Goal: Transaction & Acquisition: Purchase product/service

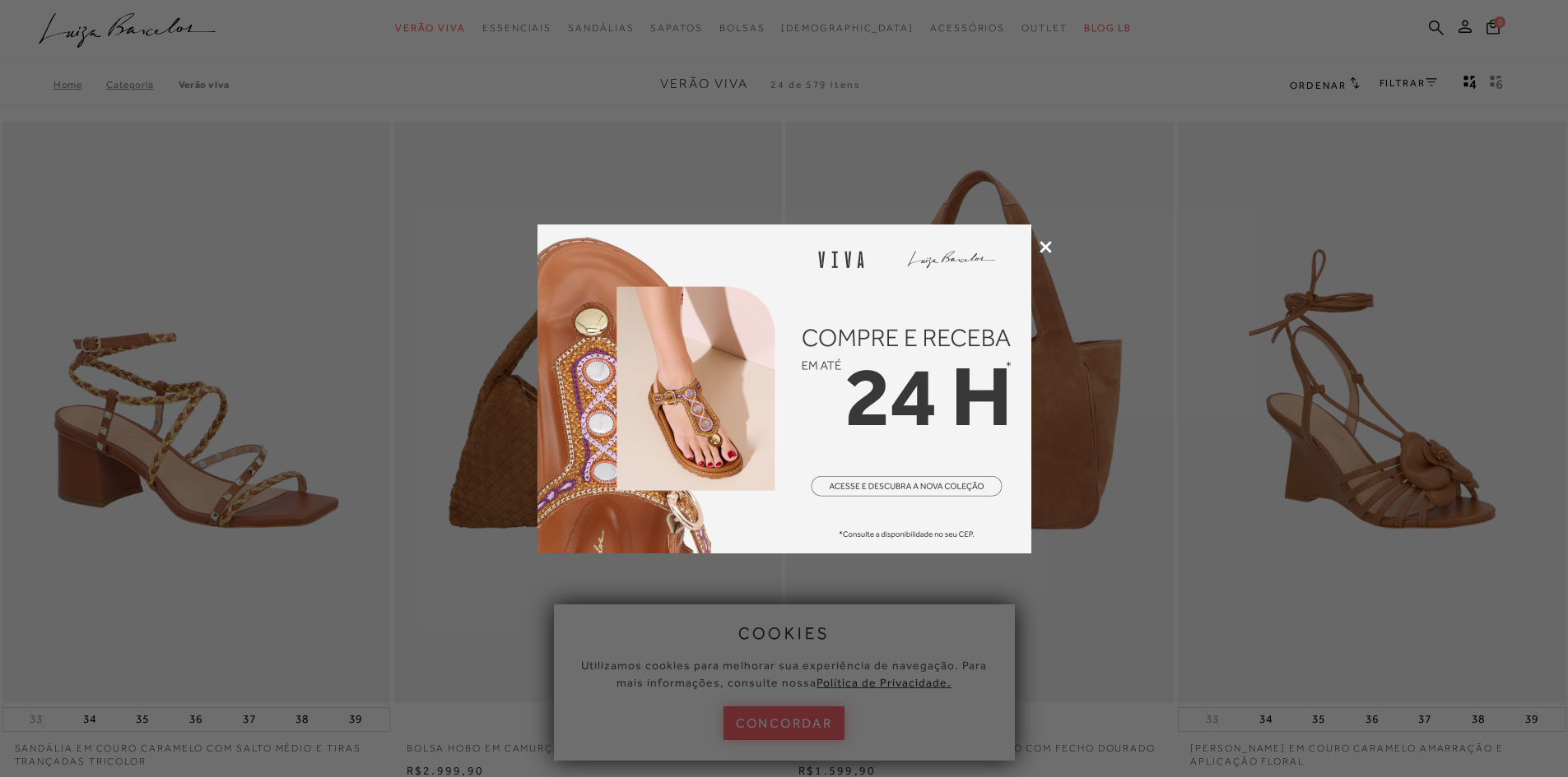
click at [1043, 250] on icon at bounding box center [1045, 247] width 12 height 12
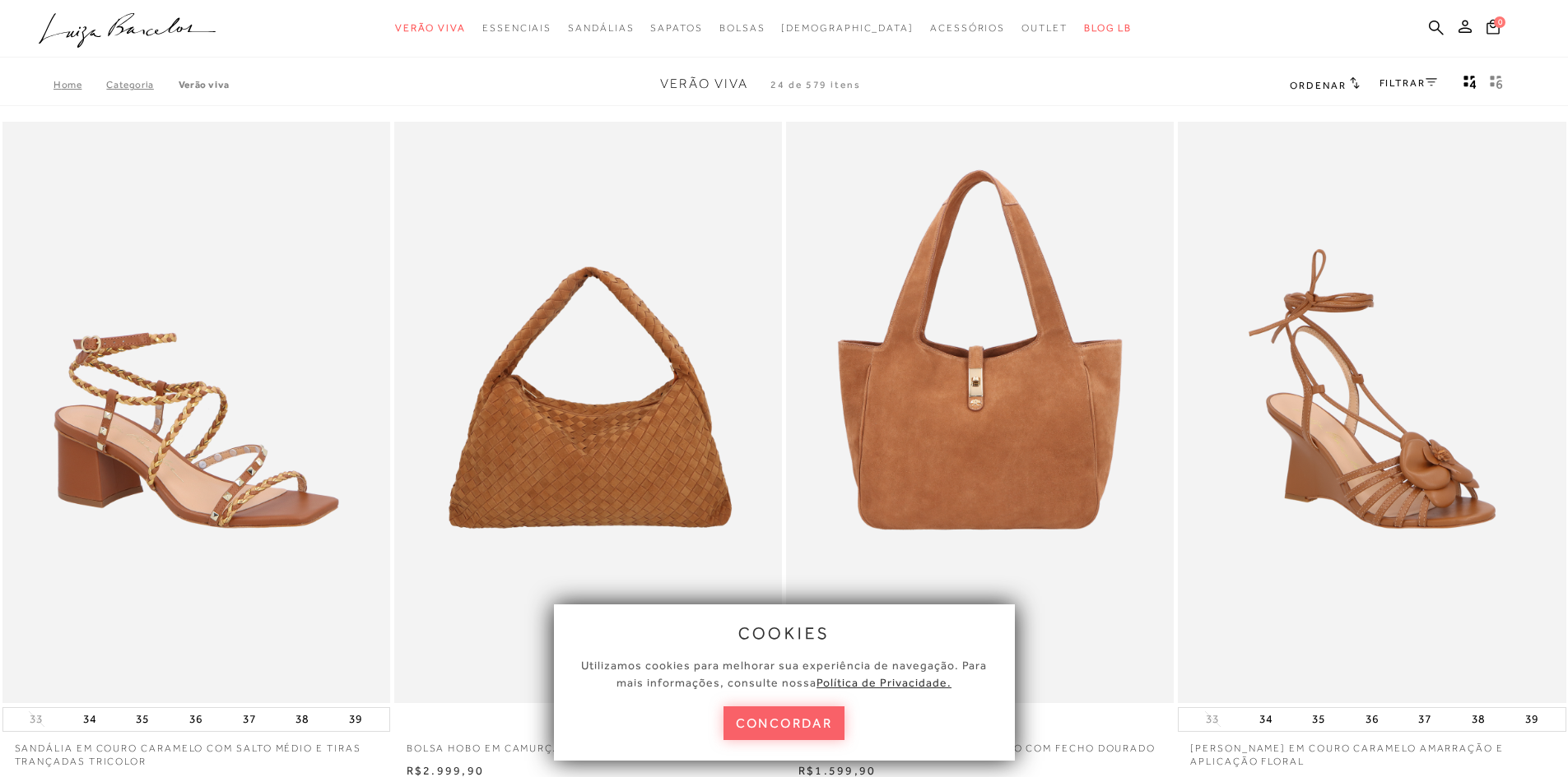
click at [66, 82] on link "Home" at bounding box center [80, 85] width 53 height 11
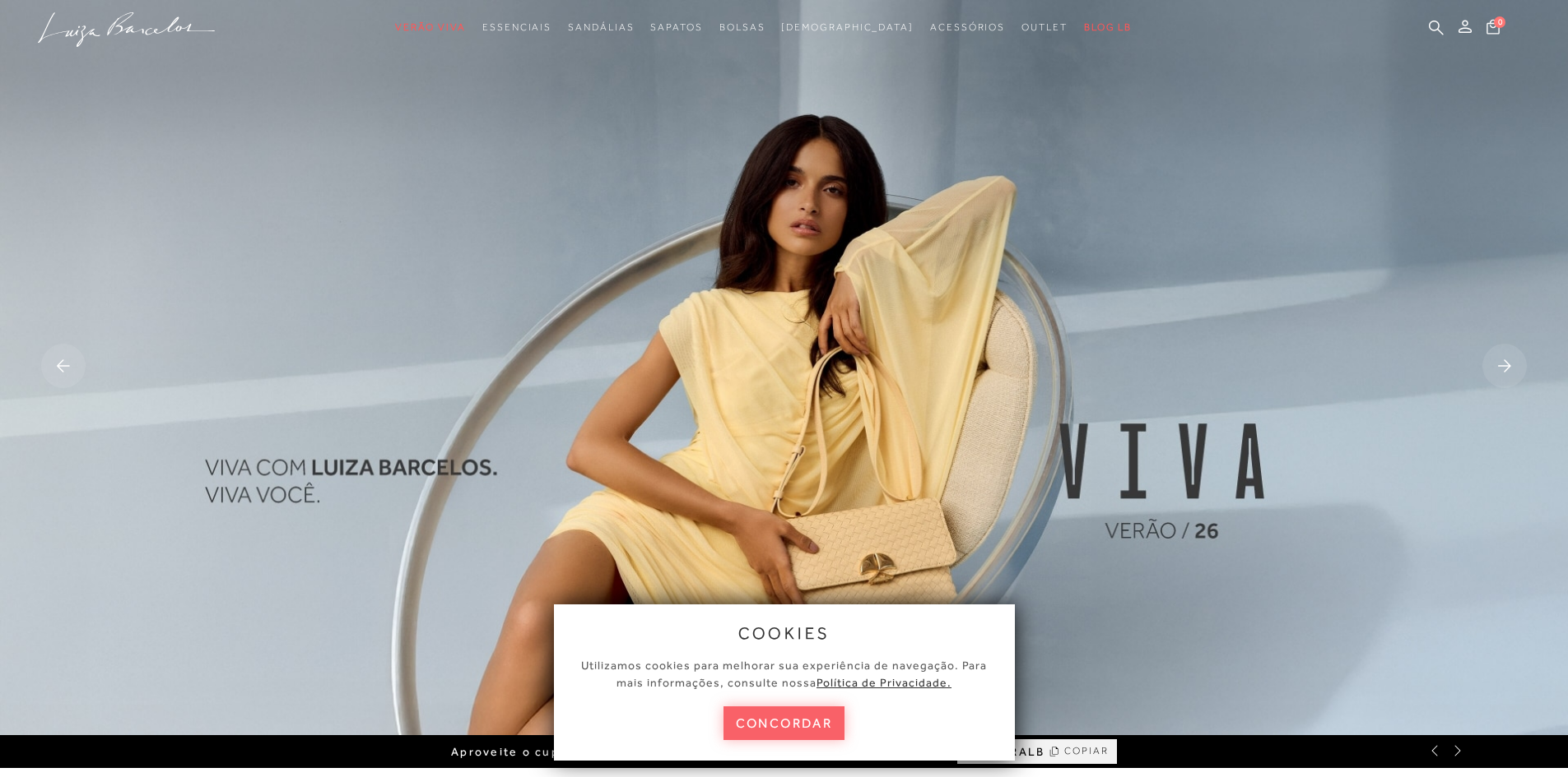
click at [795, 704] on div "cookies Utilizamos cookies para melhorar sua experiência de navegação. Para mai…" at bounding box center [784, 682] width 461 height 156
click at [791, 709] on button "concordar" at bounding box center [784, 723] width 122 height 34
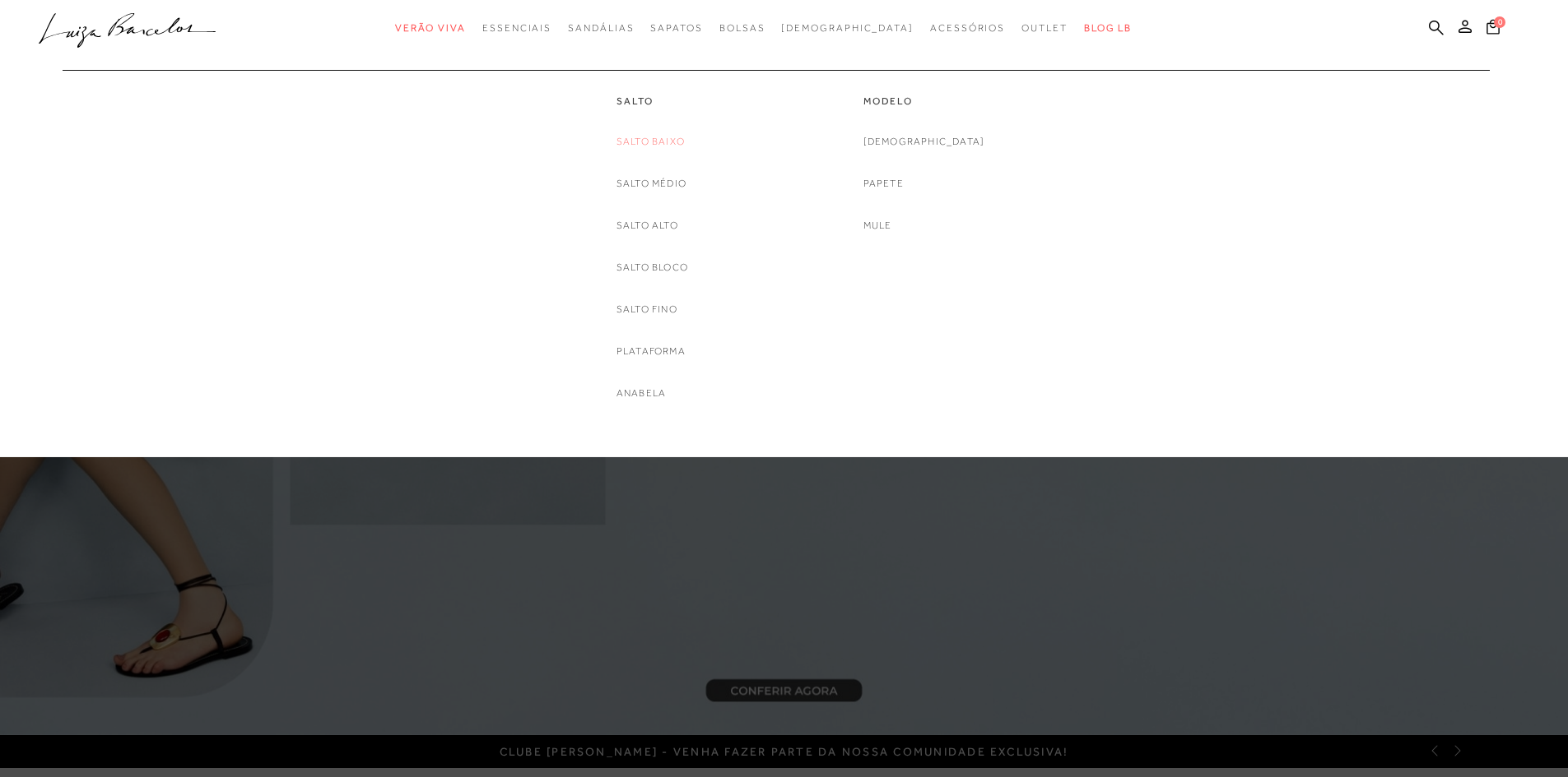
click at [650, 146] on link "Salto Baixo" at bounding box center [651, 142] width 68 height 17
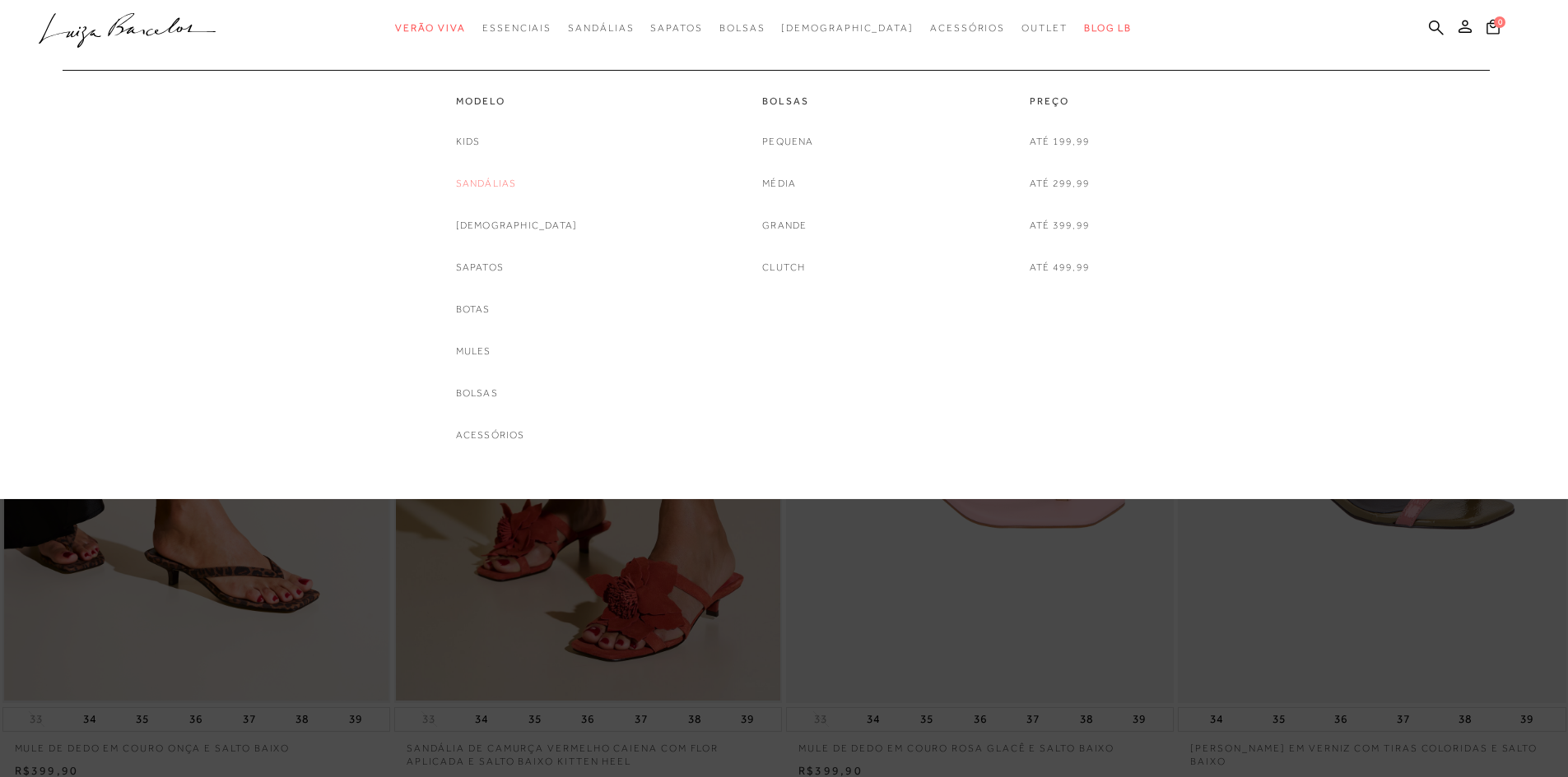
click at [512, 184] on link "Sandálias" at bounding box center [486, 183] width 61 height 17
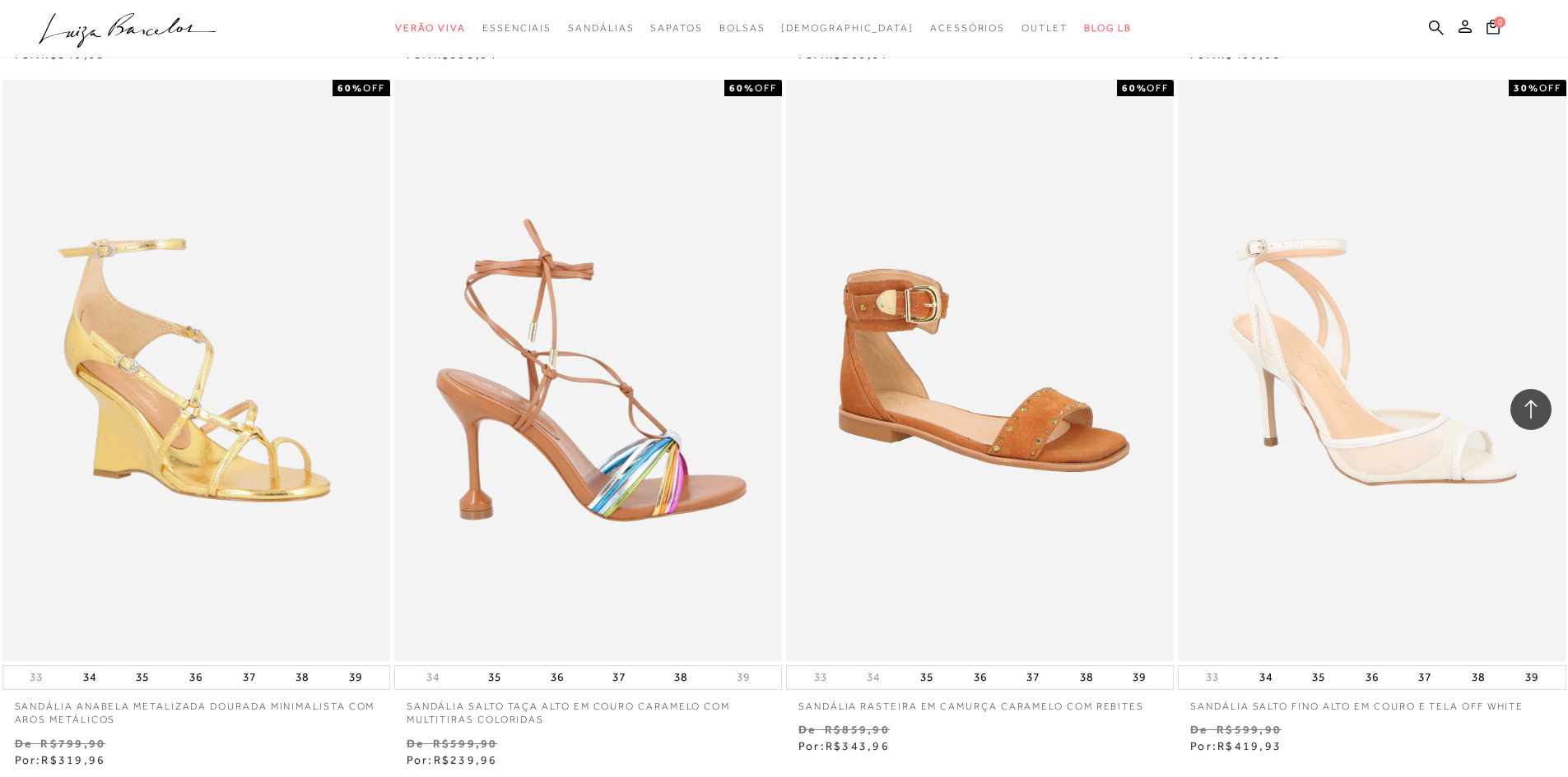
scroll to position [822, 0]
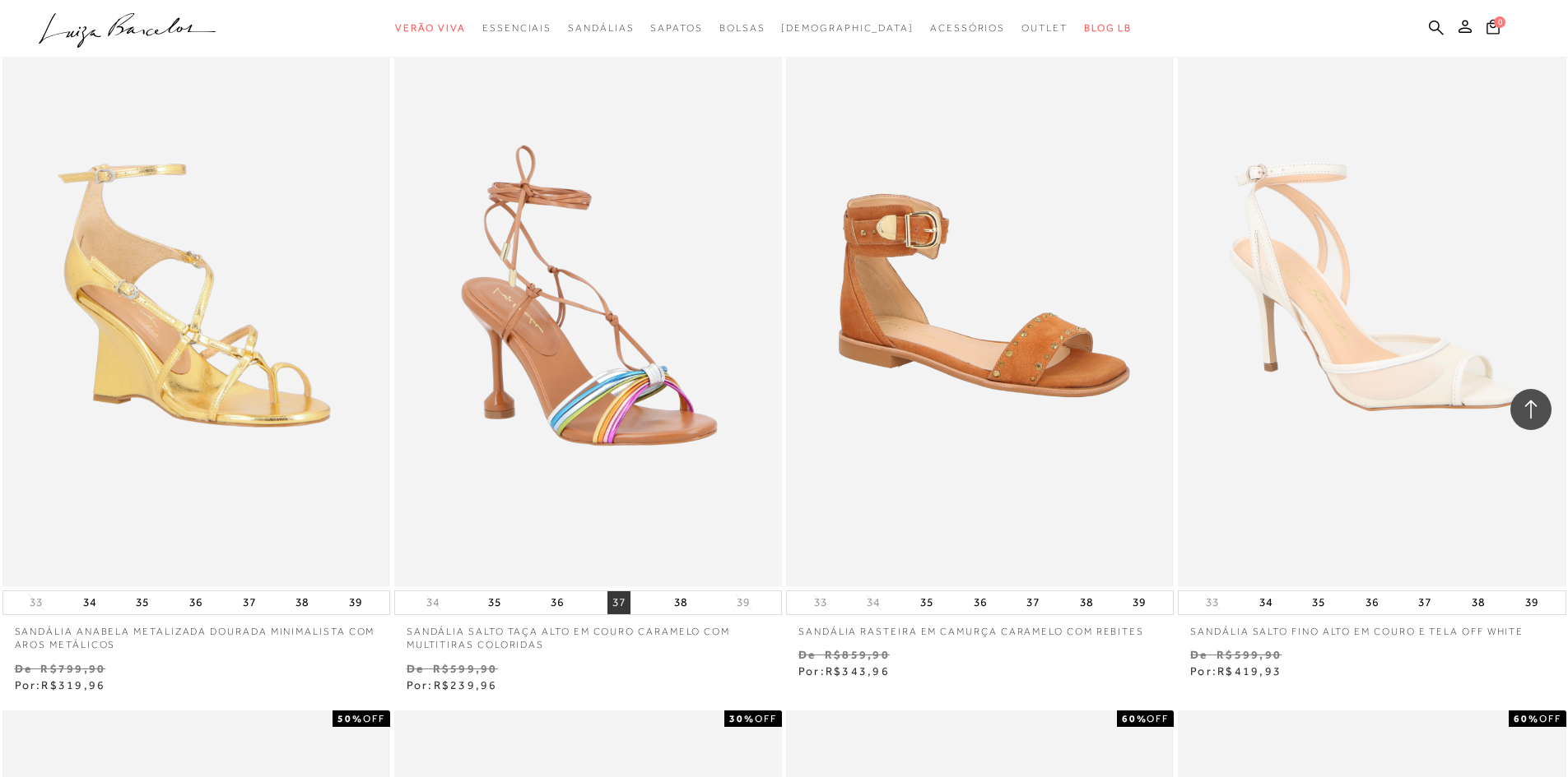
click at [617, 609] on button "37" at bounding box center [618, 603] width 23 height 23
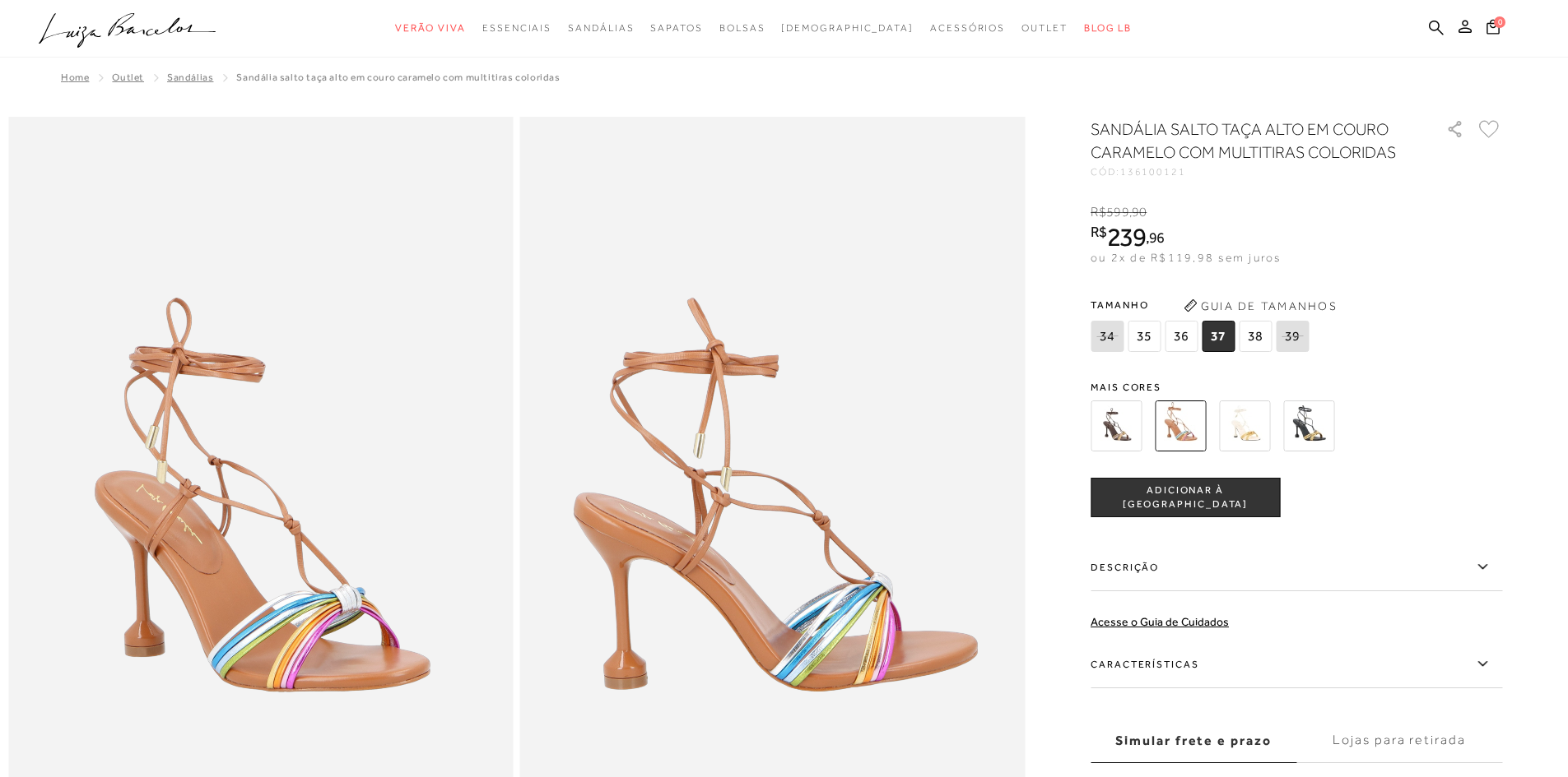
click at [1253, 430] on img at bounding box center [1245, 426] width 51 height 51
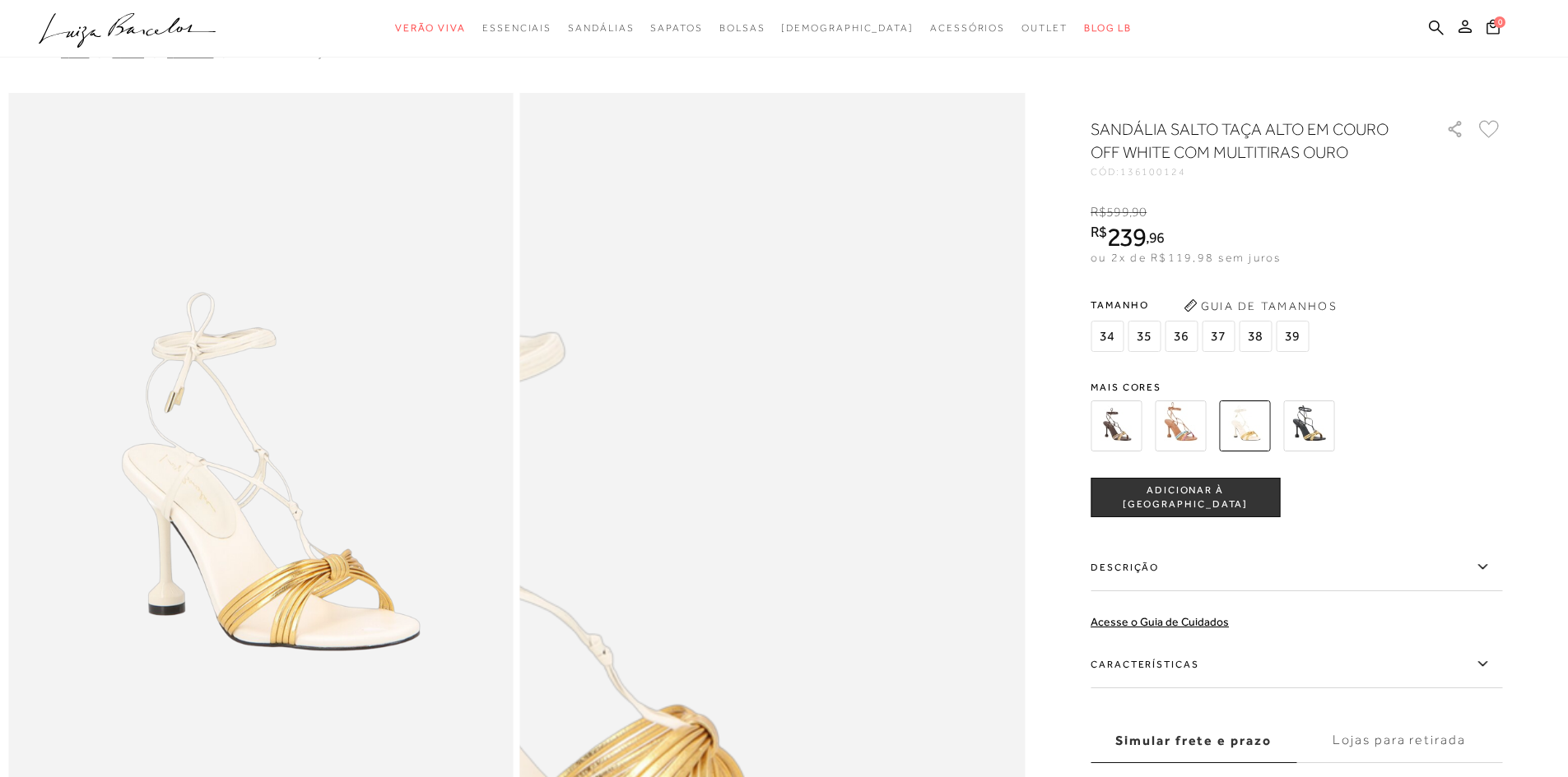
scroll to position [82, 0]
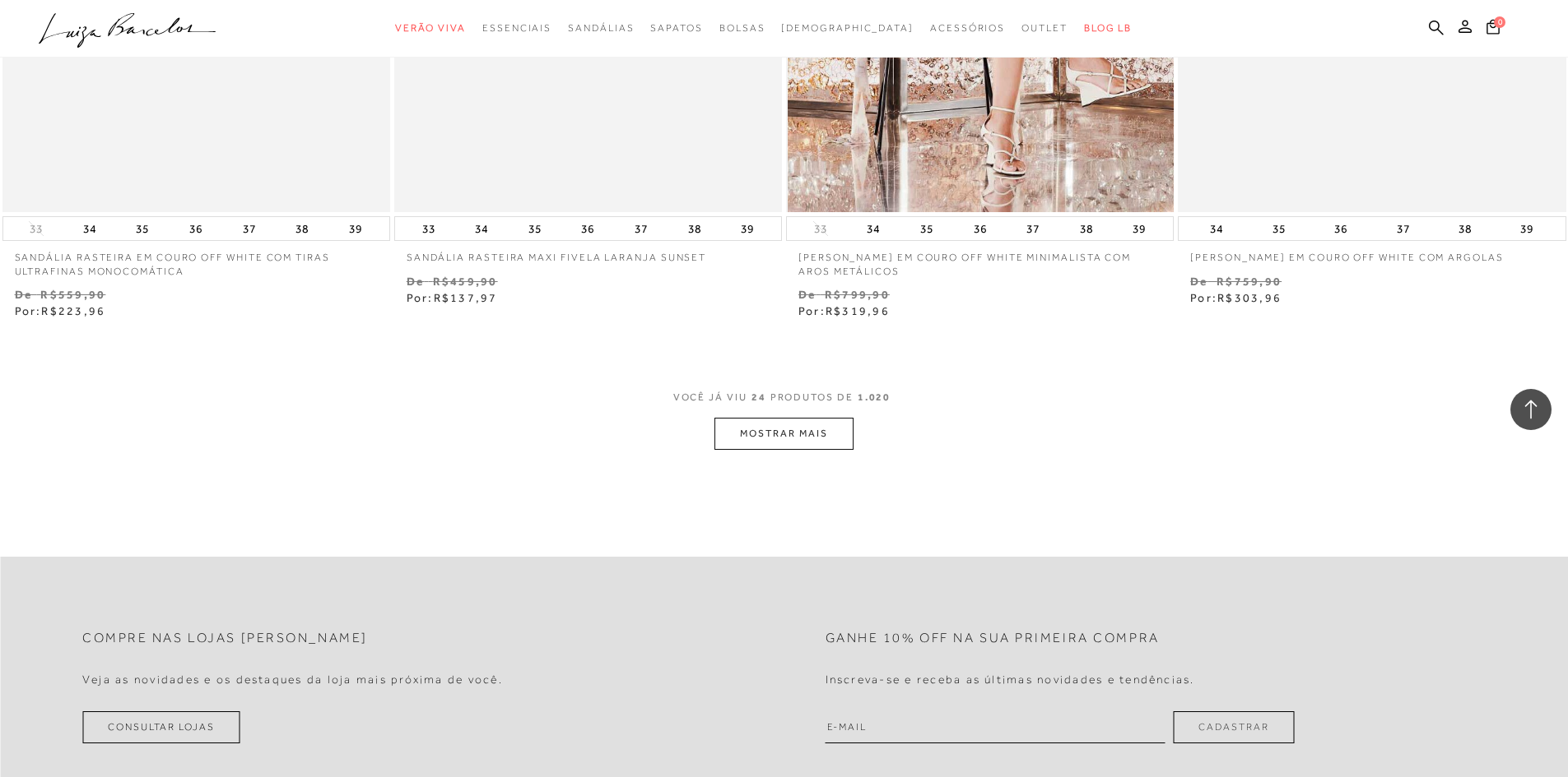
scroll to position [4112, 0]
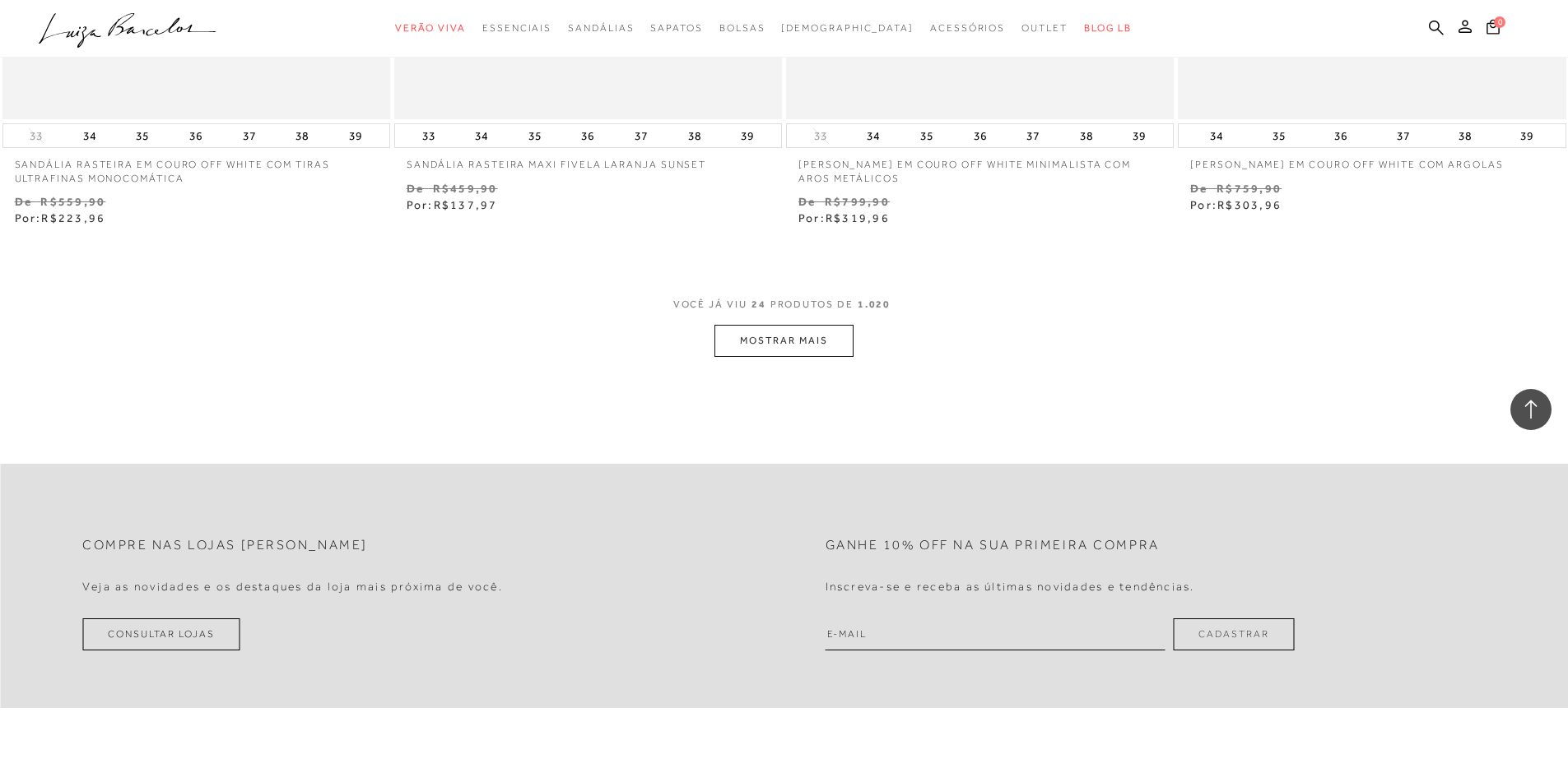
click at [833, 345] on button "MOSTRAR MAIS" at bounding box center [783, 341] width 138 height 32
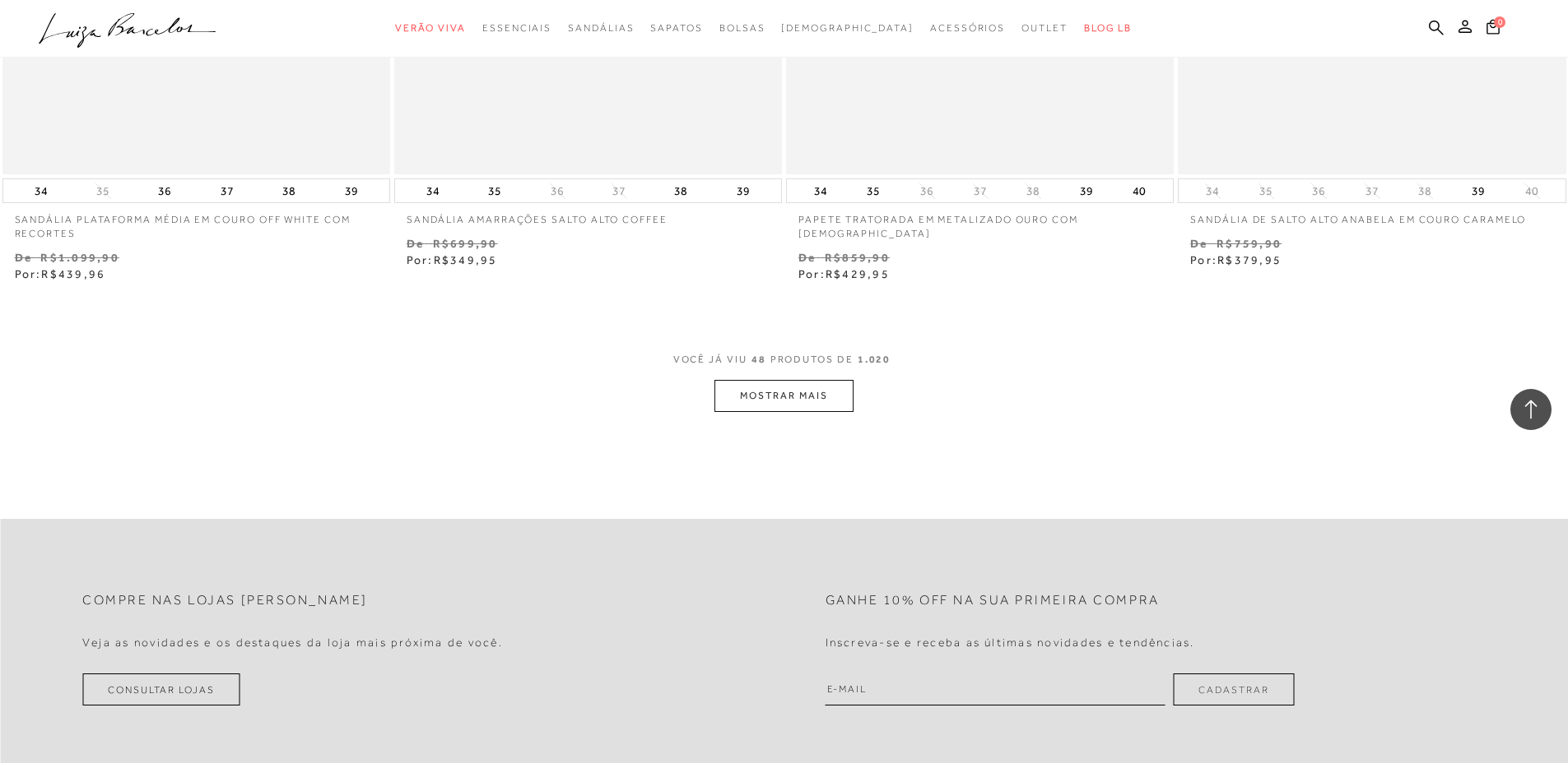
scroll to position [8307, 0]
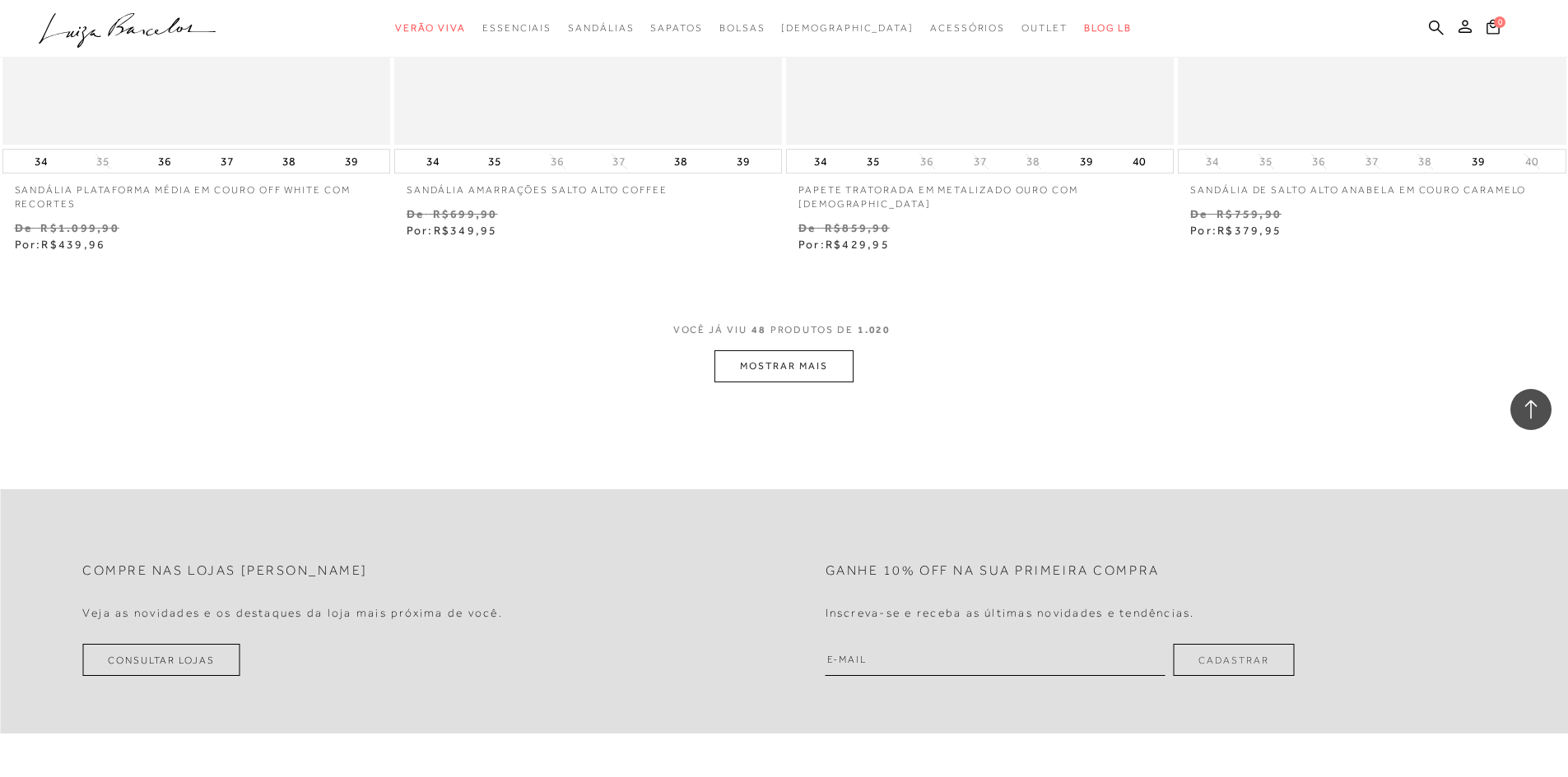
click at [741, 362] on button "MOSTRAR MAIS" at bounding box center [783, 367] width 138 height 32
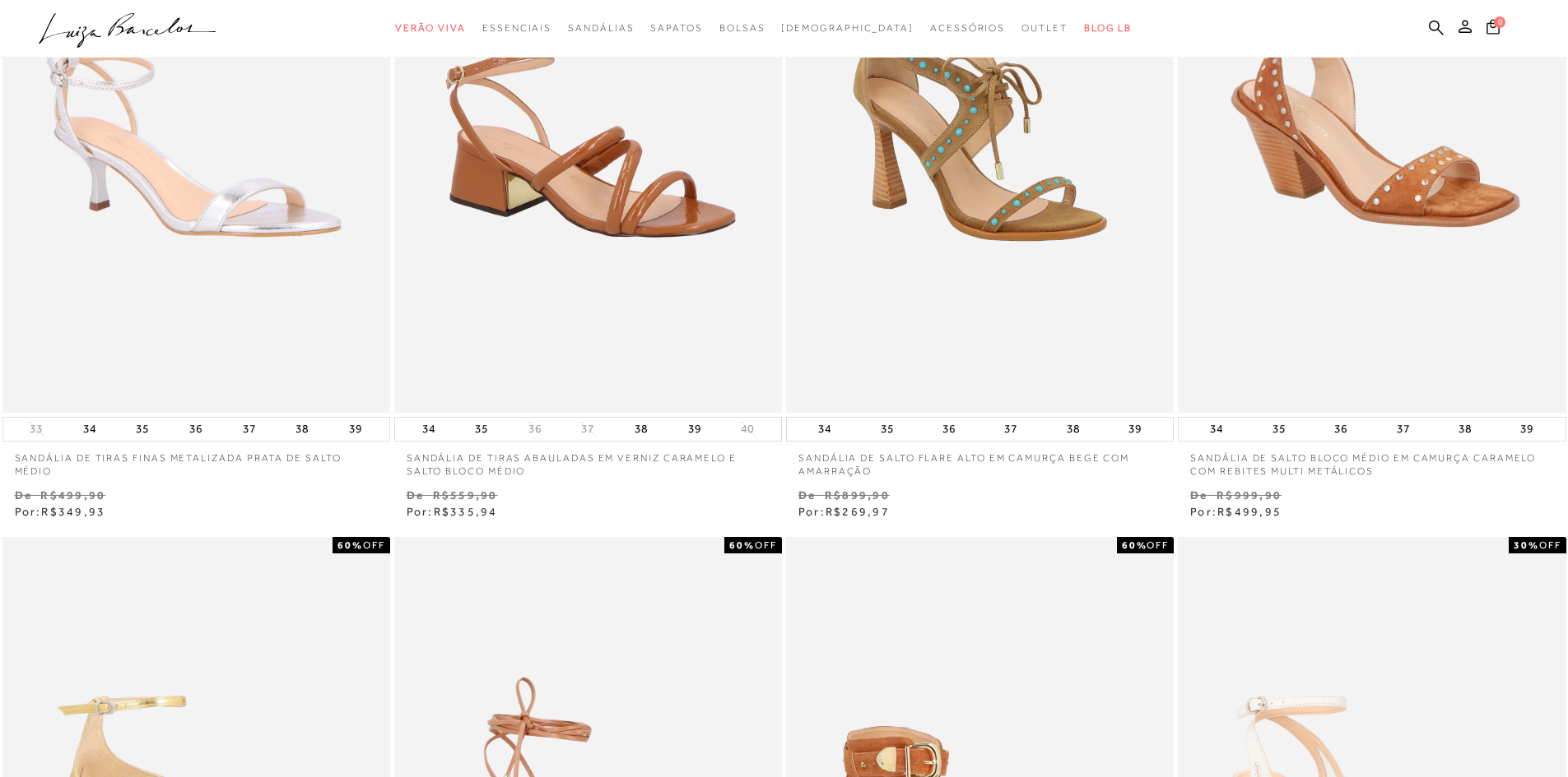
scroll to position [0, 0]
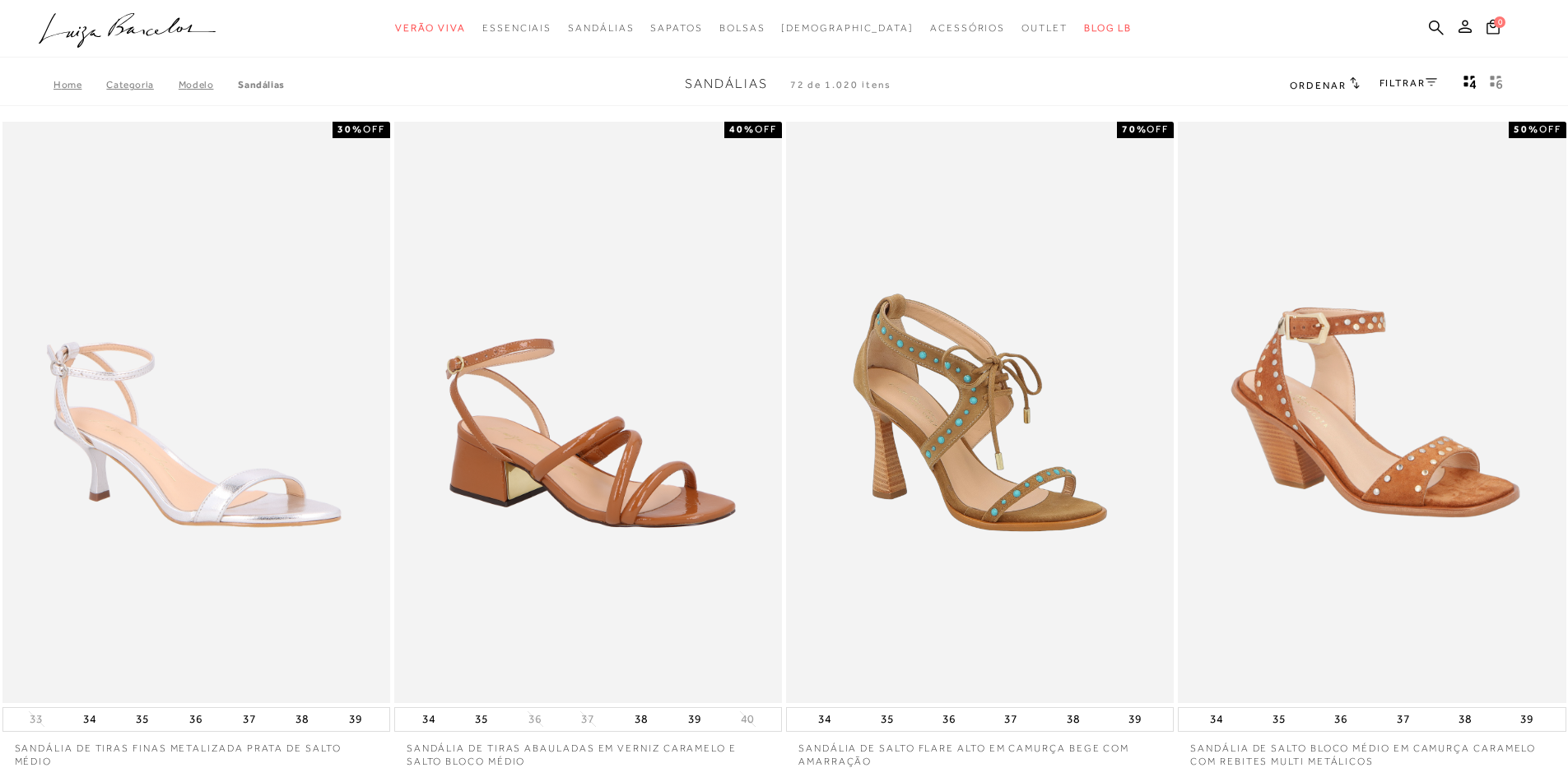
click at [1403, 79] on link "FILTRAR" at bounding box center [1407, 83] width 58 height 11
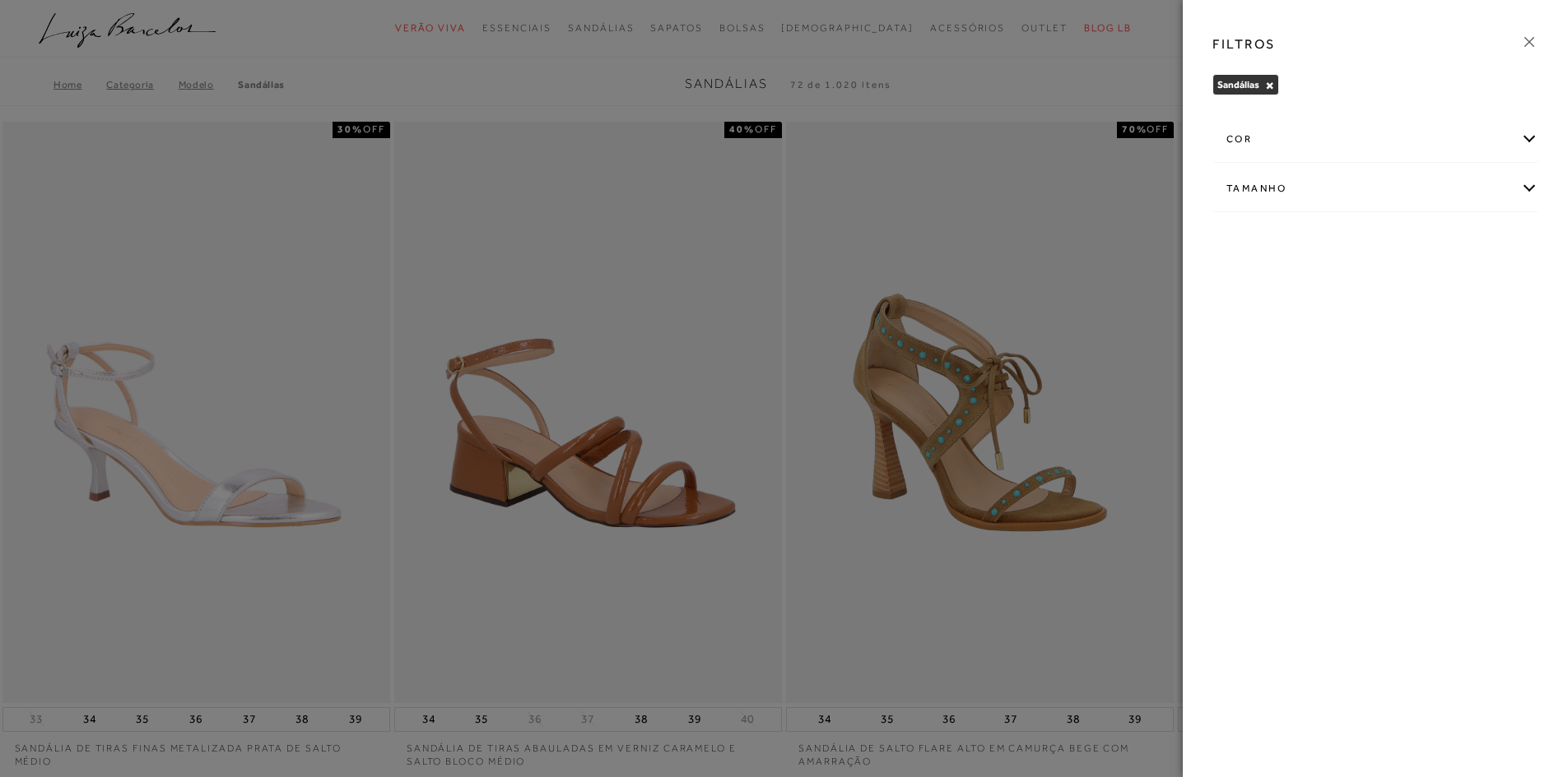
click at [1333, 147] on div "cor" at bounding box center [1375, 139] width 324 height 43
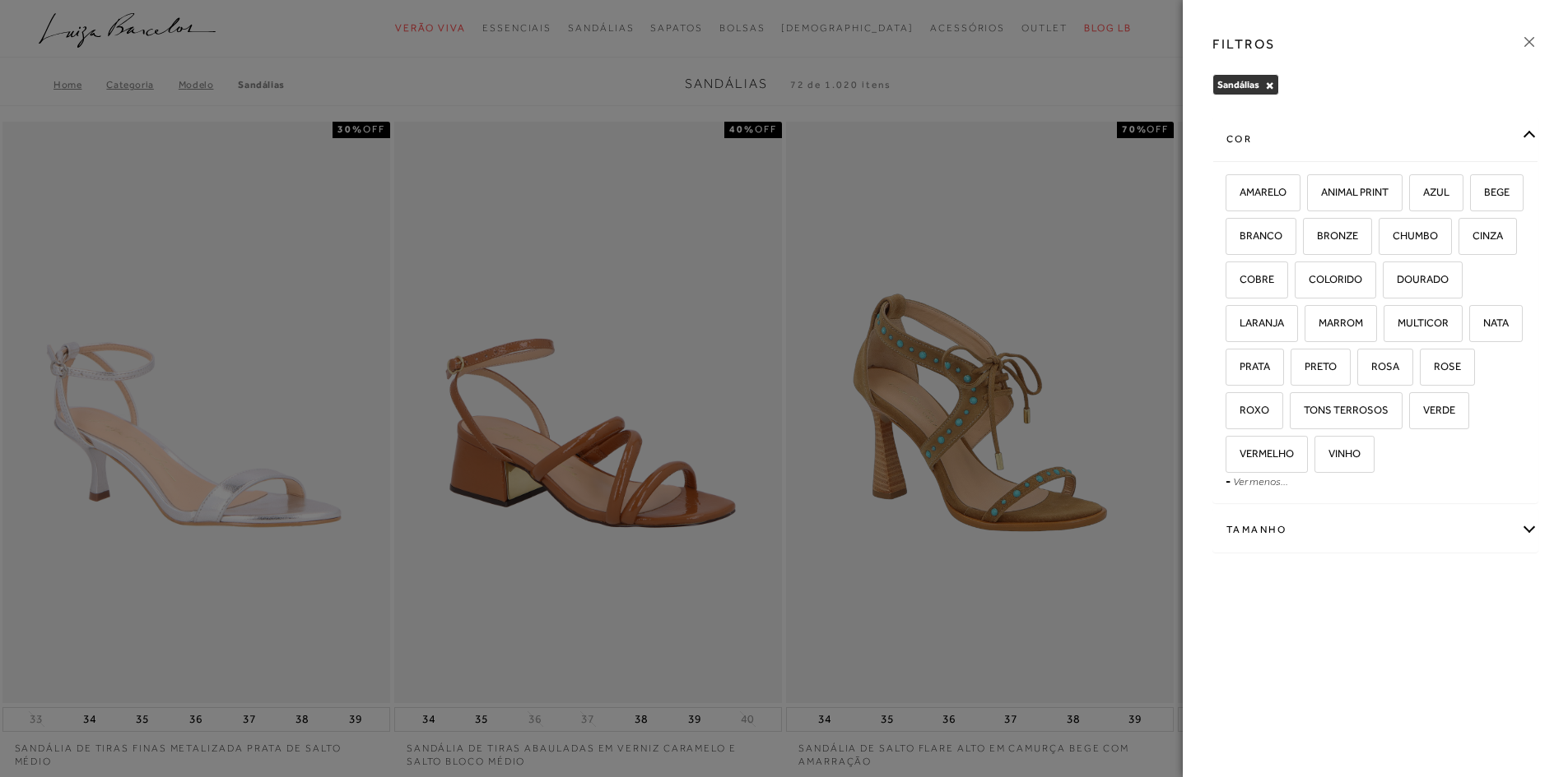
click at [1333, 147] on div "cor" at bounding box center [1375, 139] width 324 height 43
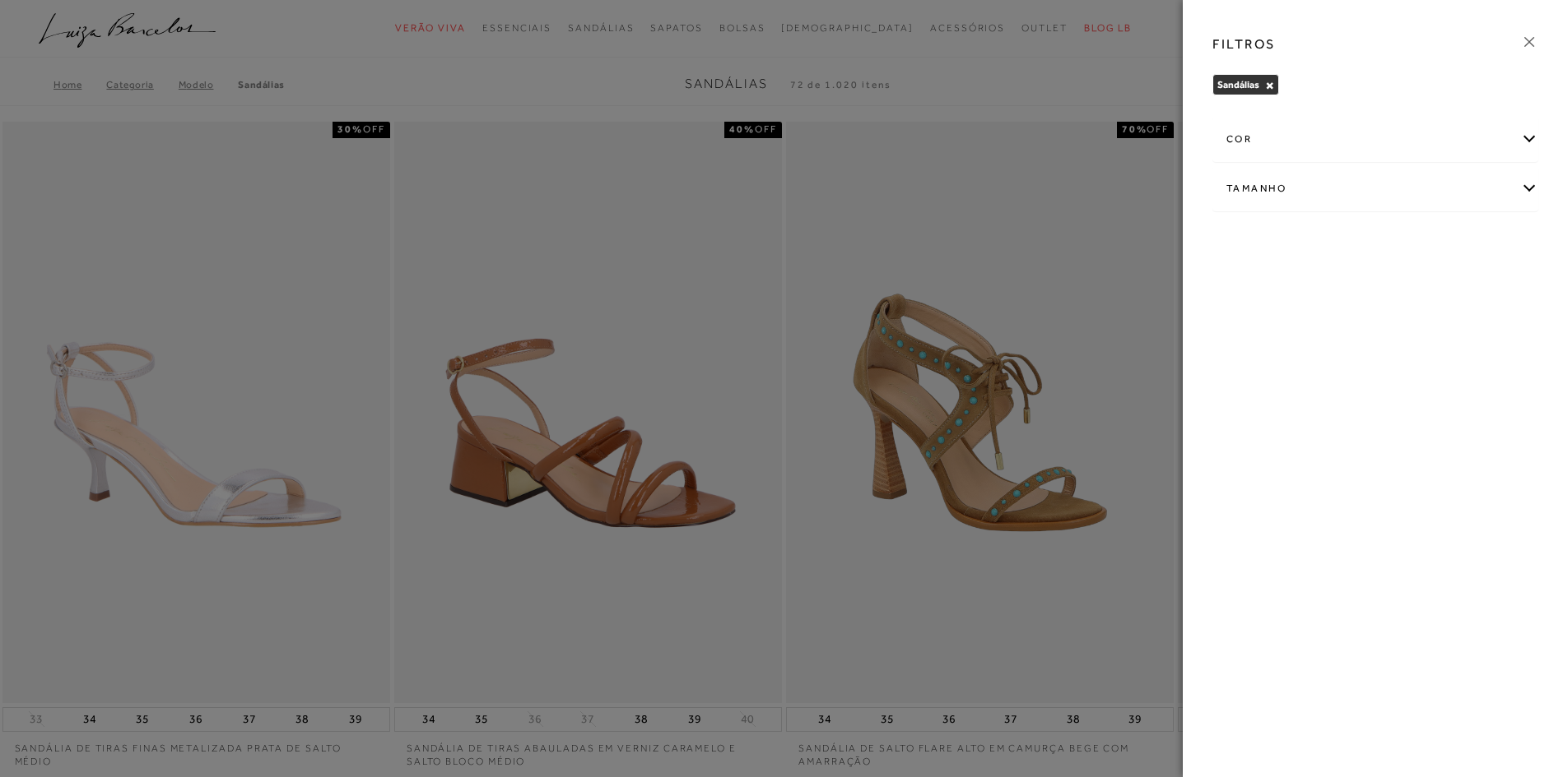
click at [1316, 194] on div "Tamanho" at bounding box center [1375, 189] width 324 height 43
click at [1359, 337] on label "37" at bounding box center [1352, 329] width 38 height 35
click at [1347, 337] on input "37" at bounding box center [1338, 331] width 16 height 16
checkbox input "true"
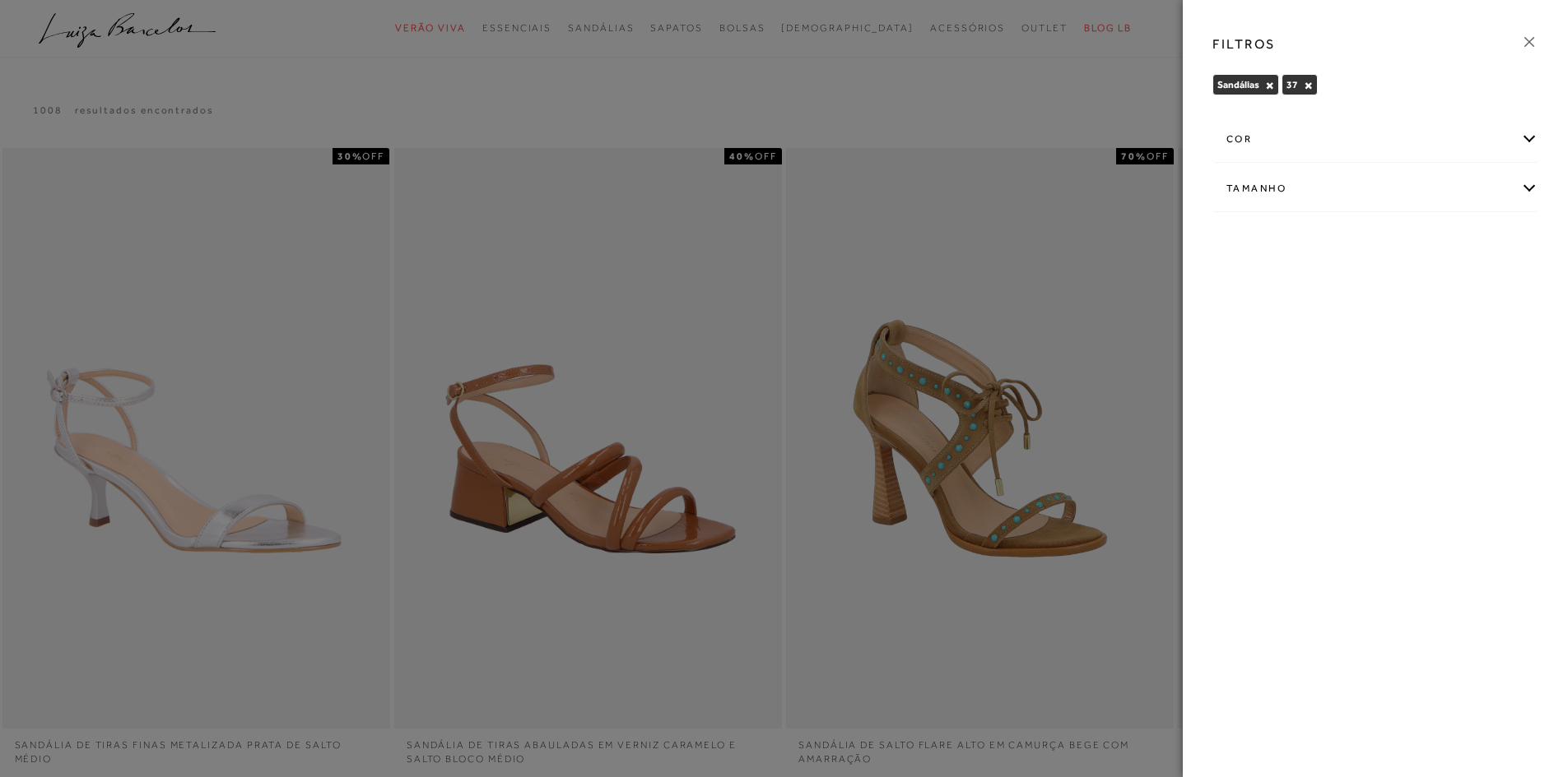
click at [991, 117] on div at bounding box center [784, 388] width 1568 height 777
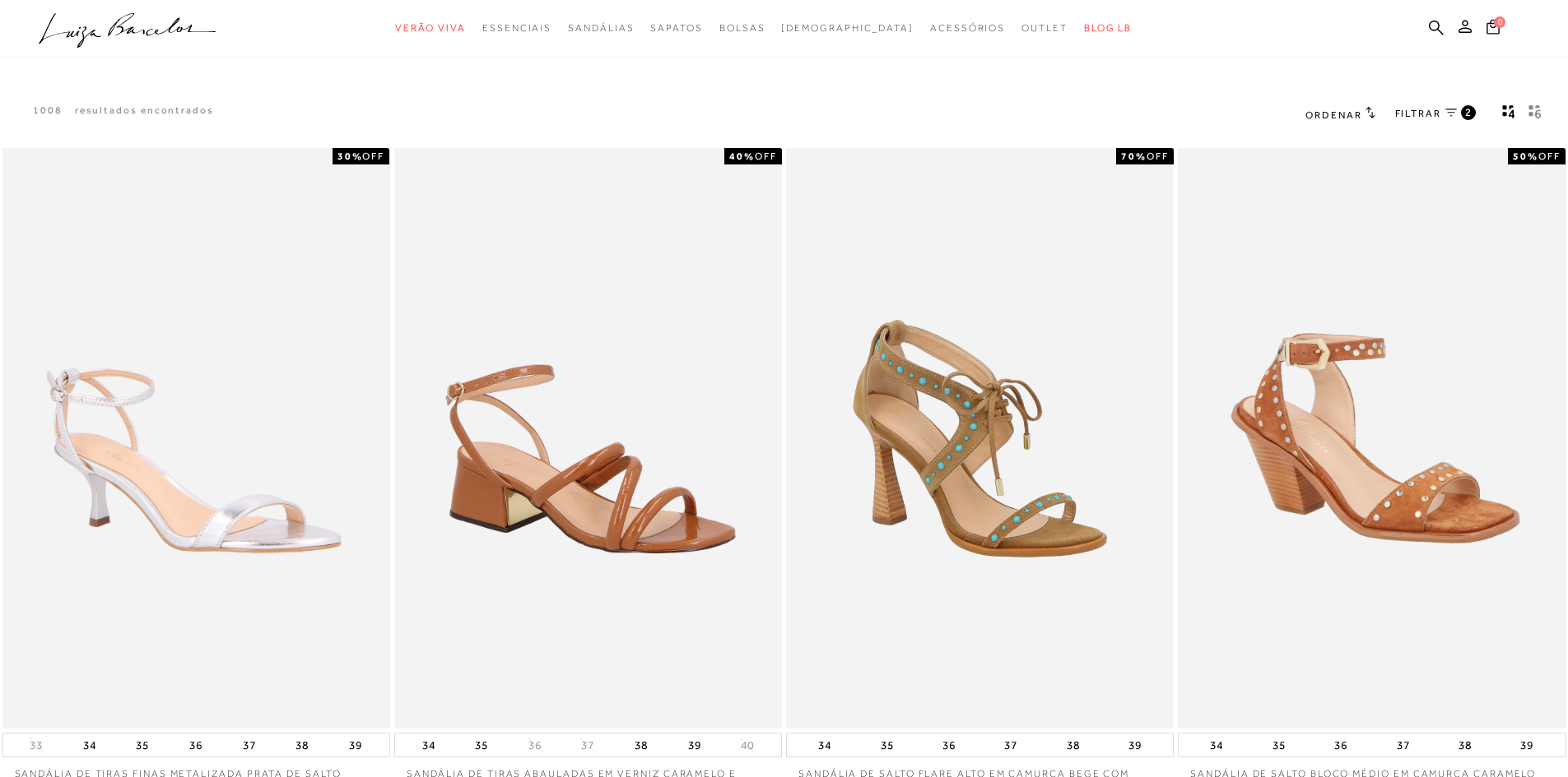
click at [1437, 117] on span "FILTRAR" at bounding box center [1418, 113] width 46 height 14
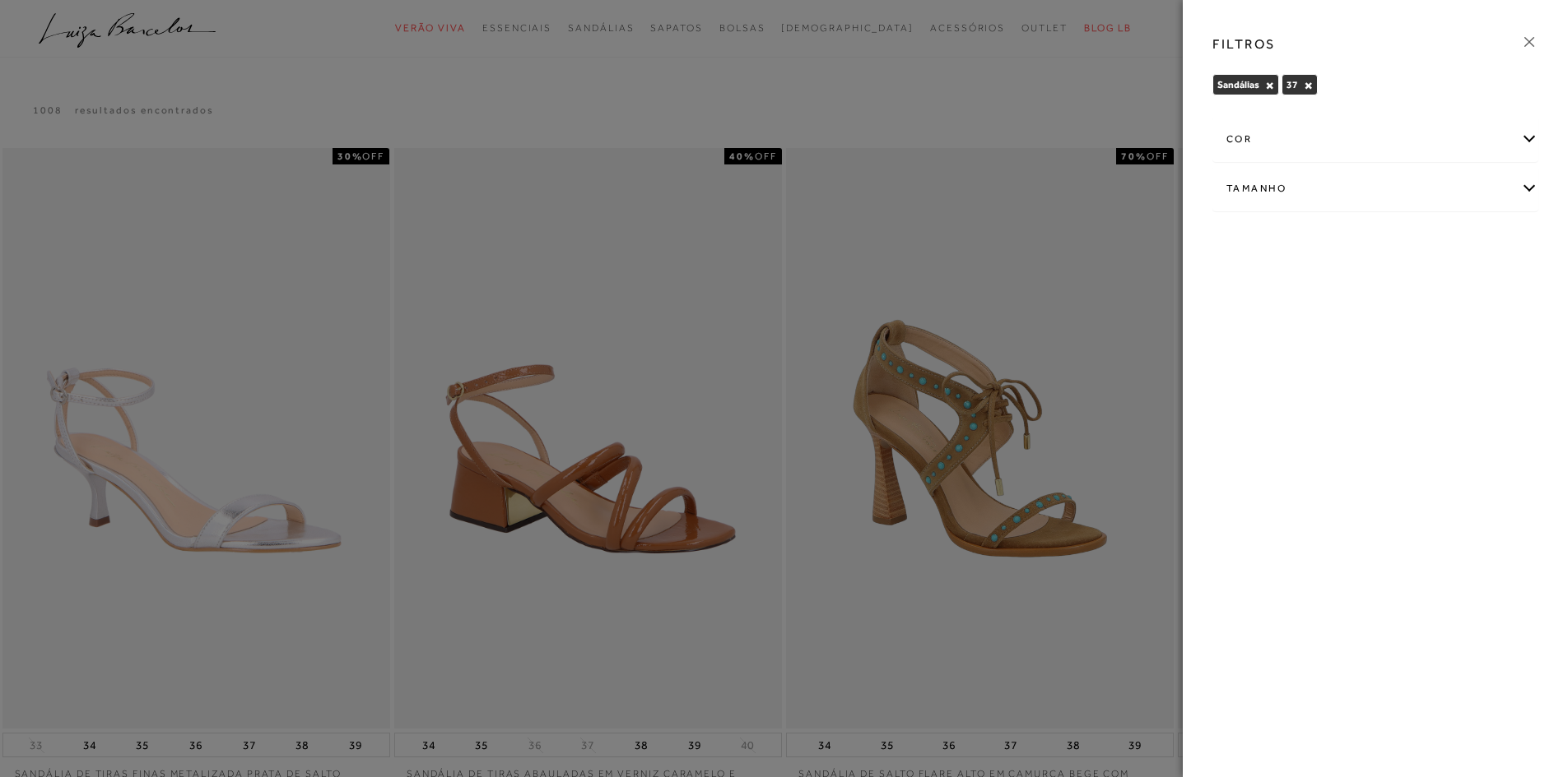
click at [1324, 155] on div "cor" at bounding box center [1375, 139] width 324 height 43
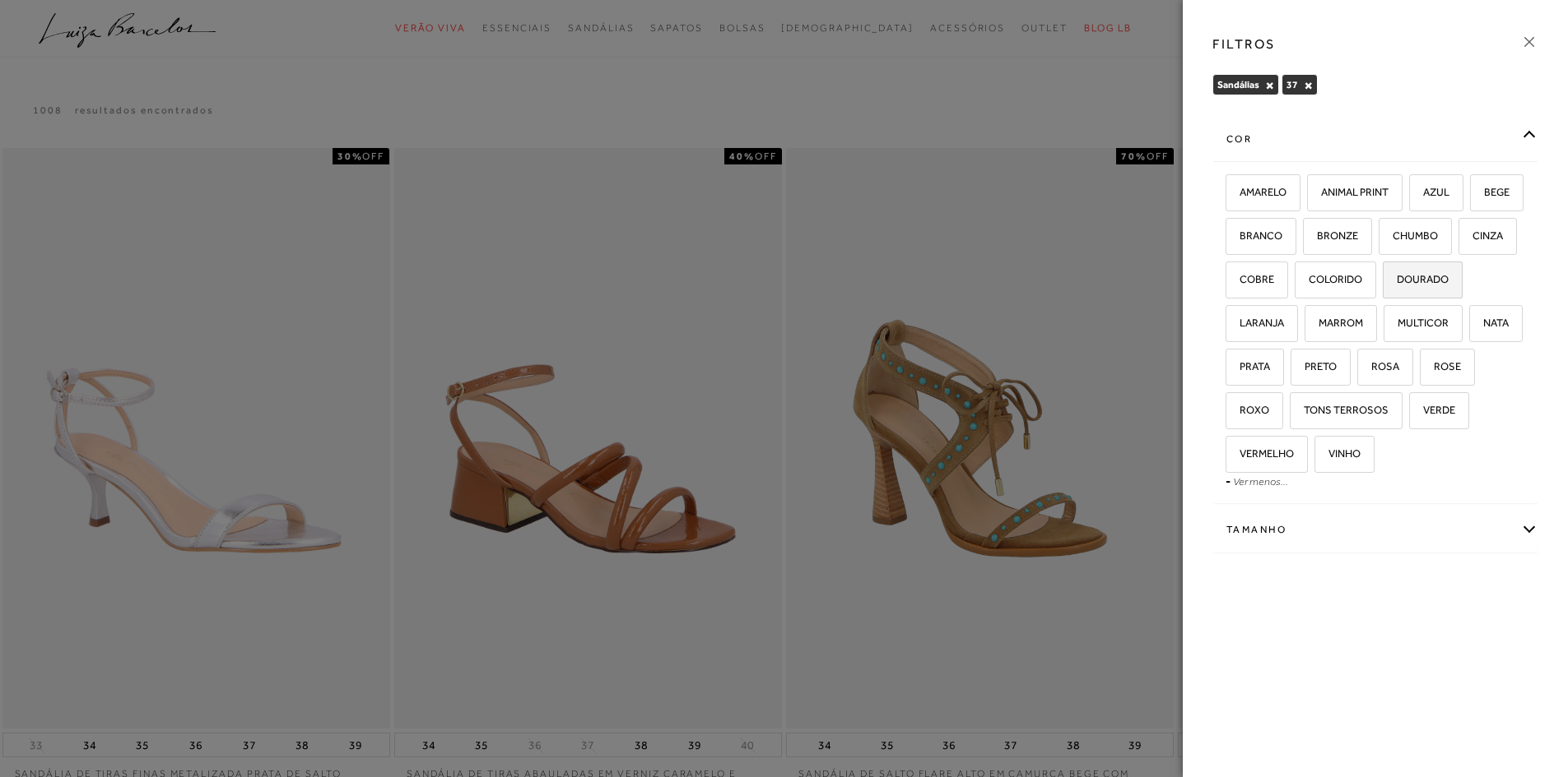
click at [1384, 298] on label "DOURADO" at bounding box center [1422, 280] width 78 height 35
click at [1380, 290] on input "DOURADO" at bounding box center [1387, 282] width 16 height 16
checkbox input "true"
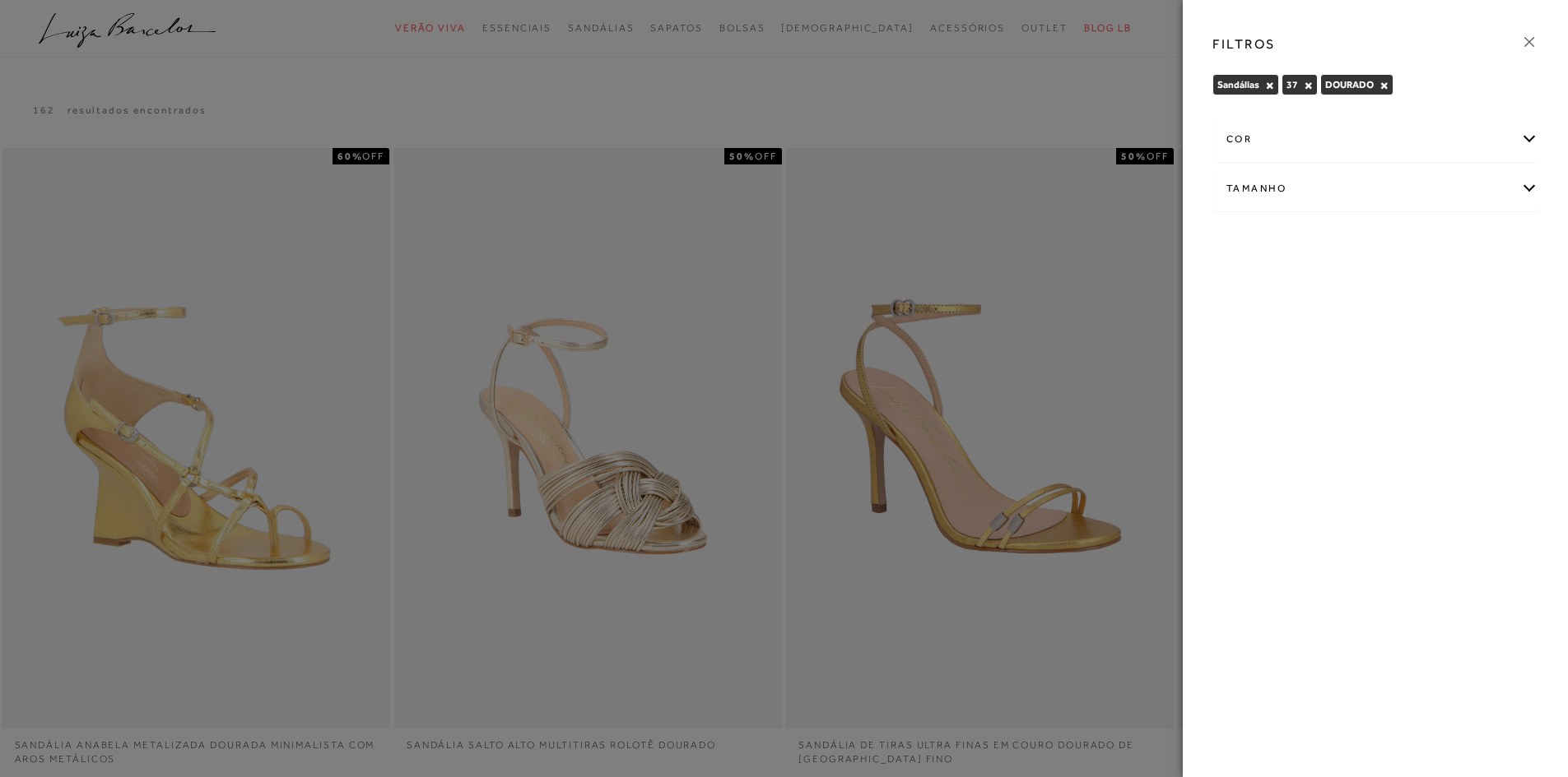
click at [962, 128] on div at bounding box center [784, 388] width 1568 height 777
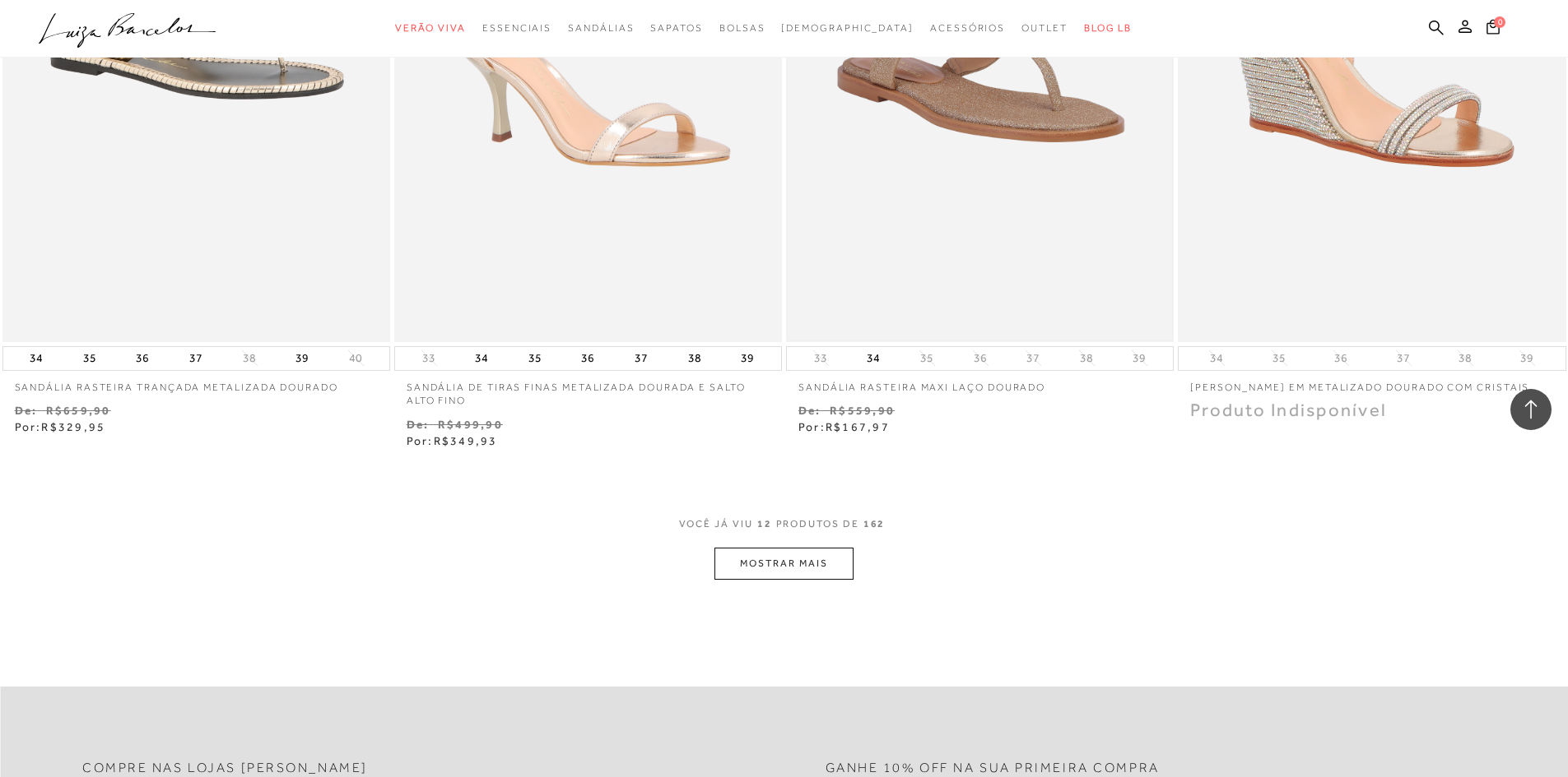
scroll to position [1891, 0]
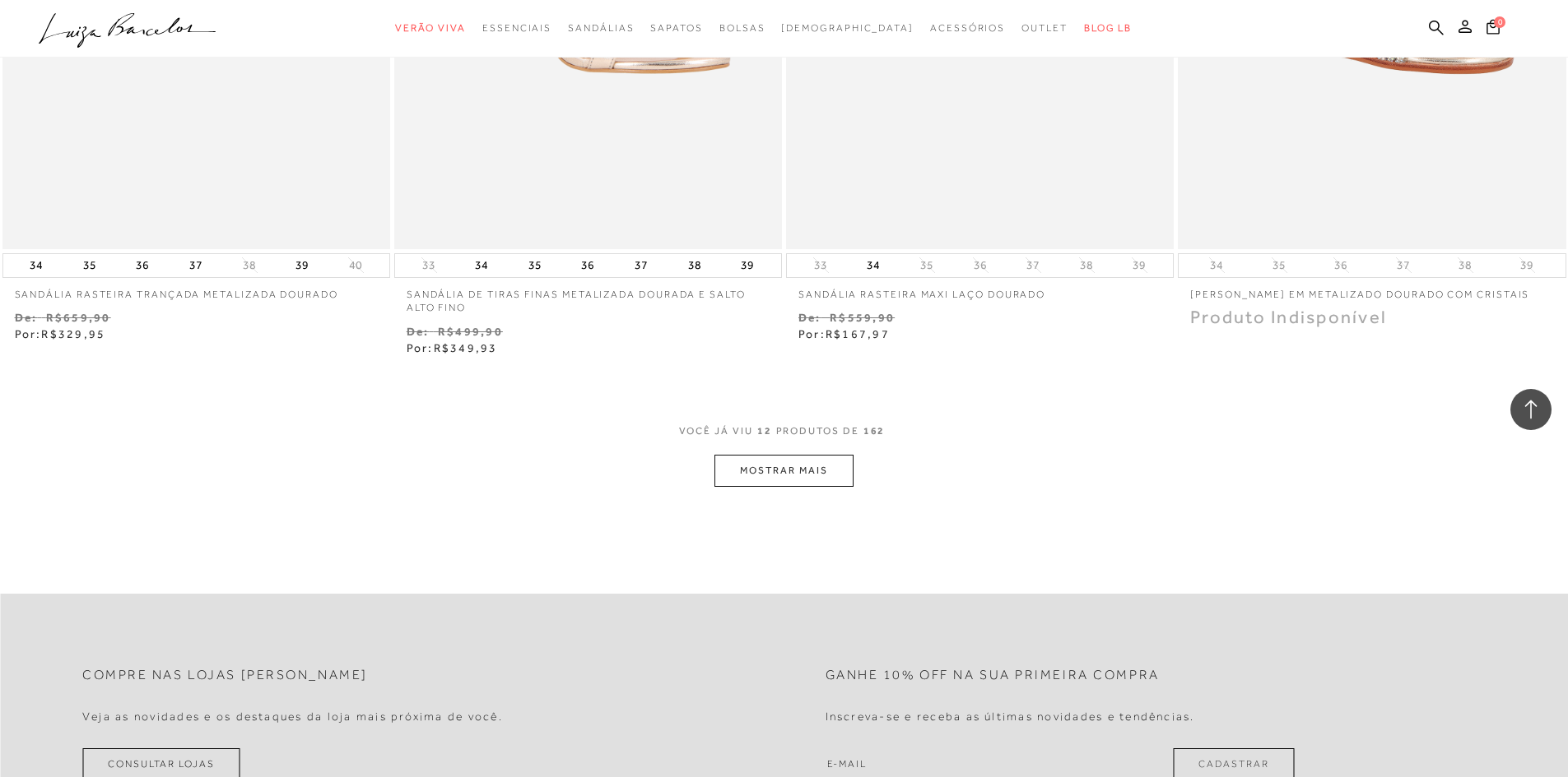
click at [747, 466] on button "MOSTRAR MAIS" at bounding box center [783, 471] width 138 height 32
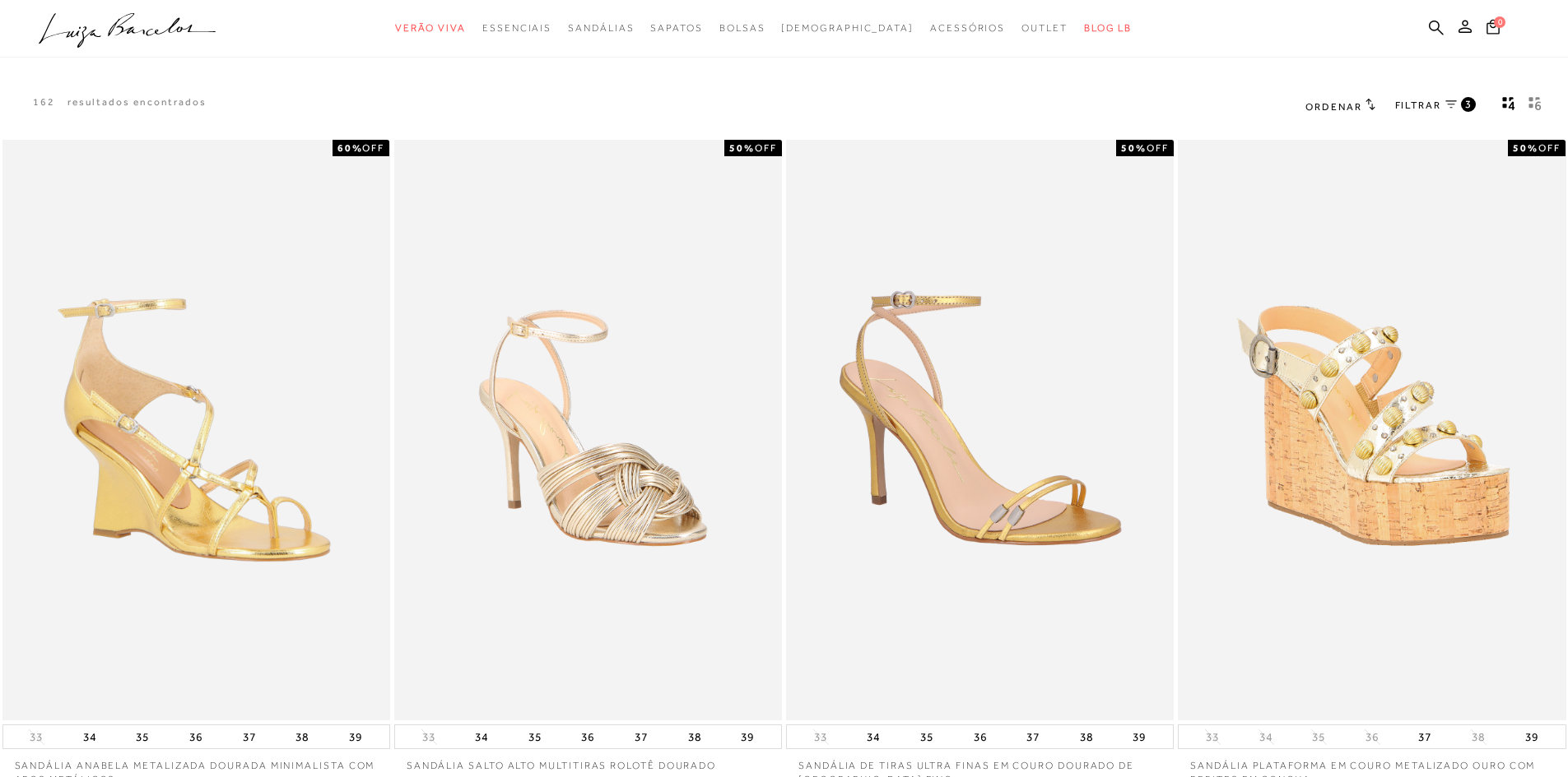
scroll to position [0, 0]
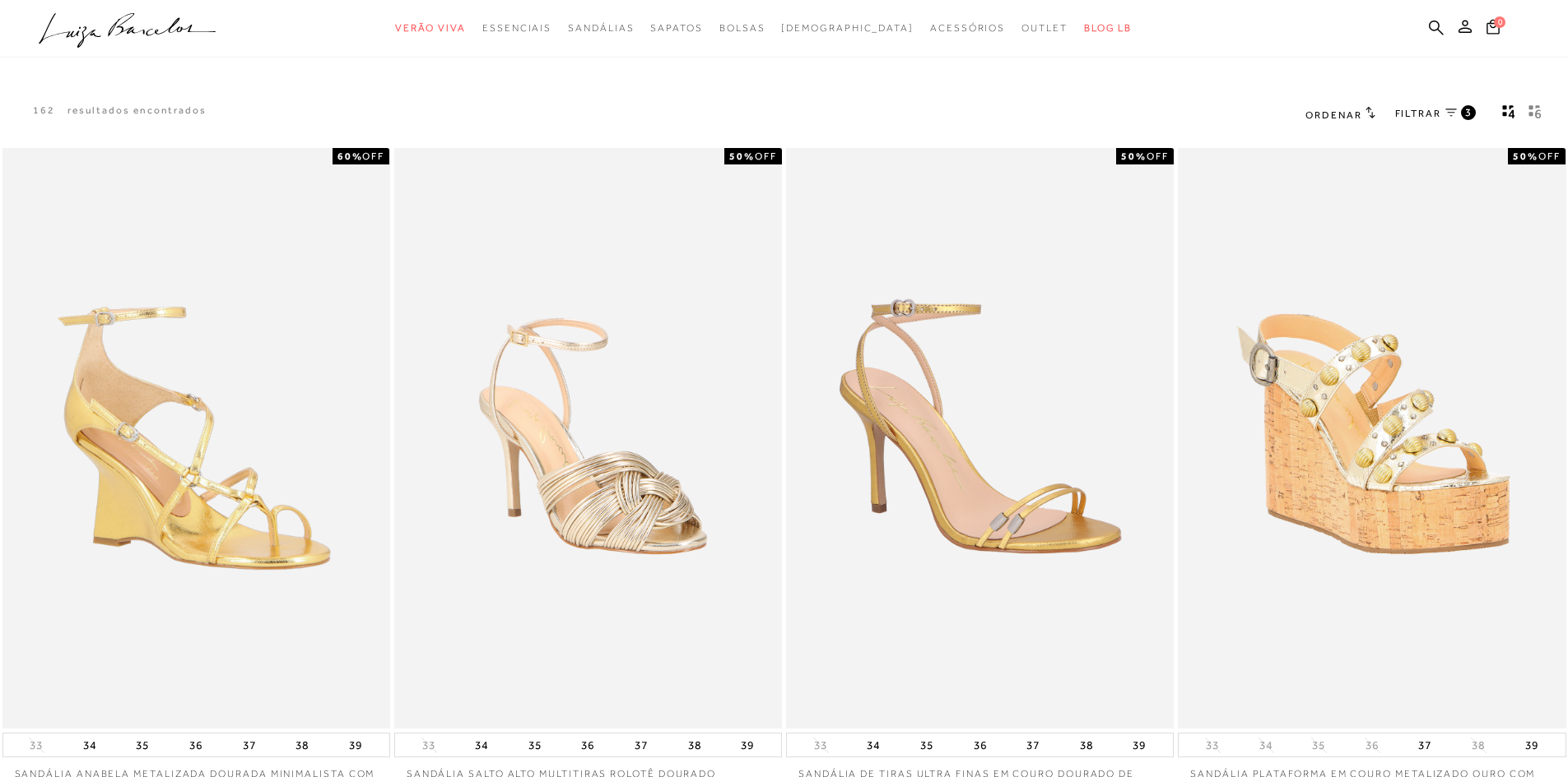
click at [1416, 104] on div "FILTRAR 3" at bounding box center [1435, 114] width 80 height 22
click at [1427, 109] on span "FILTRAR" at bounding box center [1418, 113] width 46 height 14
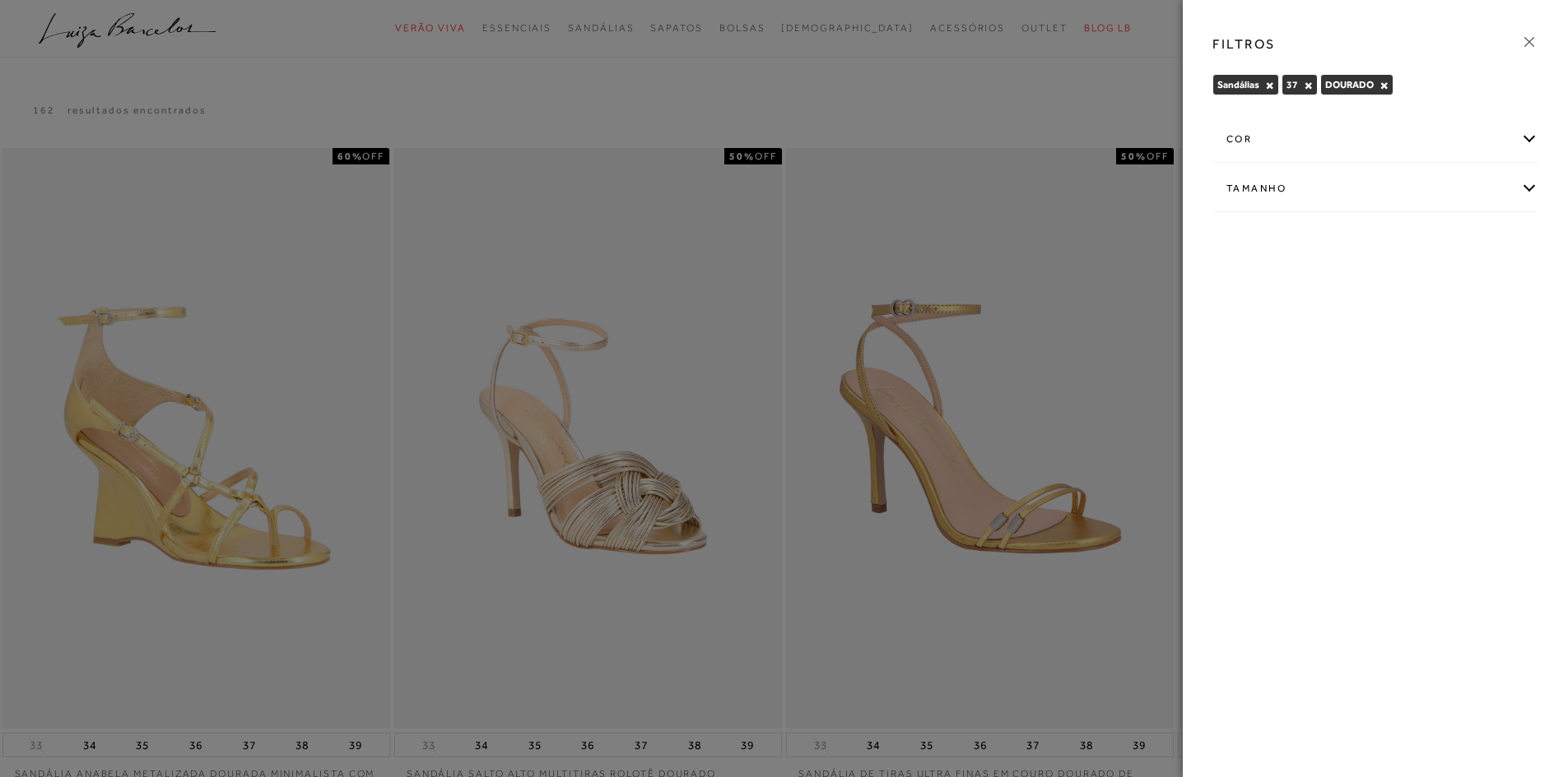
click at [1025, 145] on div at bounding box center [784, 388] width 1568 height 777
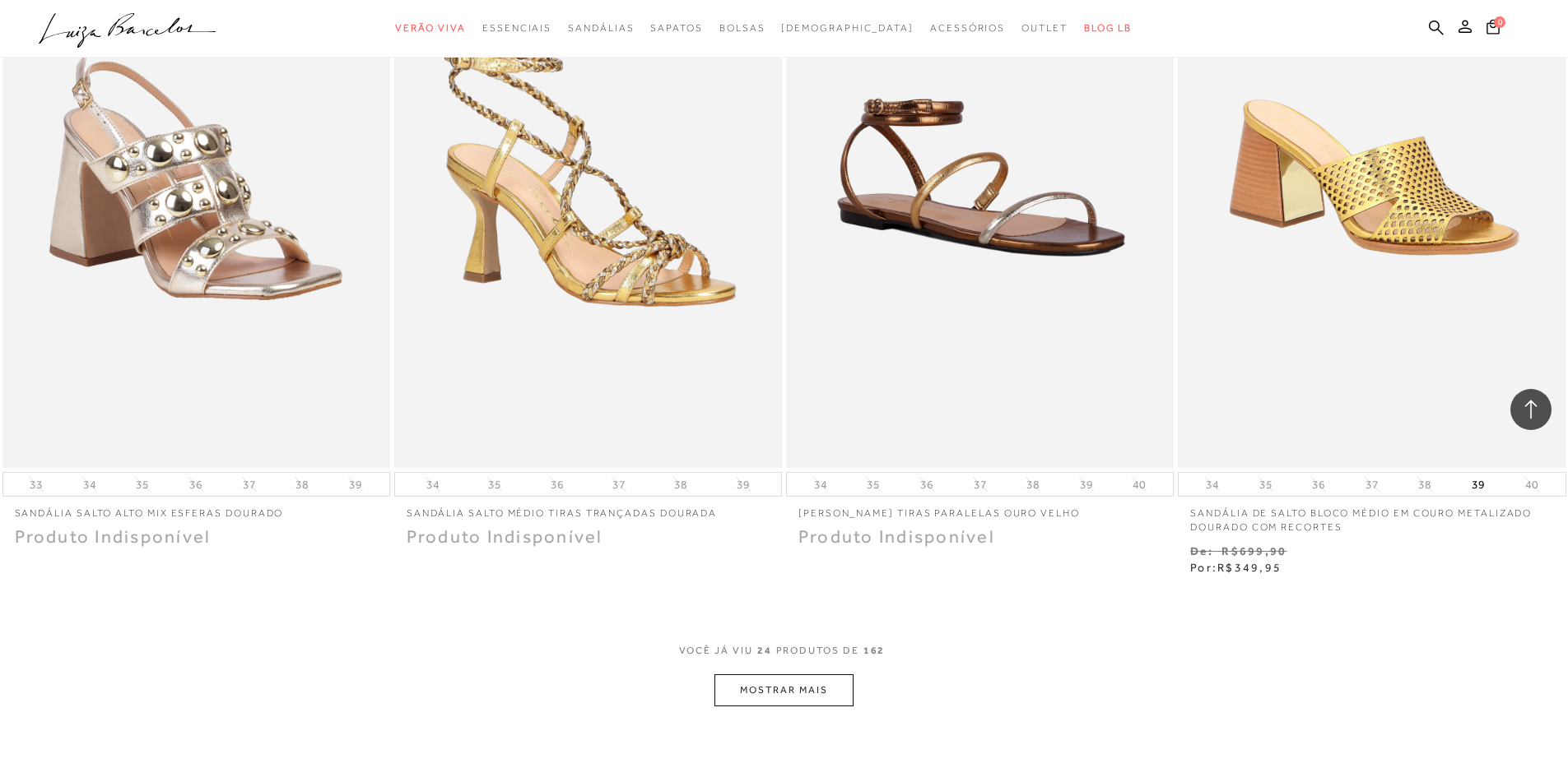
scroll to position [3783, 0]
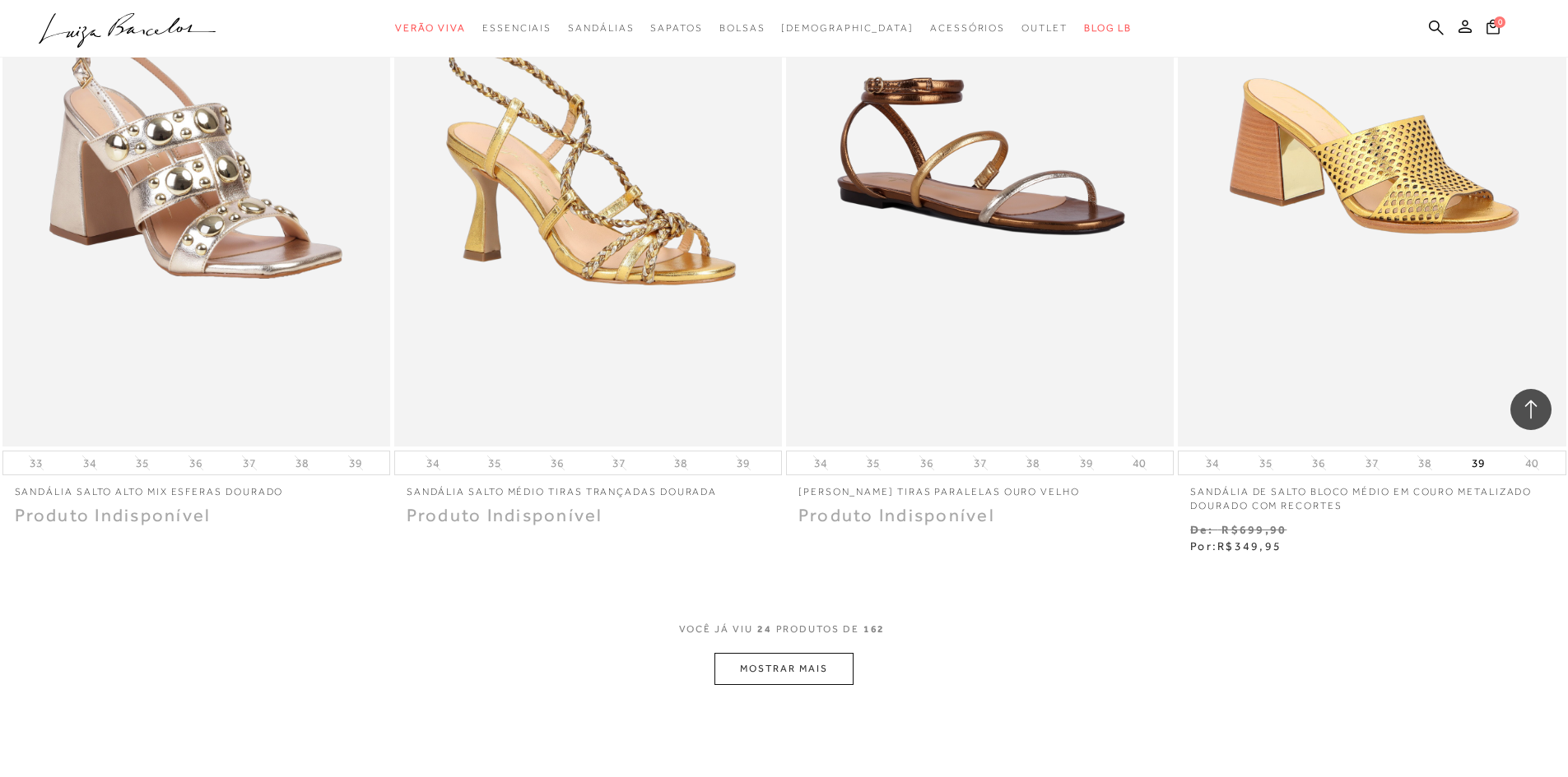
click at [828, 662] on button "MOSTRAR MAIS" at bounding box center [783, 669] width 138 height 32
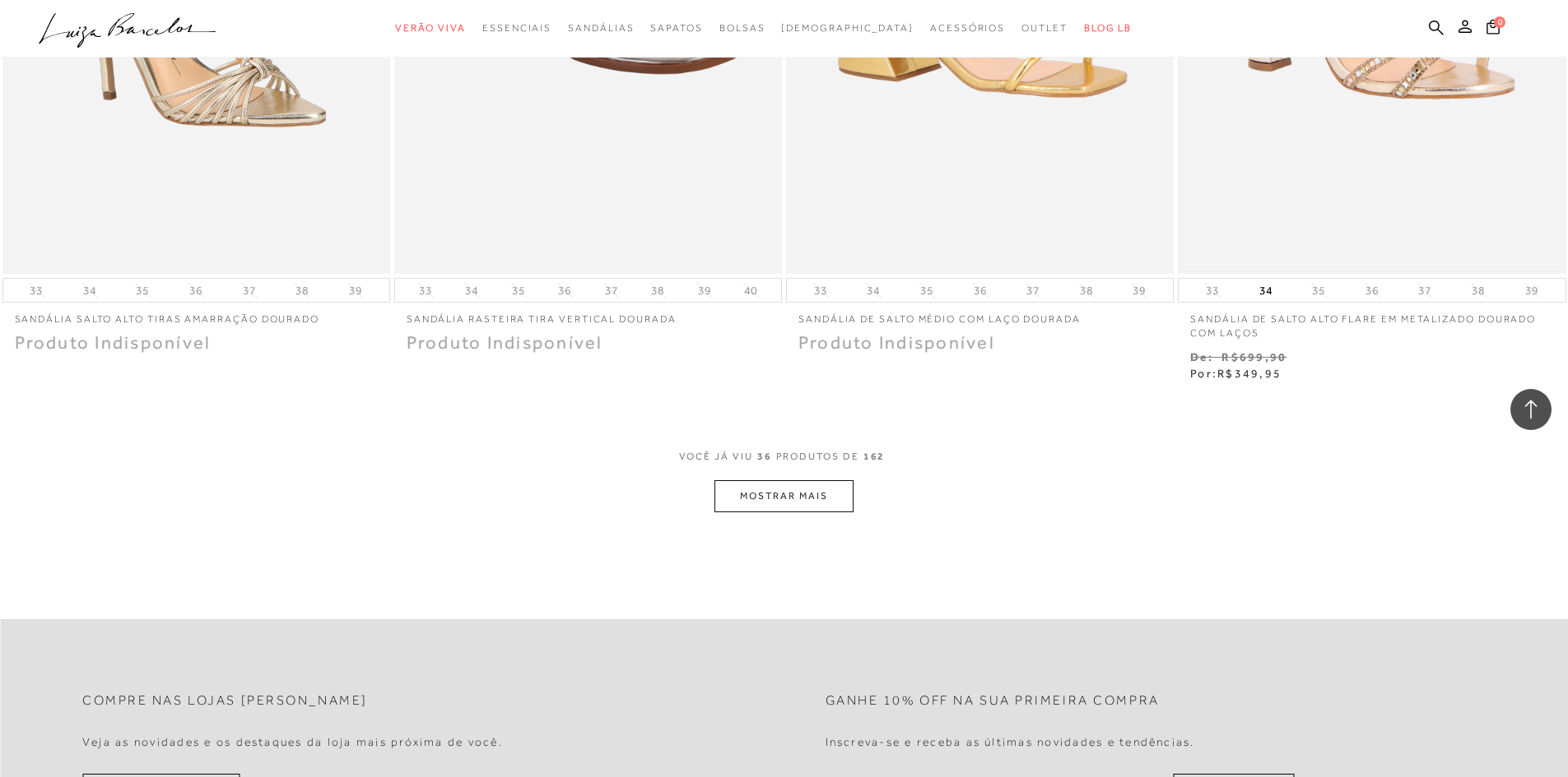
scroll to position [6086, 0]
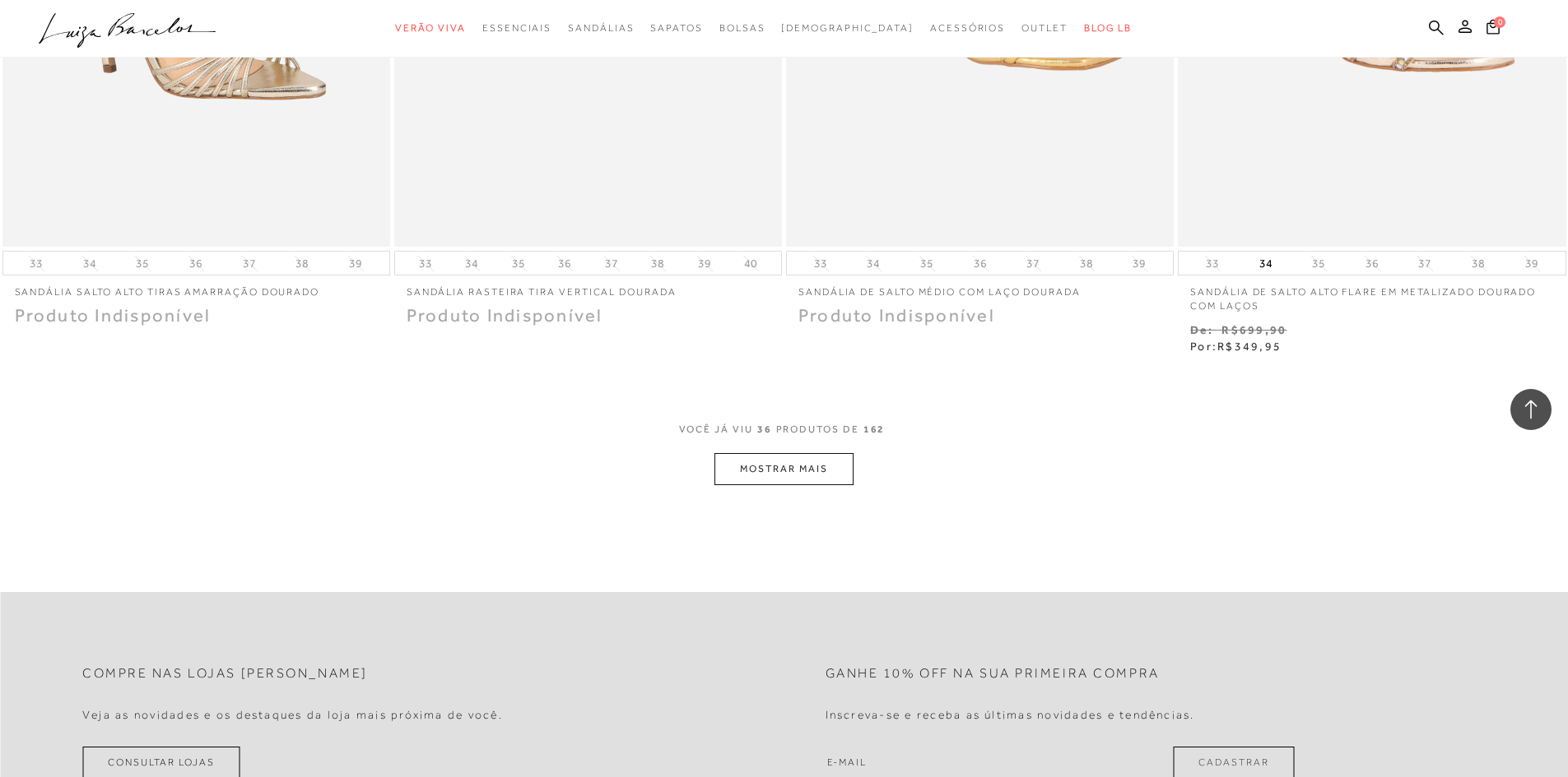
click at [809, 472] on button "MOSTRAR MAIS" at bounding box center [783, 469] width 138 height 32
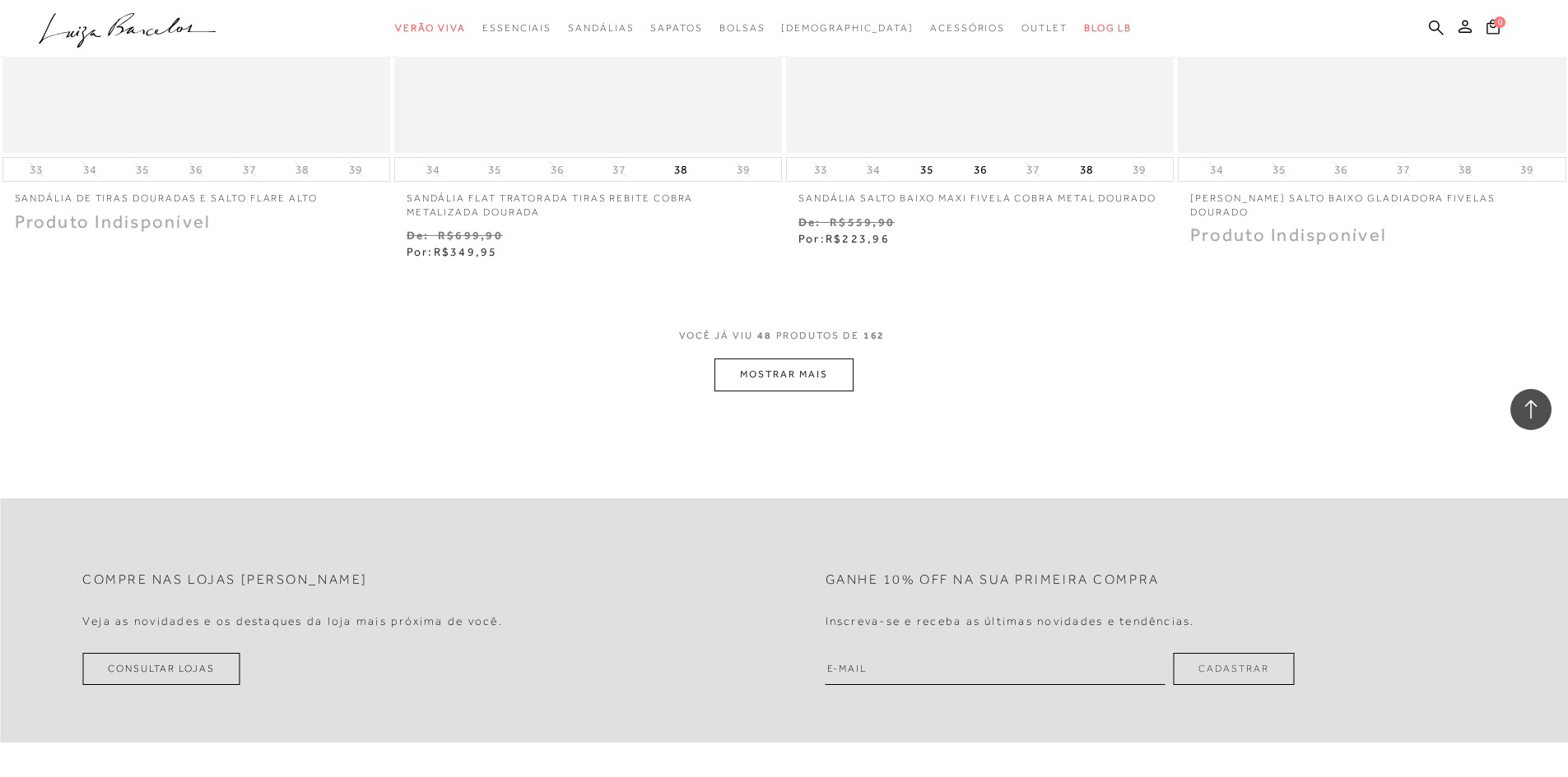
scroll to position [8389, 0]
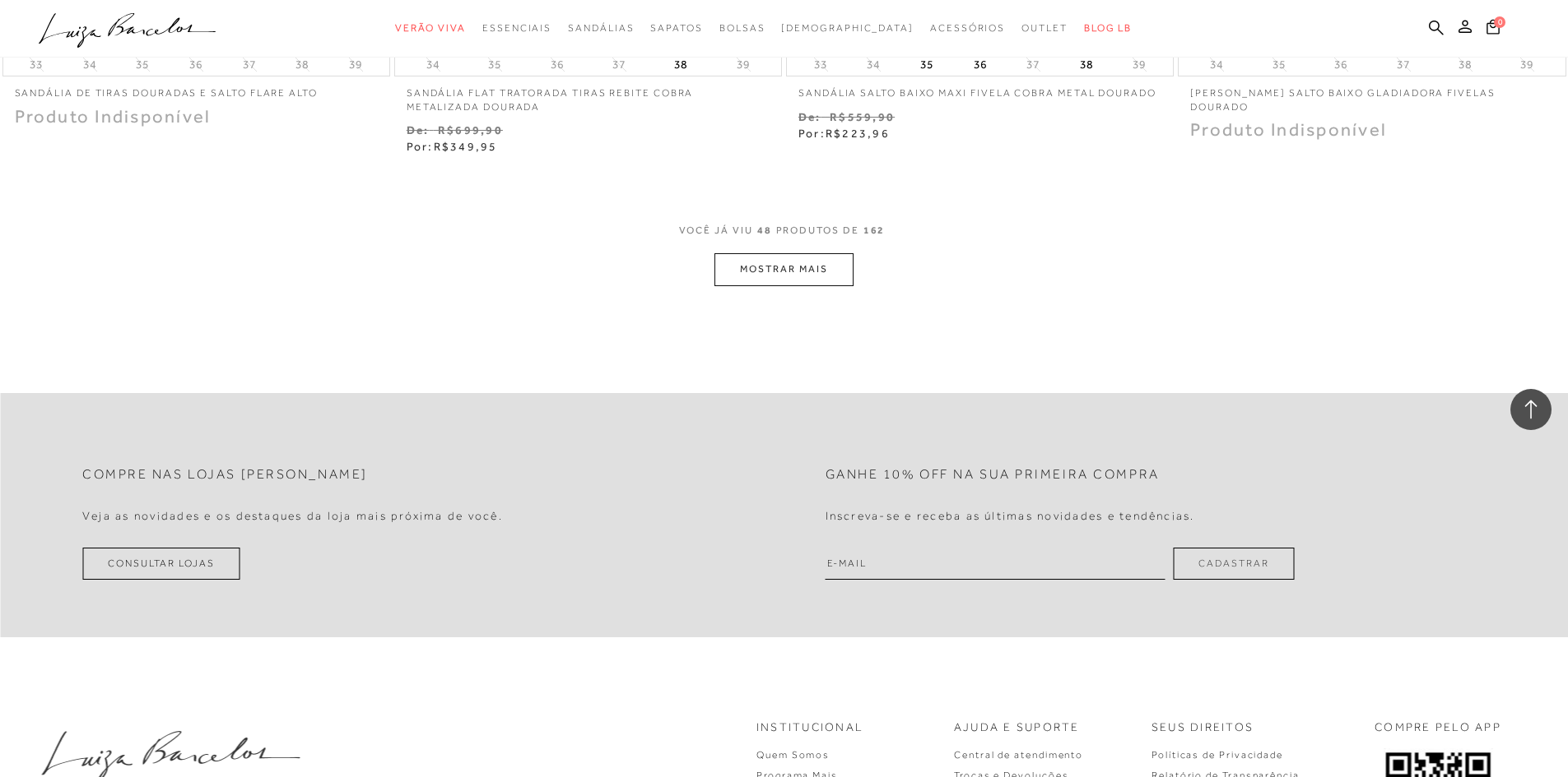
click at [786, 263] on button "MOSTRAR MAIS" at bounding box center [783, 269] width 138 height 32
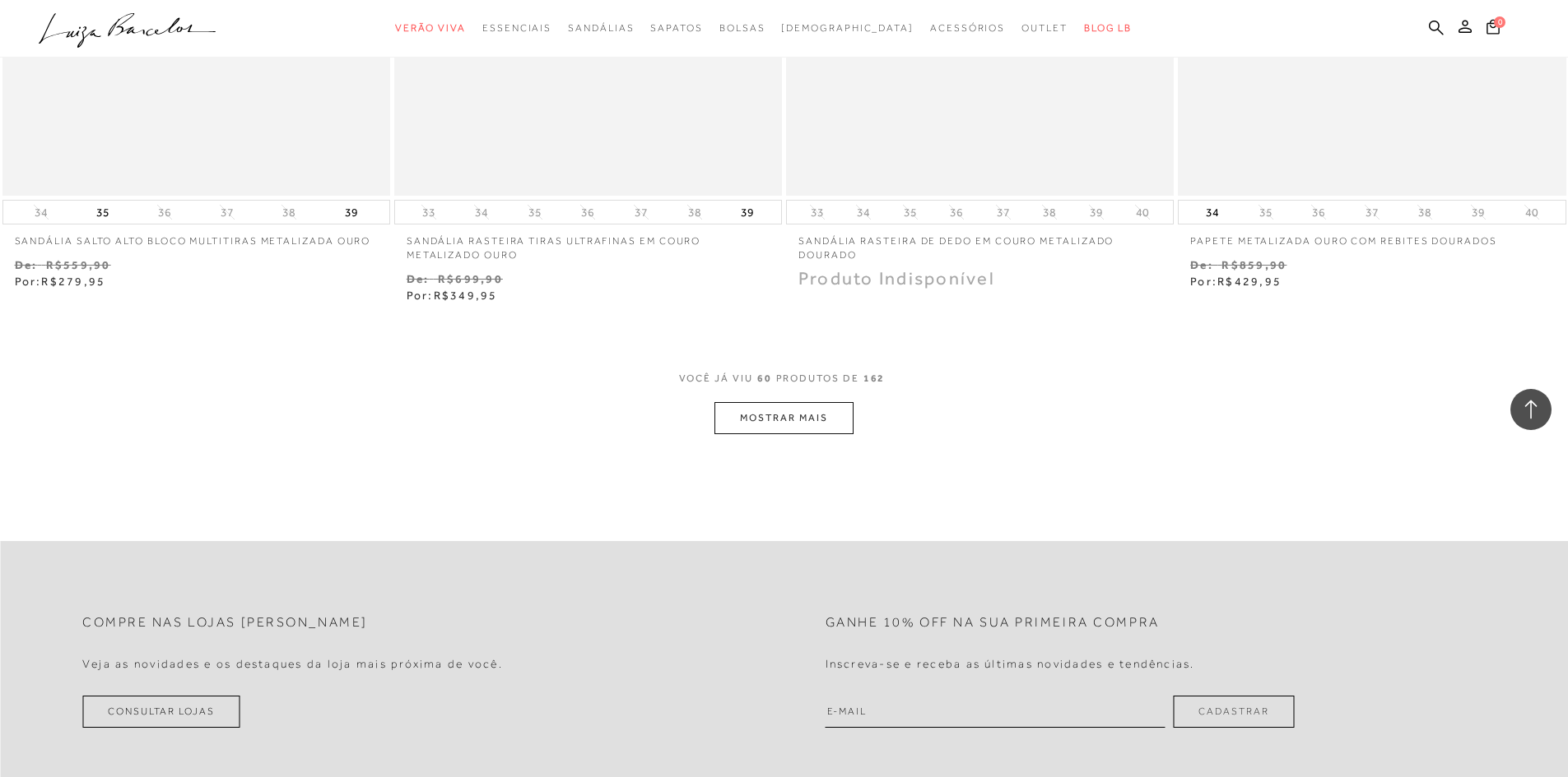
scroll to position [10363, 0]
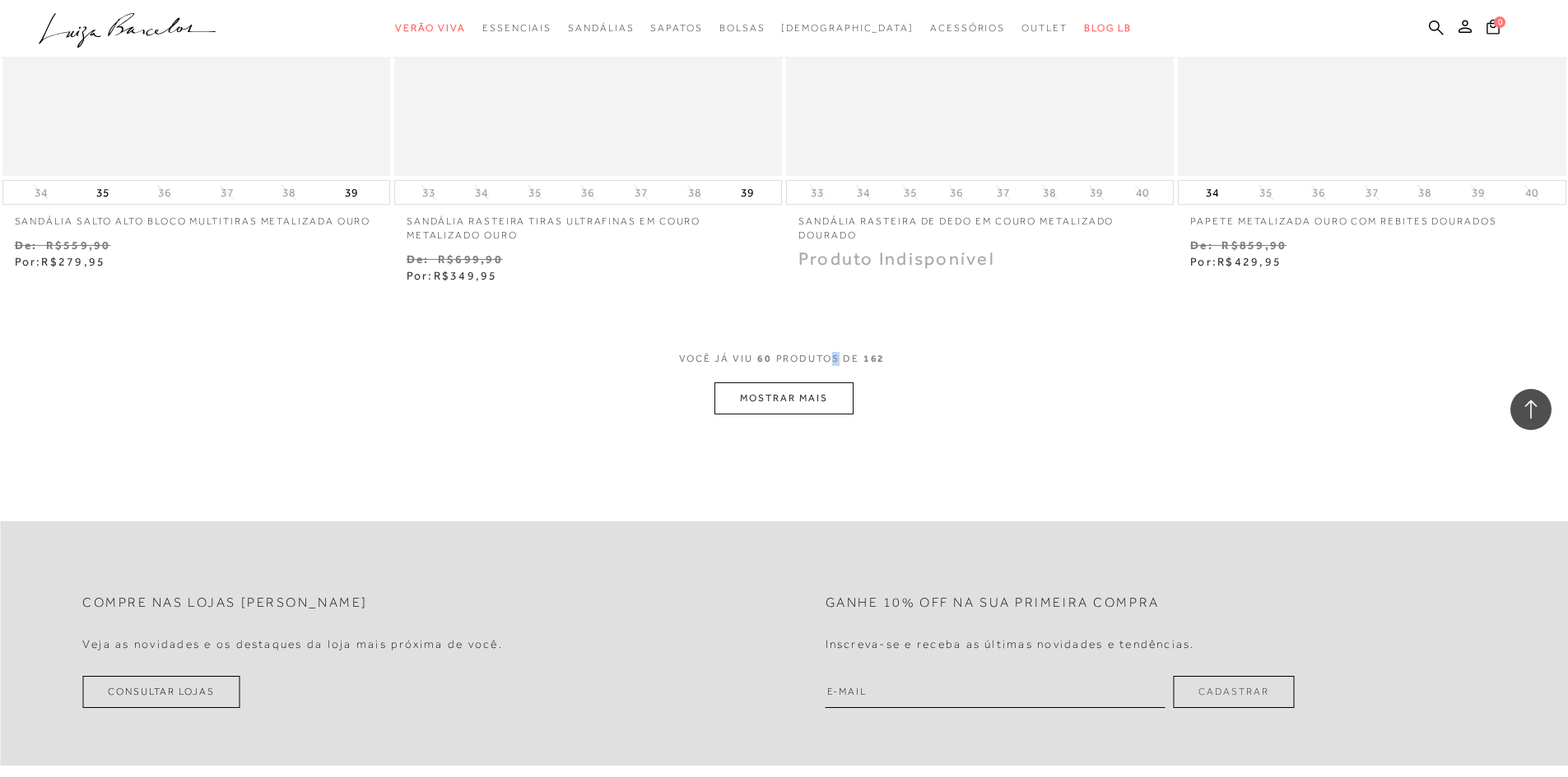
click at [828, 381] on div "VOCê JÁ VIU 60 PRODUTOS DE 162" at bounding box center [784, 367] width 211 height 30
click at [827, 405] on button "MOSTRAR MAIS" at bounding box center [783, 399] width 138 height 32
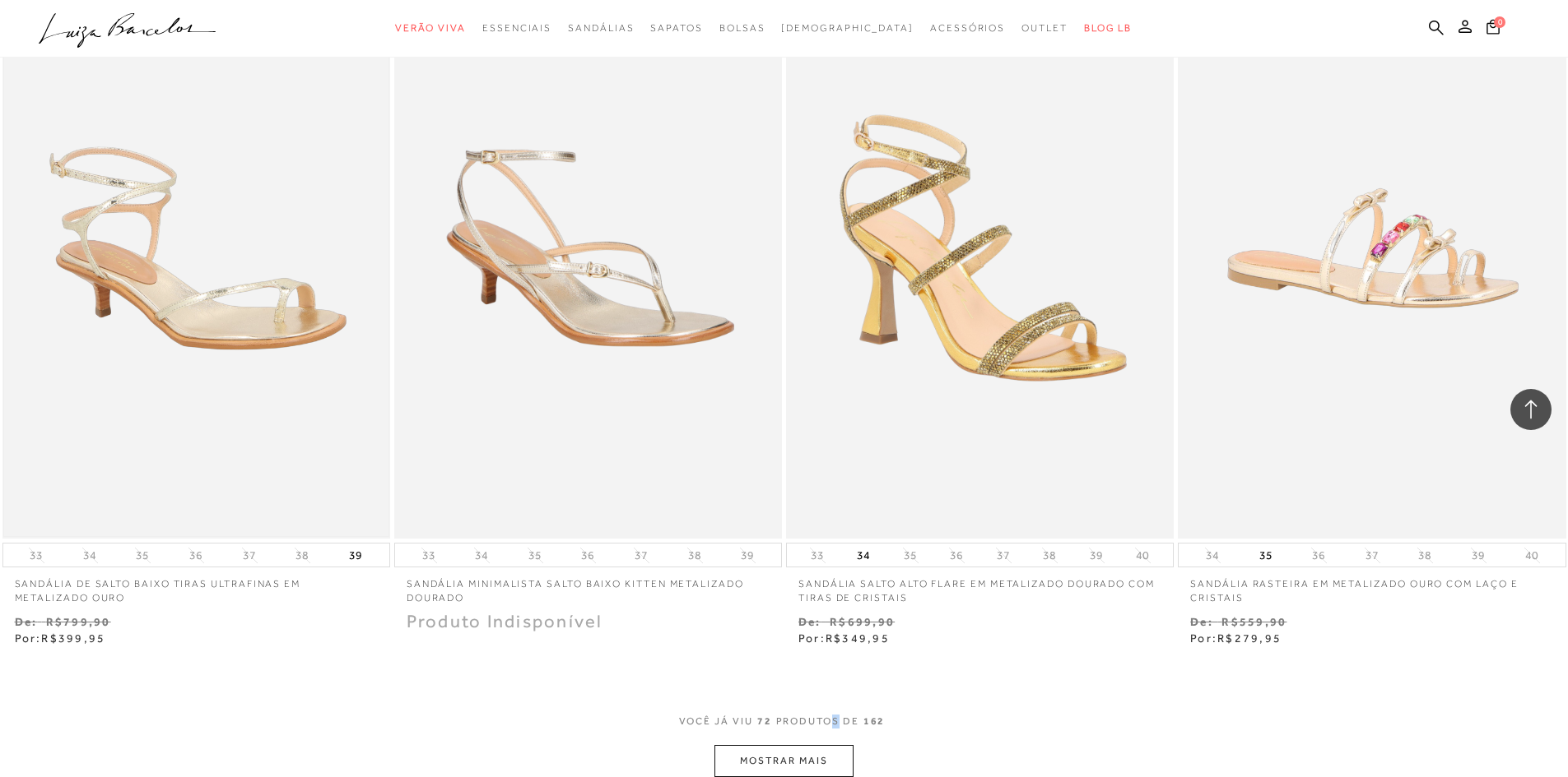
scroll to position [12583, 0]
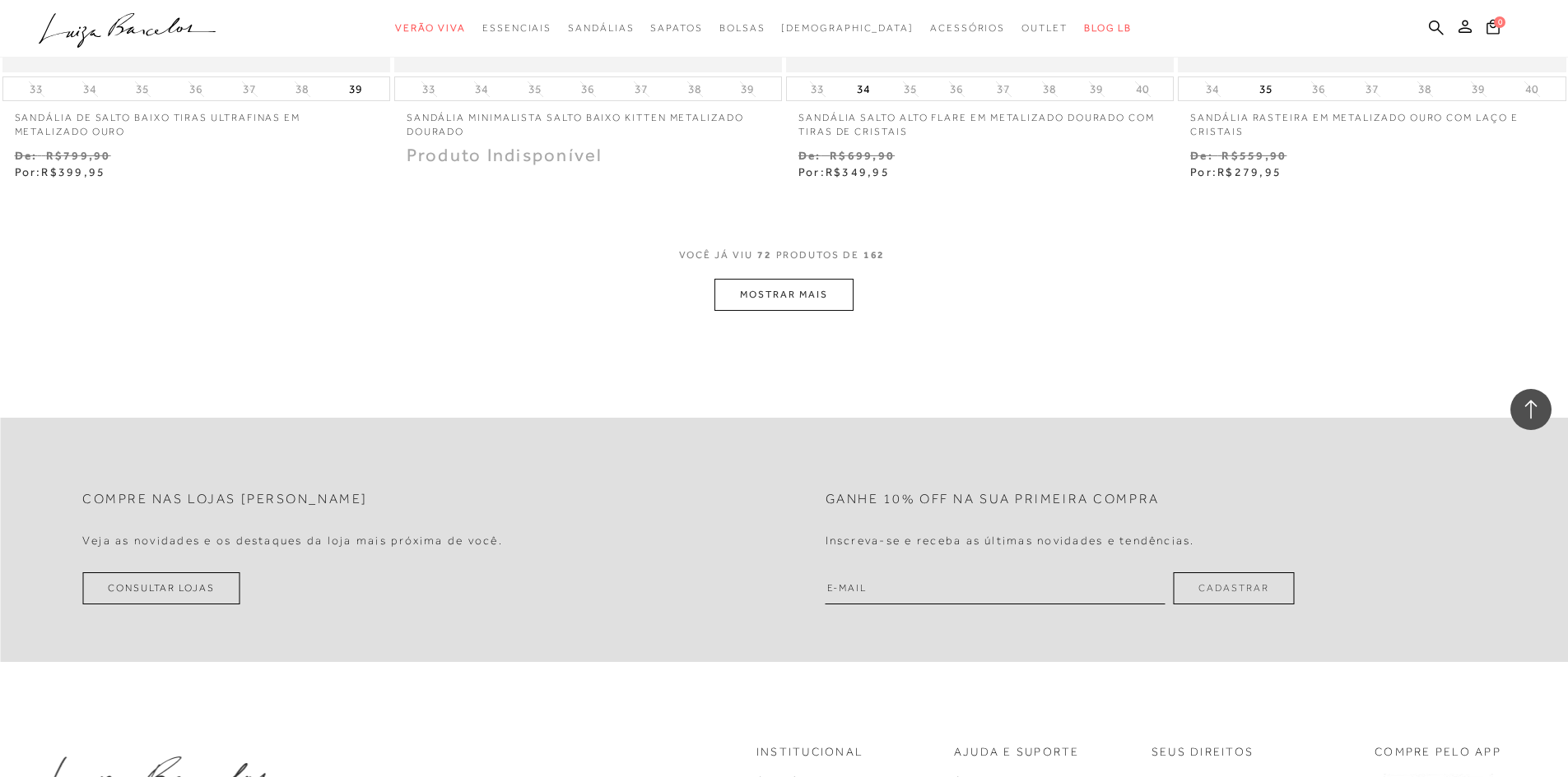
click at [814, 298] on button "MOSTRAR MAIS" at bounding box center [783, 295] width 138 height 32
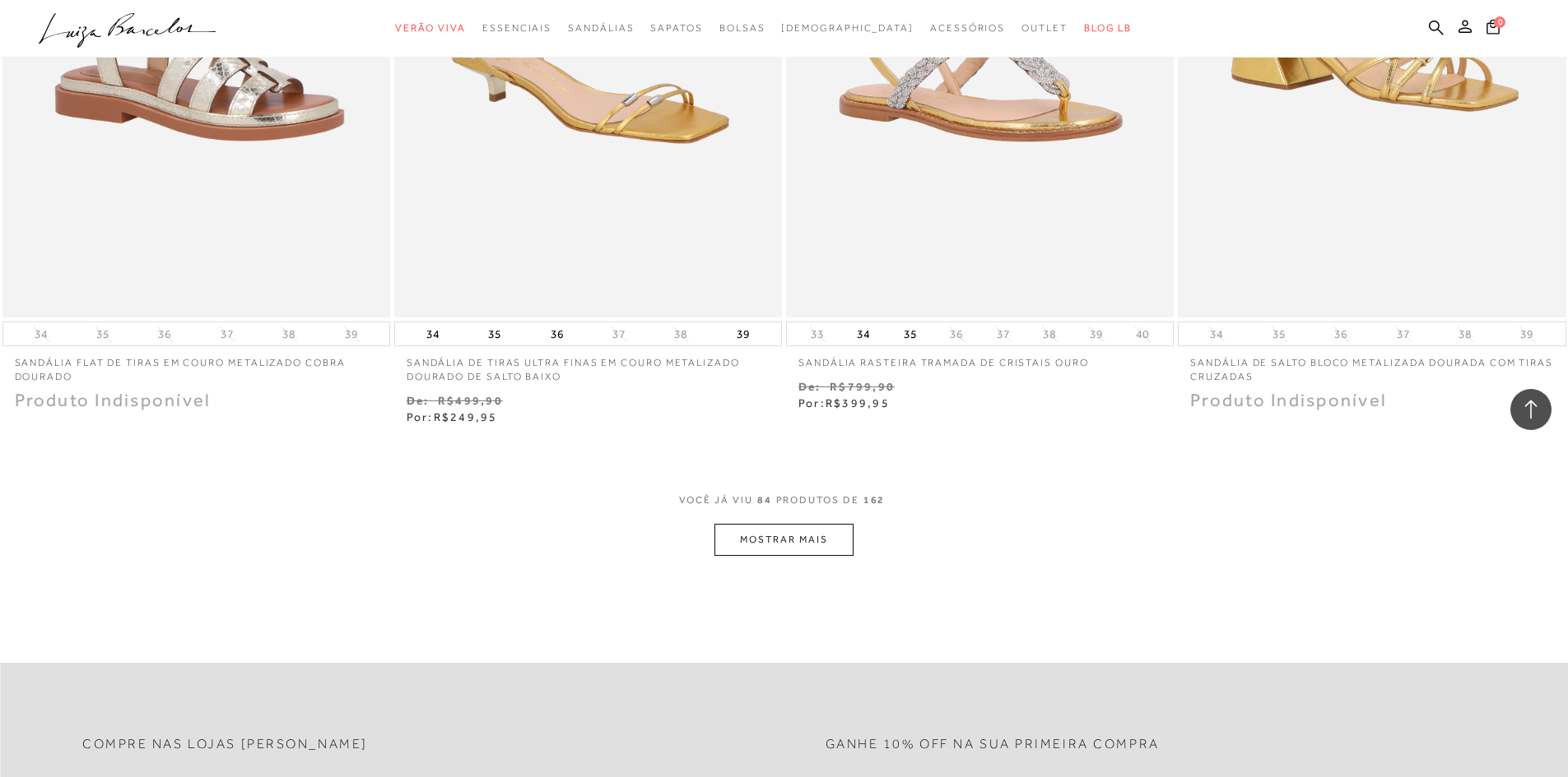
scroll to position [14476, 0]
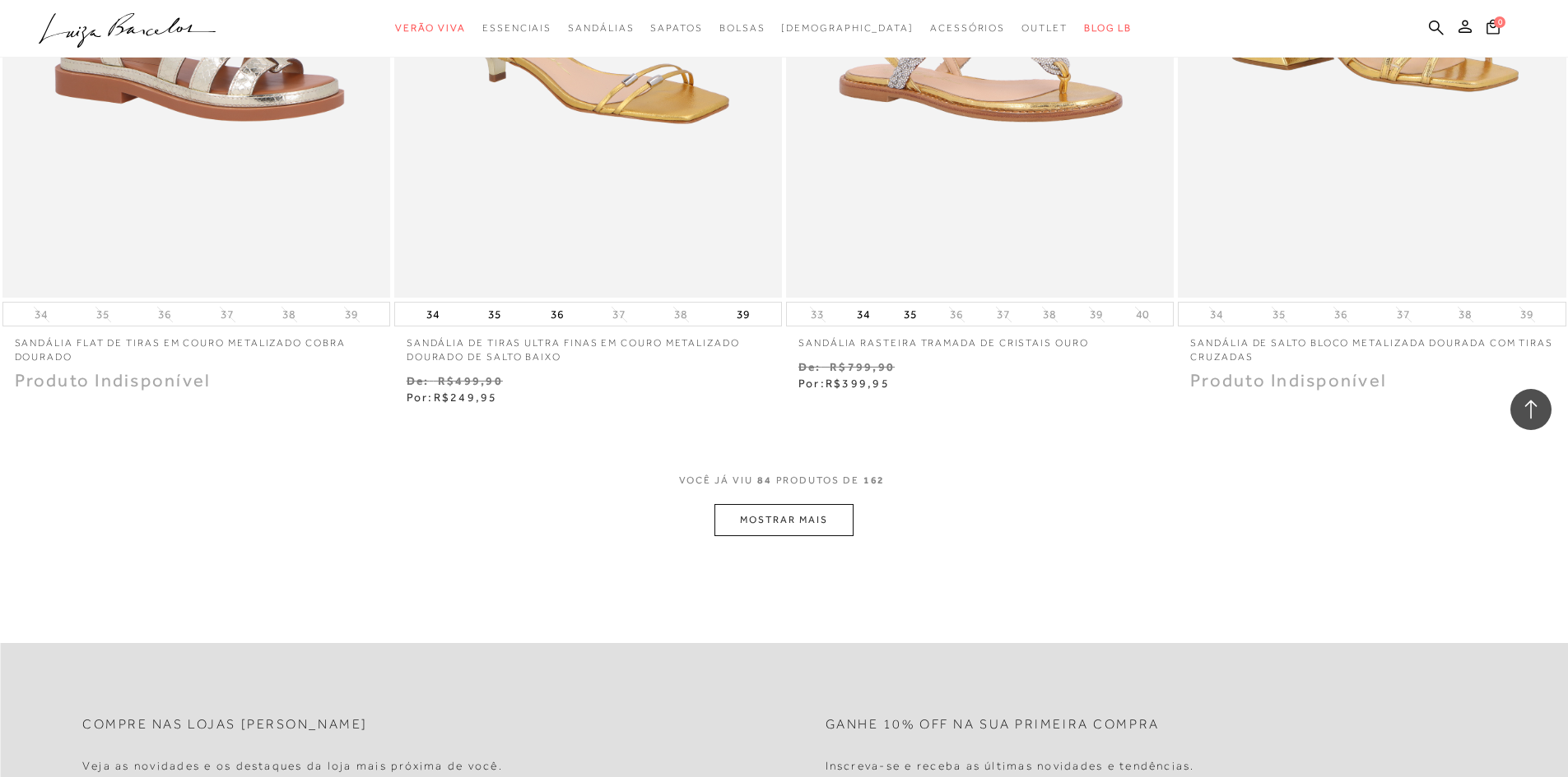
click at [742, 525] on button "MOSTRAR MAIS" at bounding box center [783, 520] width 138 height 32
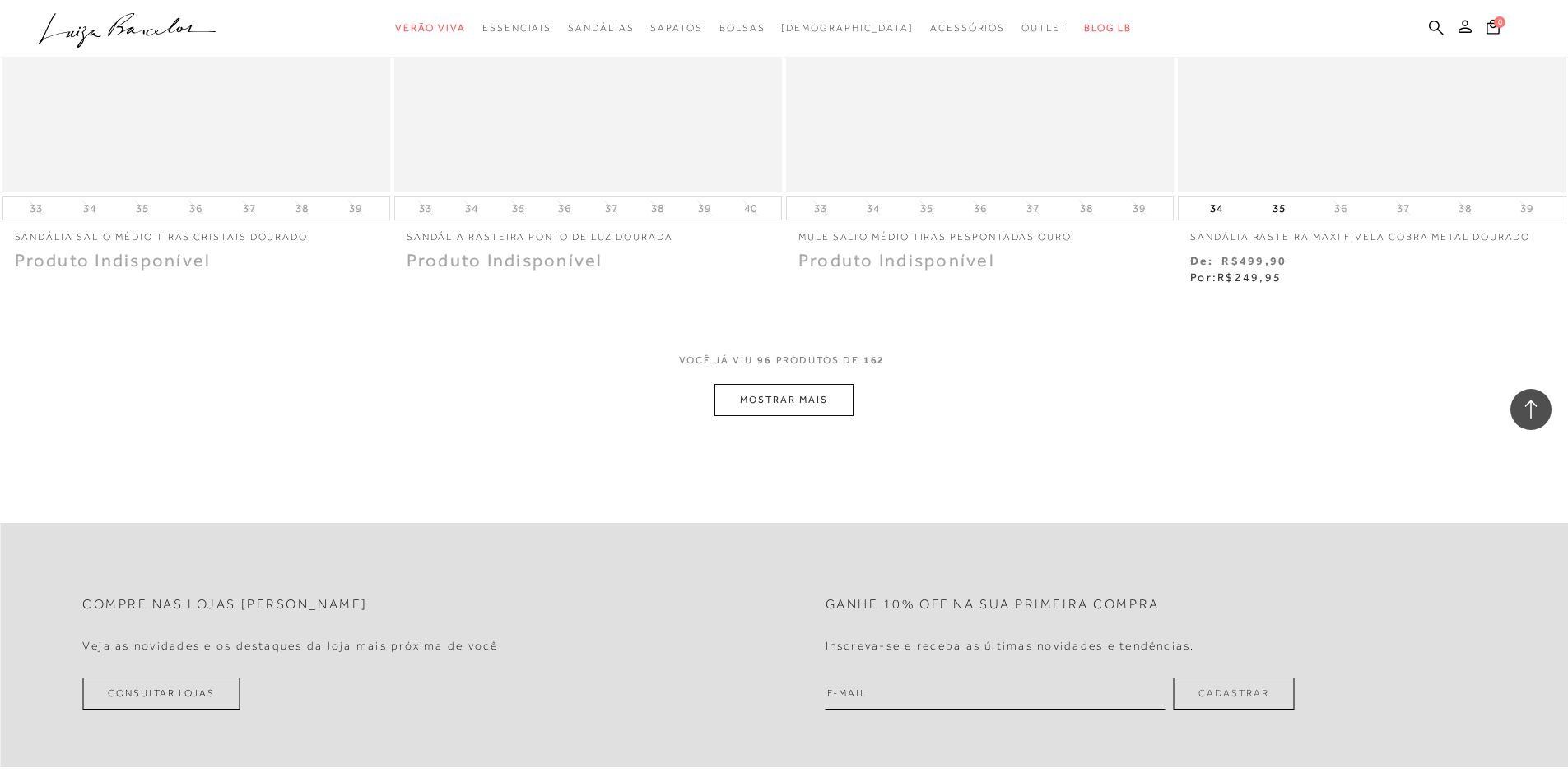
scroll to position [16696, 0]
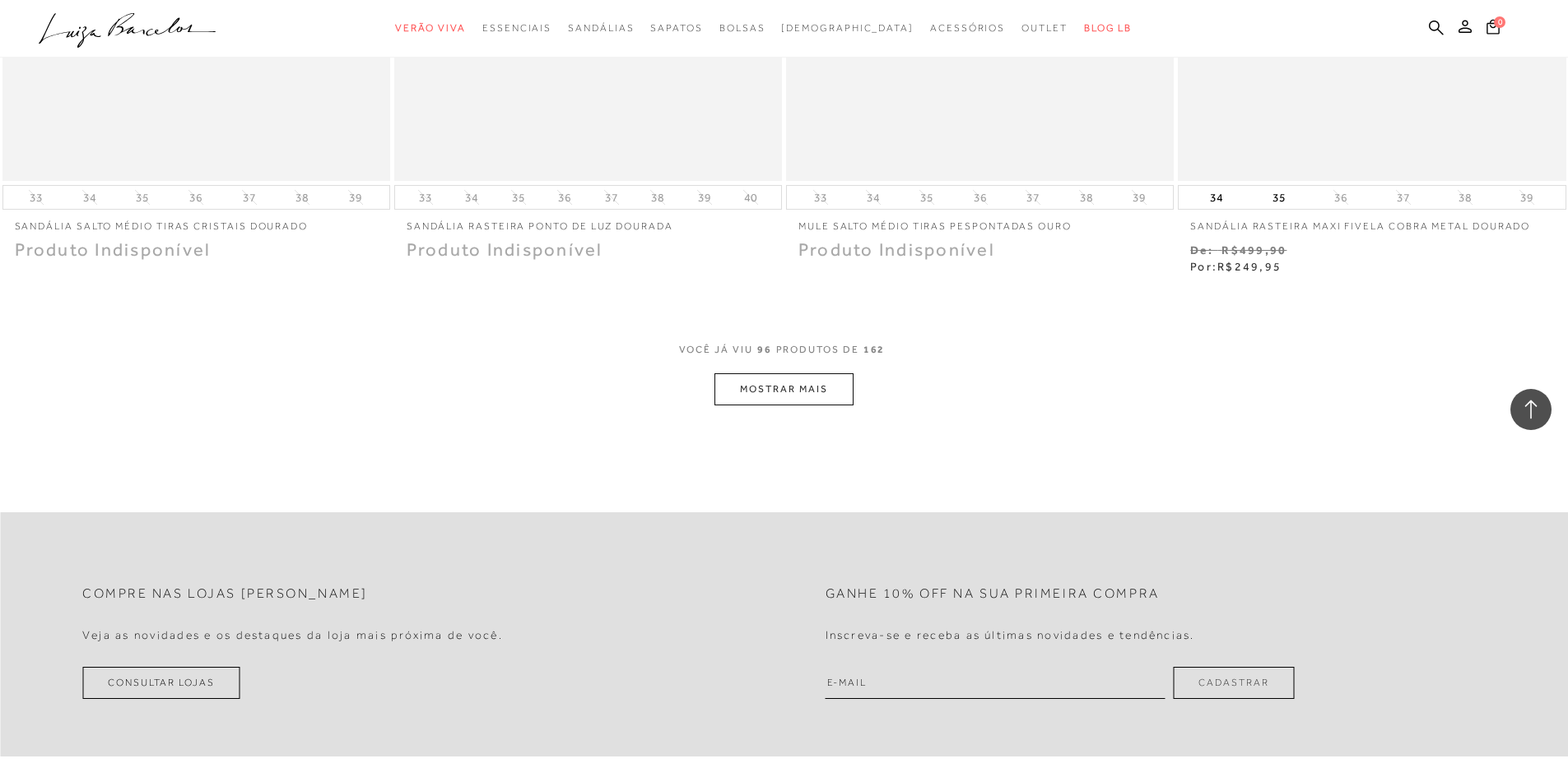
click at [779, 389] on button "MOSTRAR MAIS" at bounding box center [783, 389] width 138 height 32
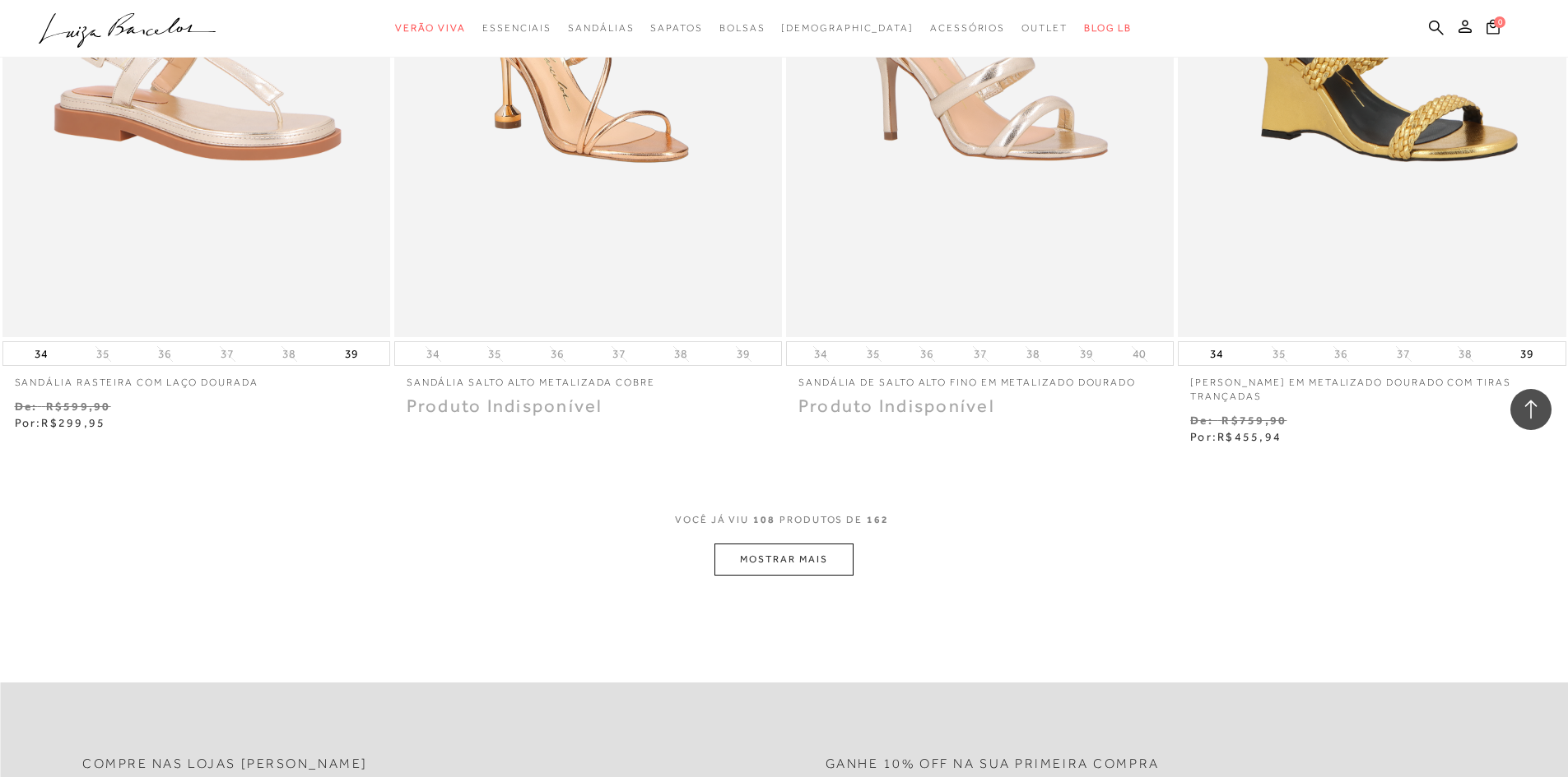
scroll to position [18588, 0]
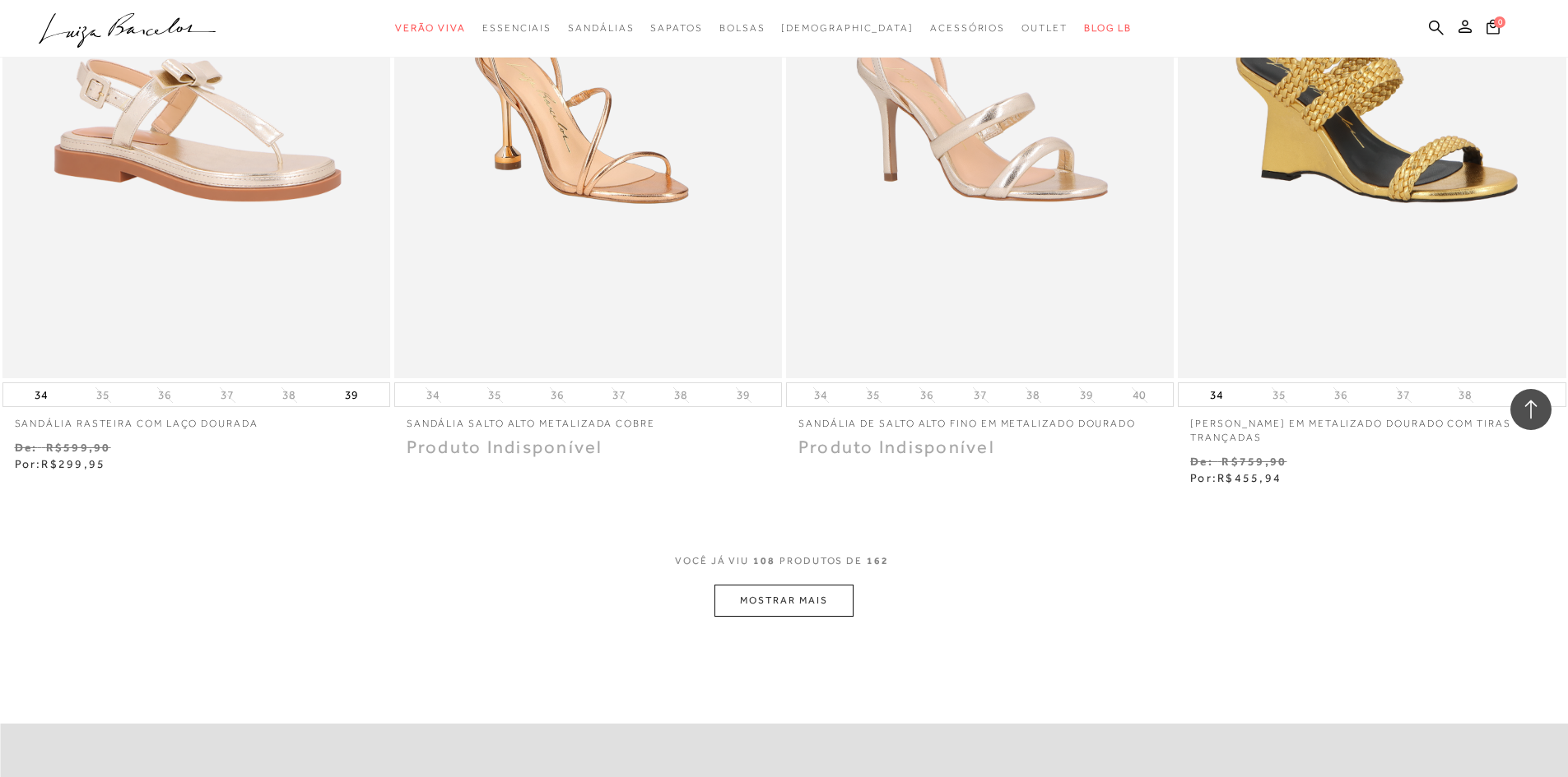
click at [788, 602] on button "MOSTRAR MAIS" at bounding box center [783, 601] width 138 height 32
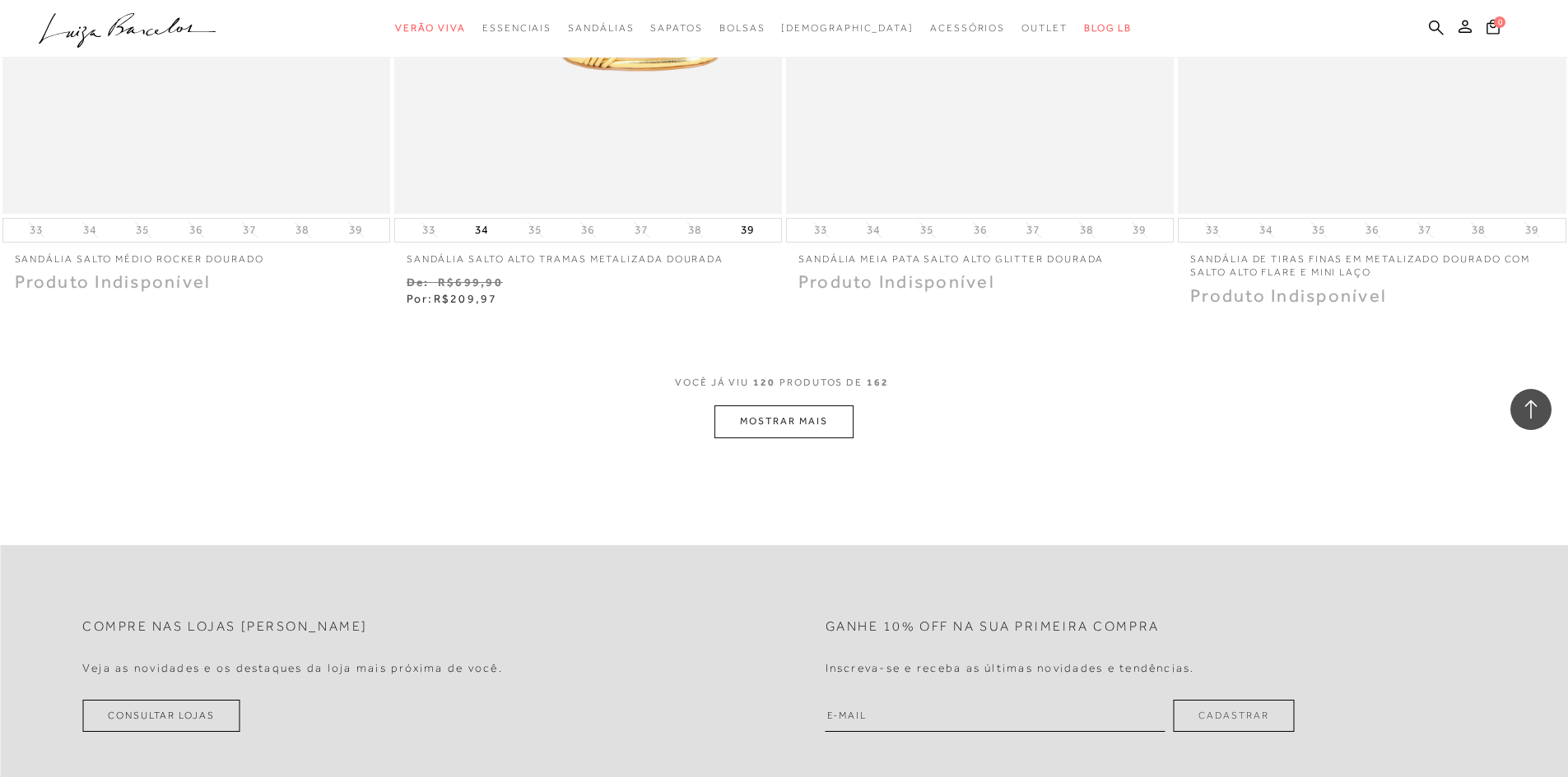
scroll to position [20972, 0]
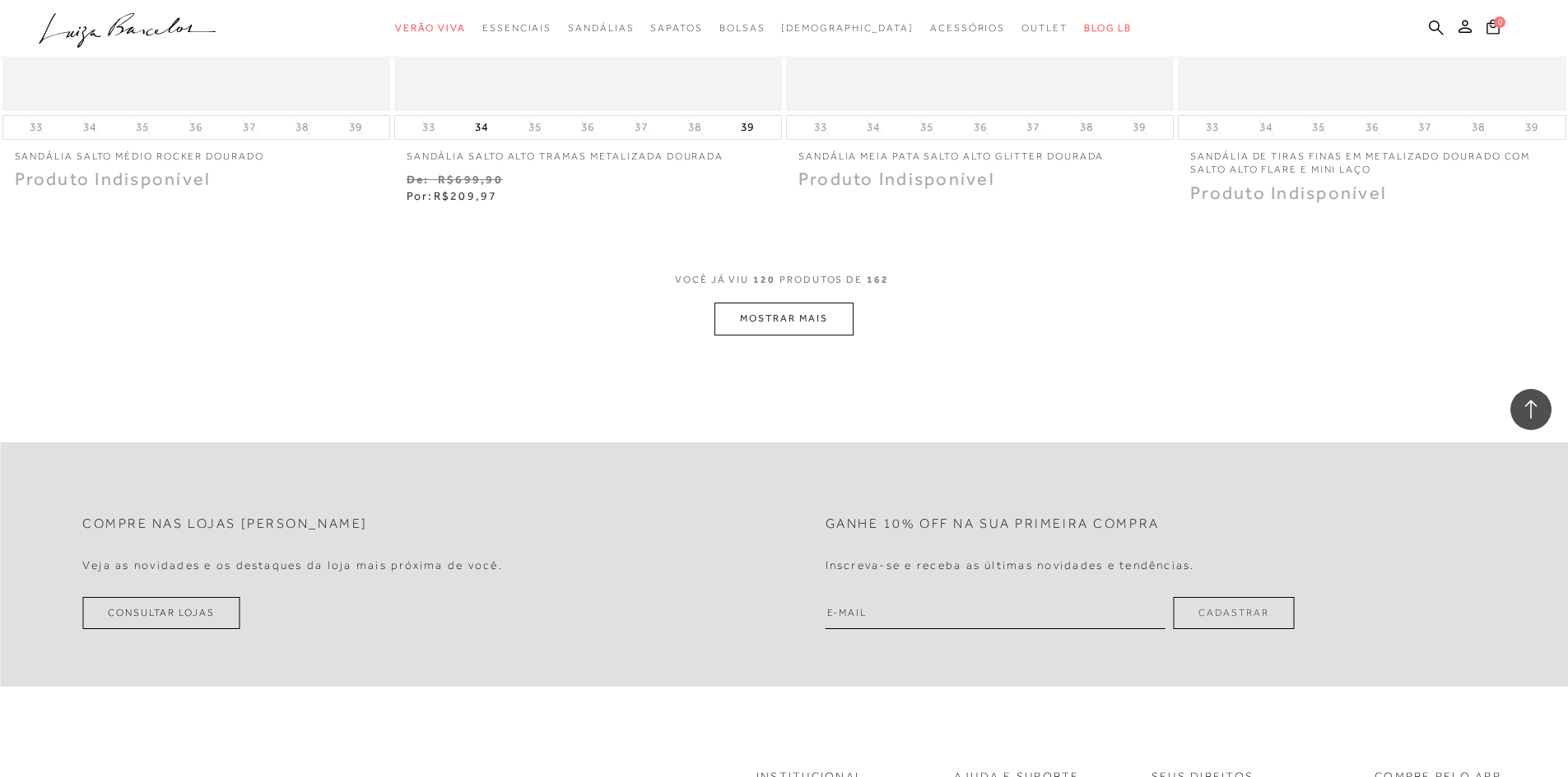
click at [827, 329] on button "MOSTRAR MAIS" at bounding box center [783, 319] width 138 height 32
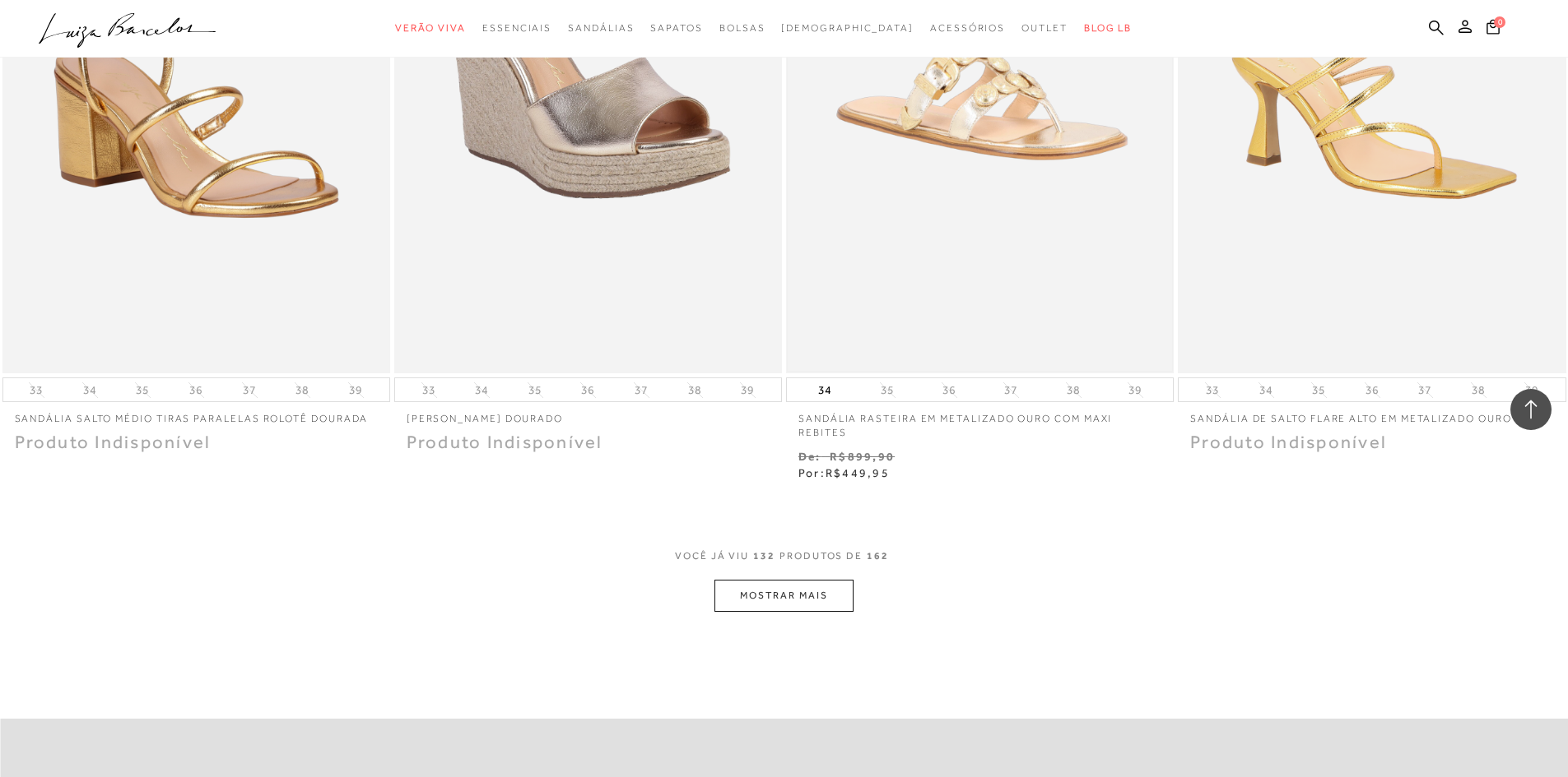
scroll to position [22947, 0]
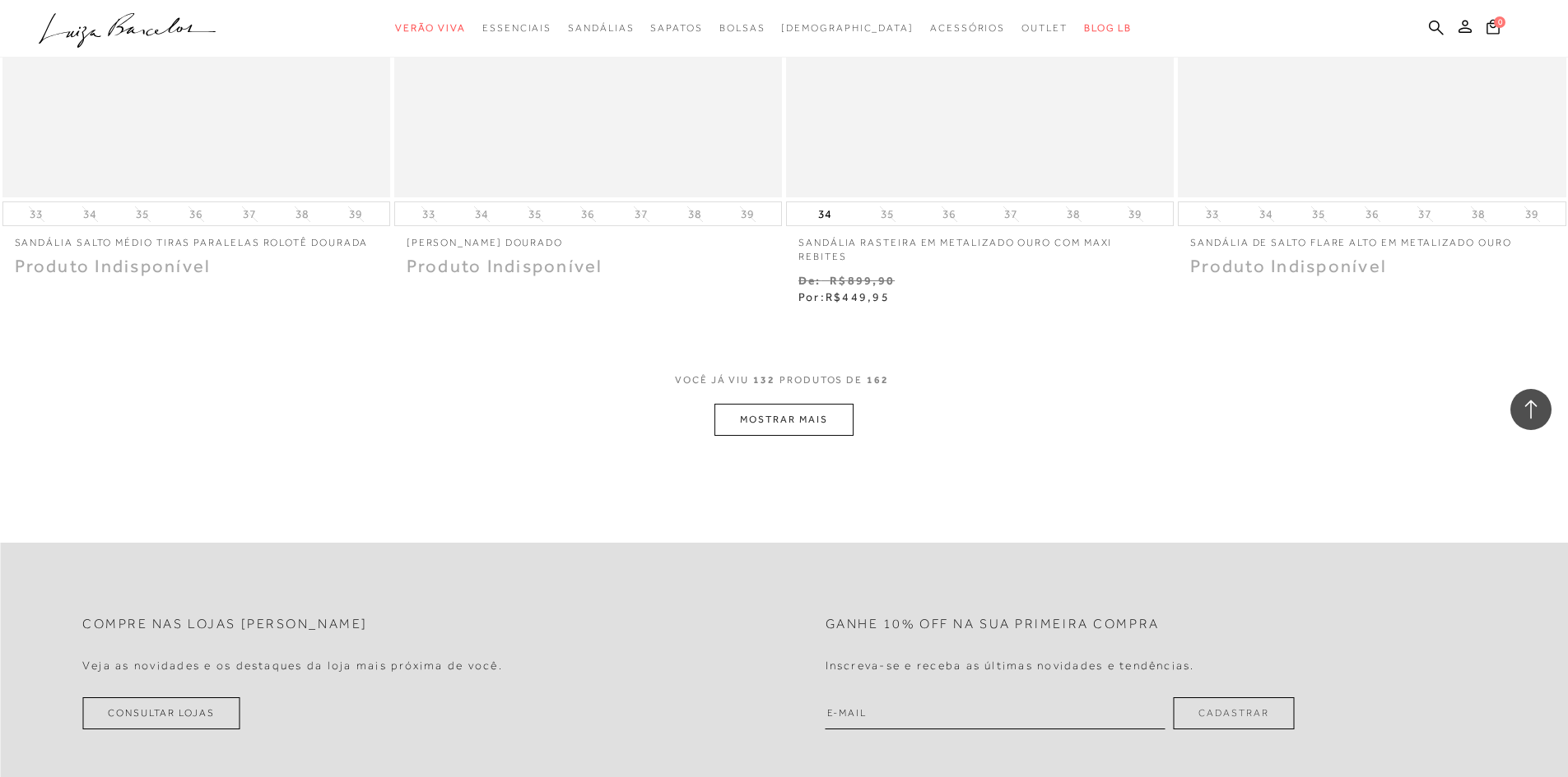
click at [850, 433] on button "MOSTRAR MAIS" at bounding box center [783, 420] width 138 height 32
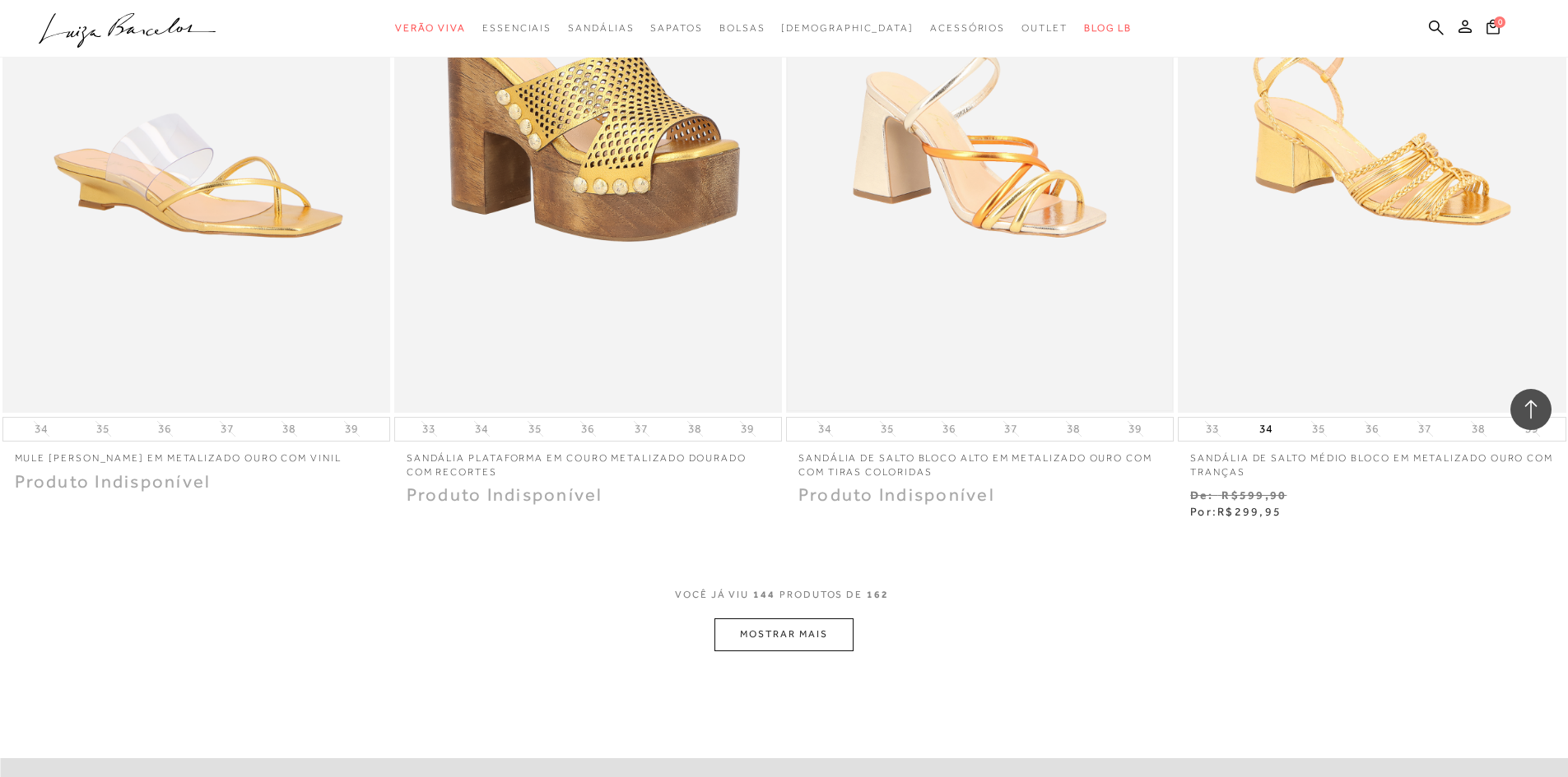
scroll to position [24838, 0]
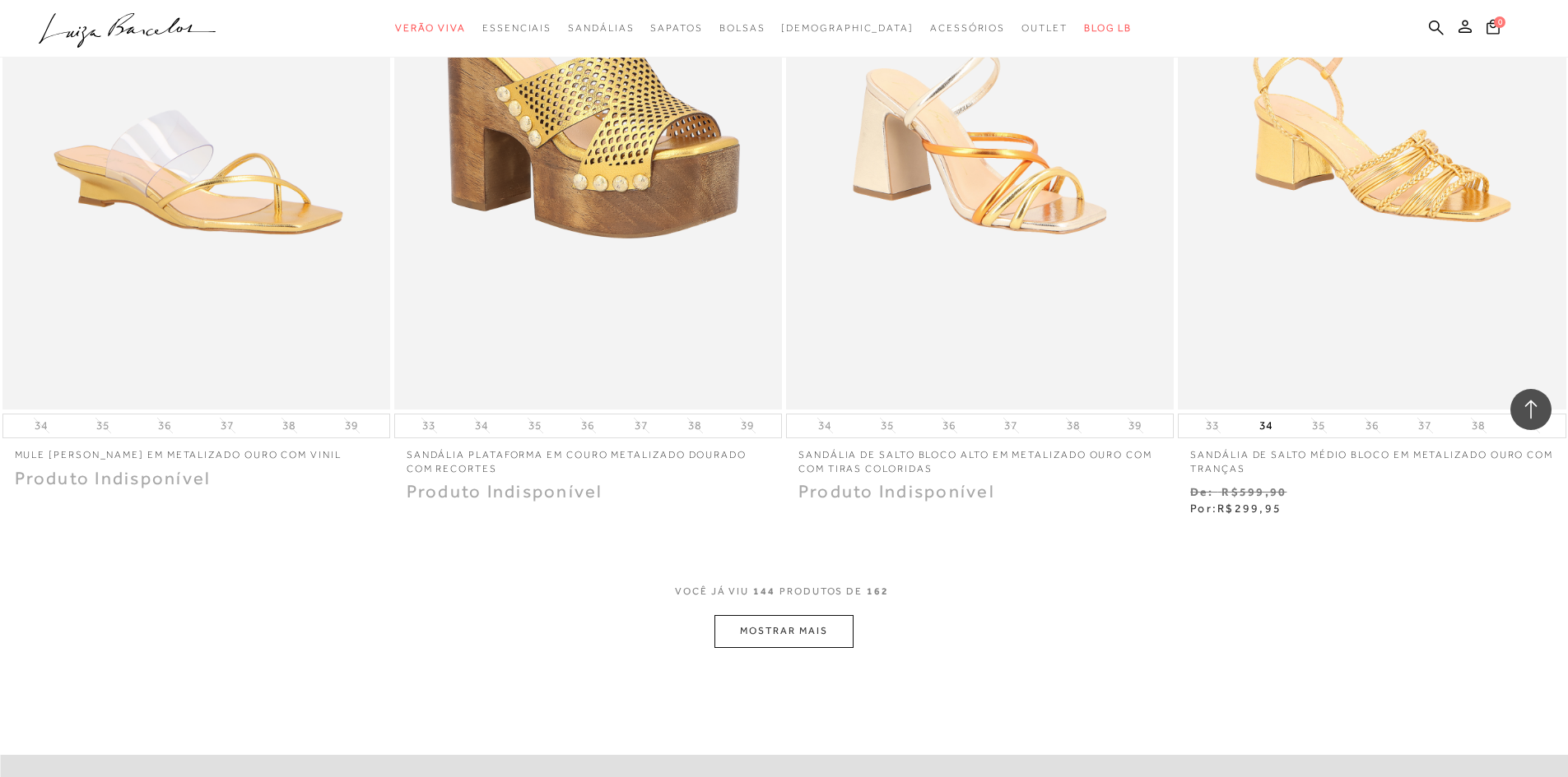
click at [796, 620] on button "MOSTRAR MAIS" at bounding box center [783, 631] width 138 height 32
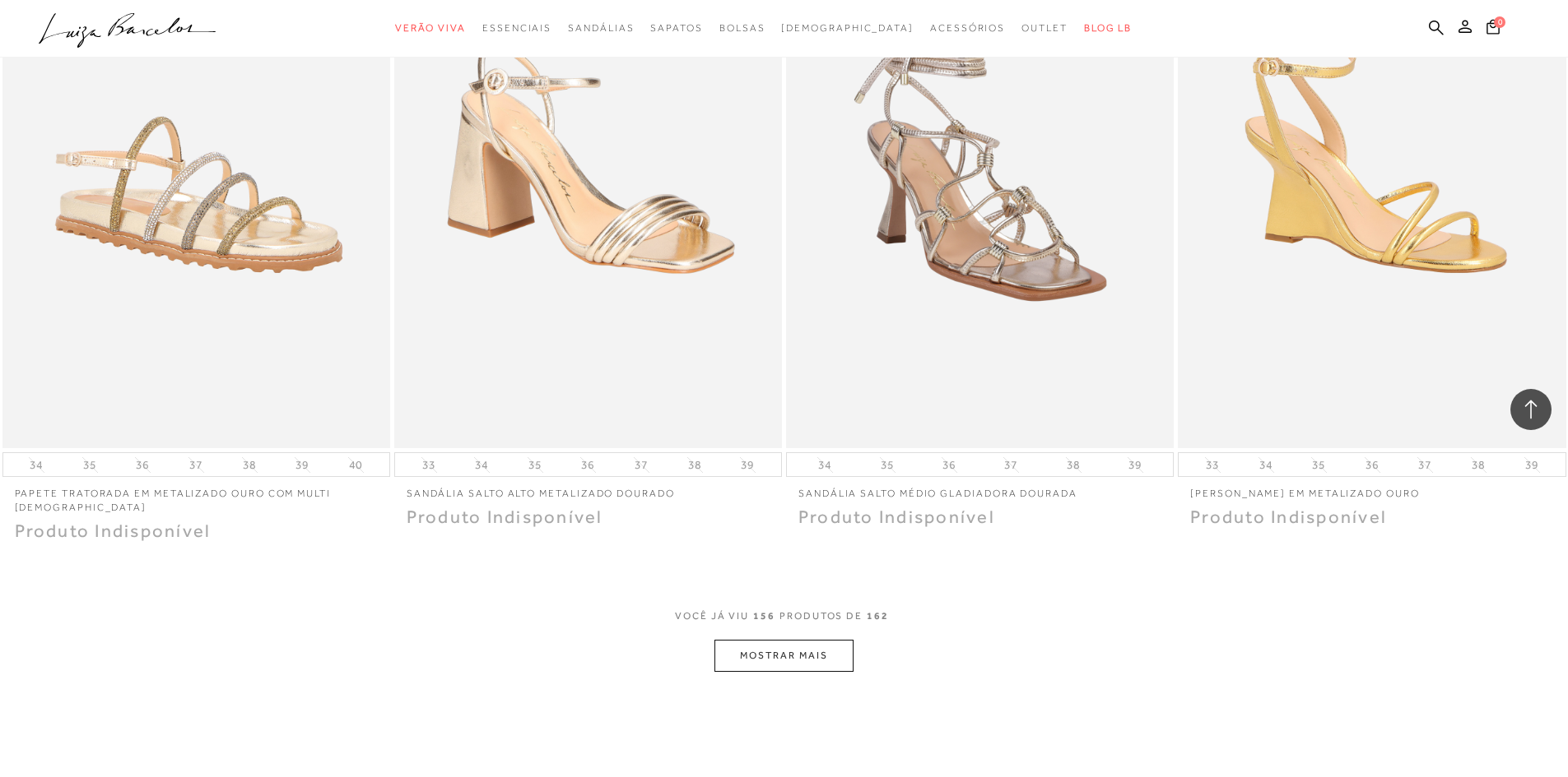
scroll to position [26977, 0]
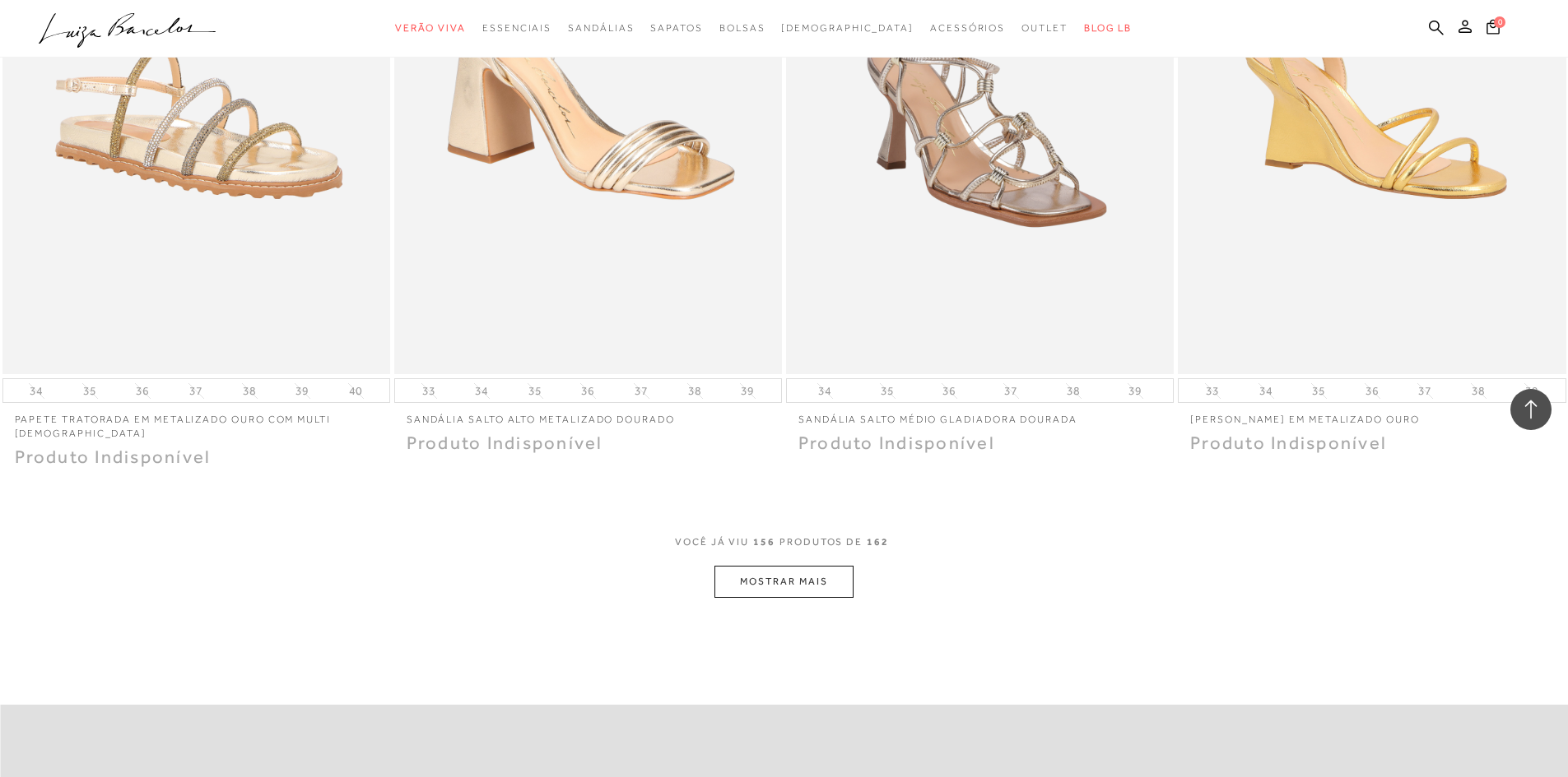
click at [801, 588] on button "MOSTRAR MAIS" at bounding box center [783, 582] width 138 height 32
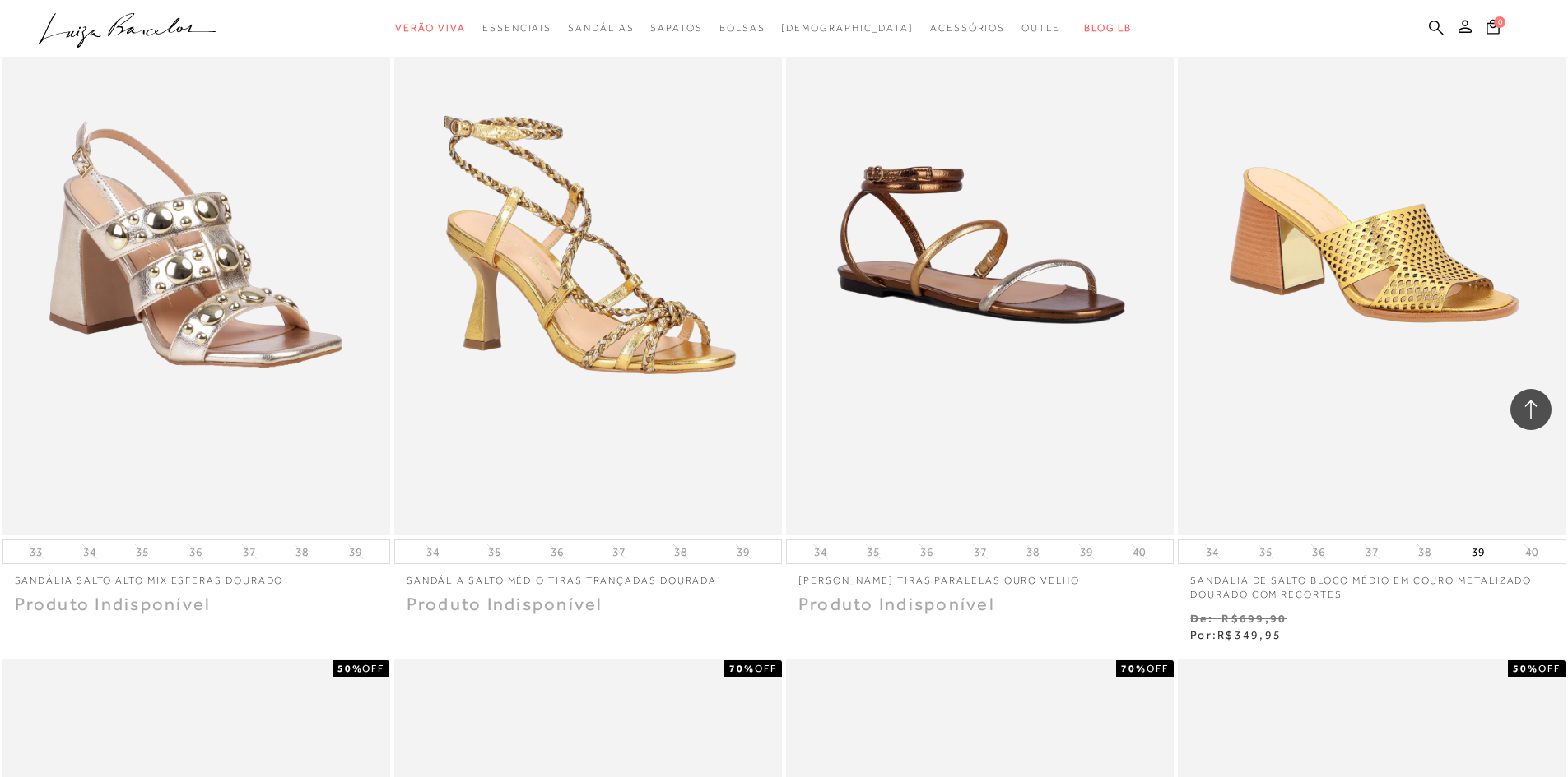
scroll to position [0, 0]
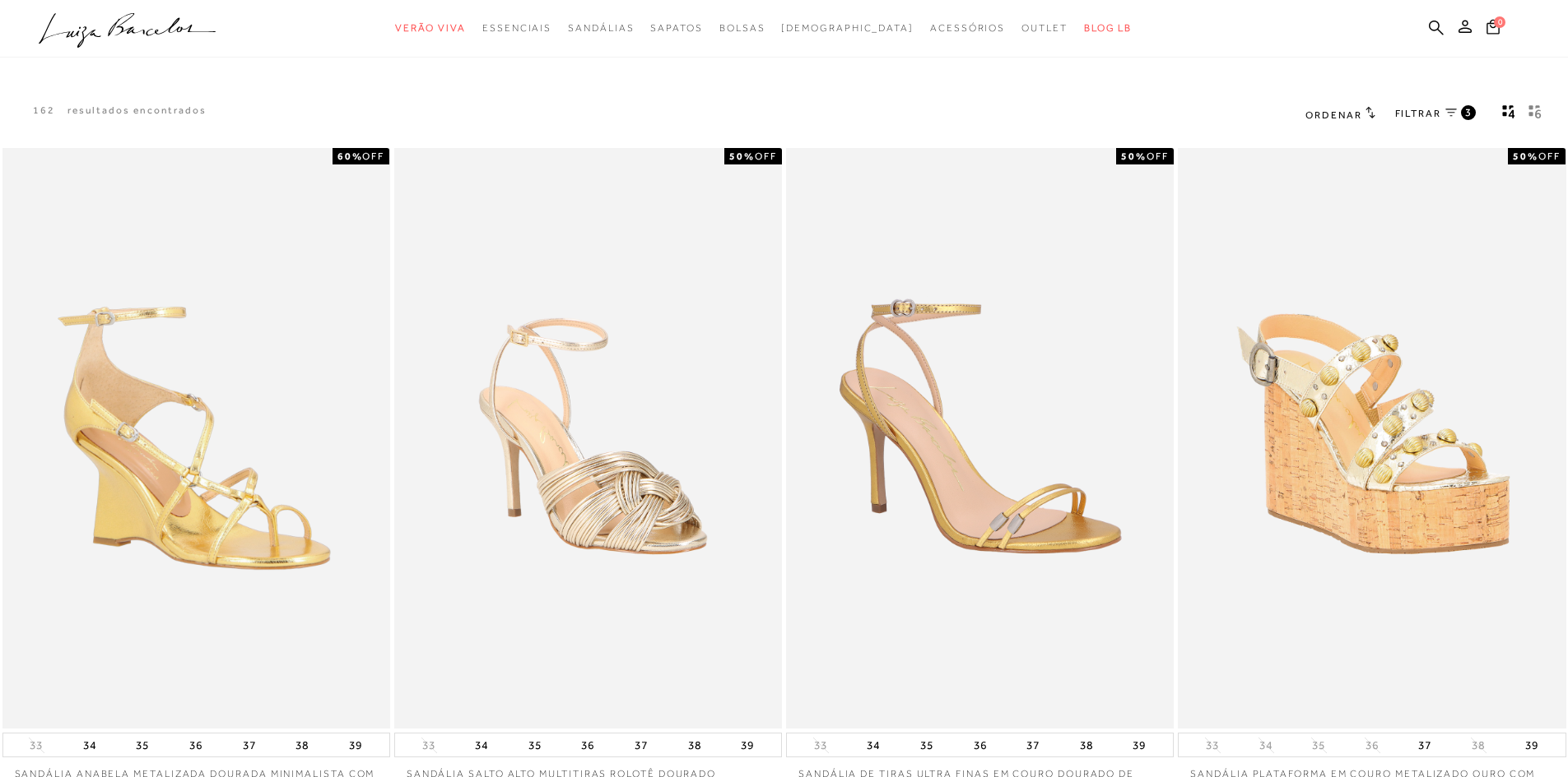
click at [1472, 112] on div "3" at bounding box center [1468, 112] width 15 height 15
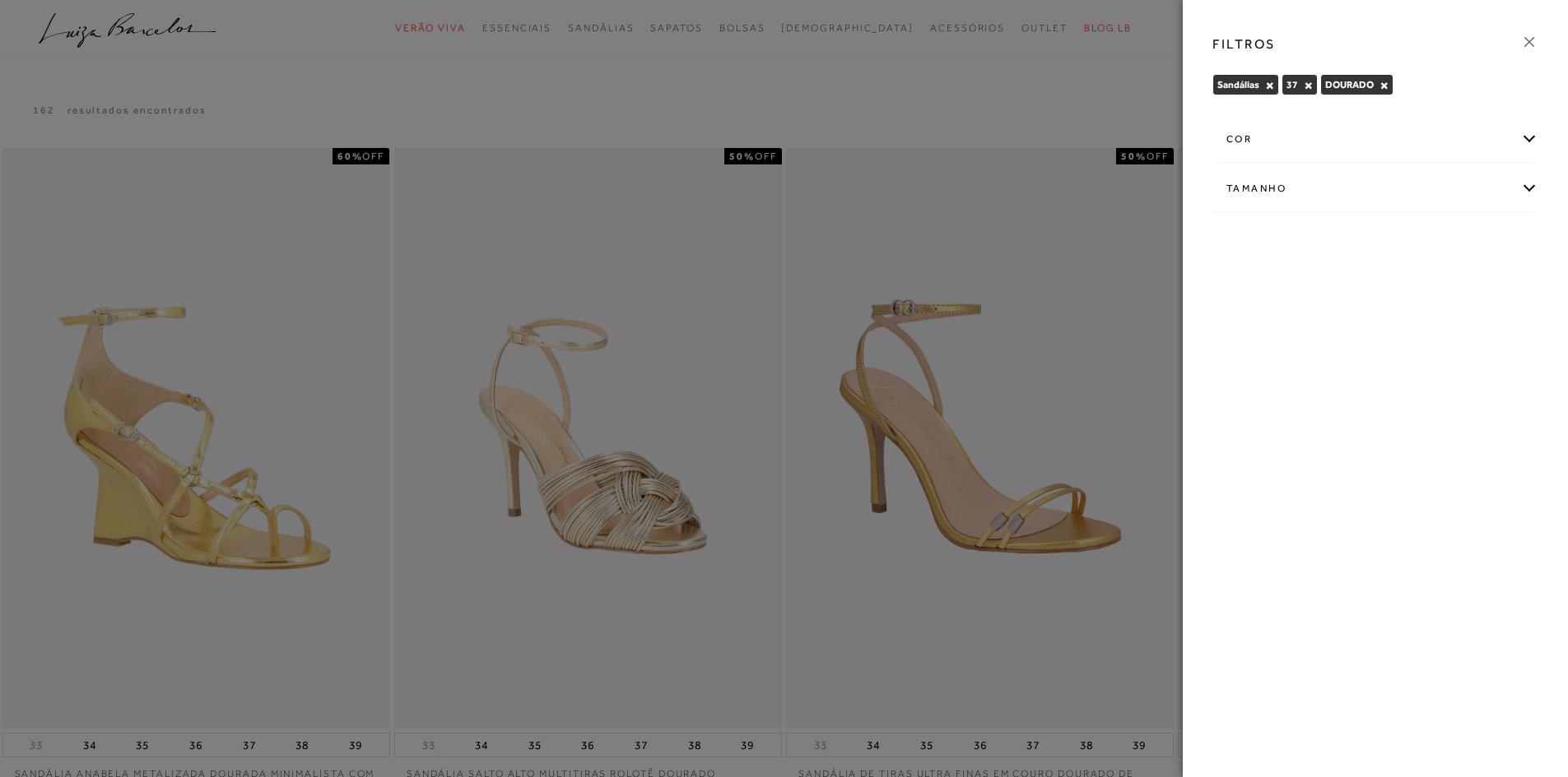
click at [1402, 130] on div "cor" at bounding box center [1375, 139] width 324 height 43
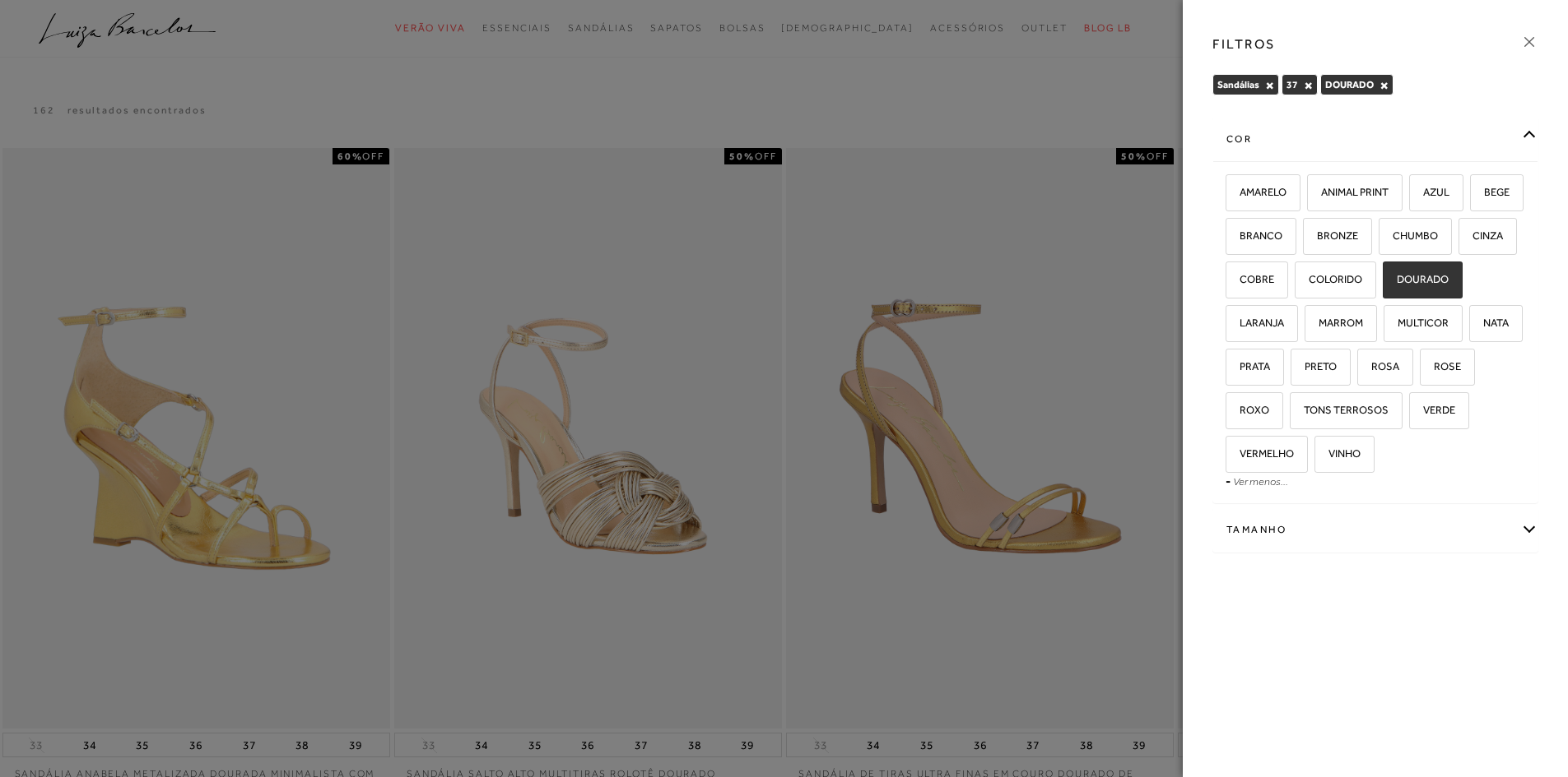
click at [1384, 285] on span "DOURADO" at bounding box center [1416, 279] width 64 height 12
click at [1380, 290] on input "DOURADO" at bounding box center [1387, 282] width 16 height 16
checkbox input "false"
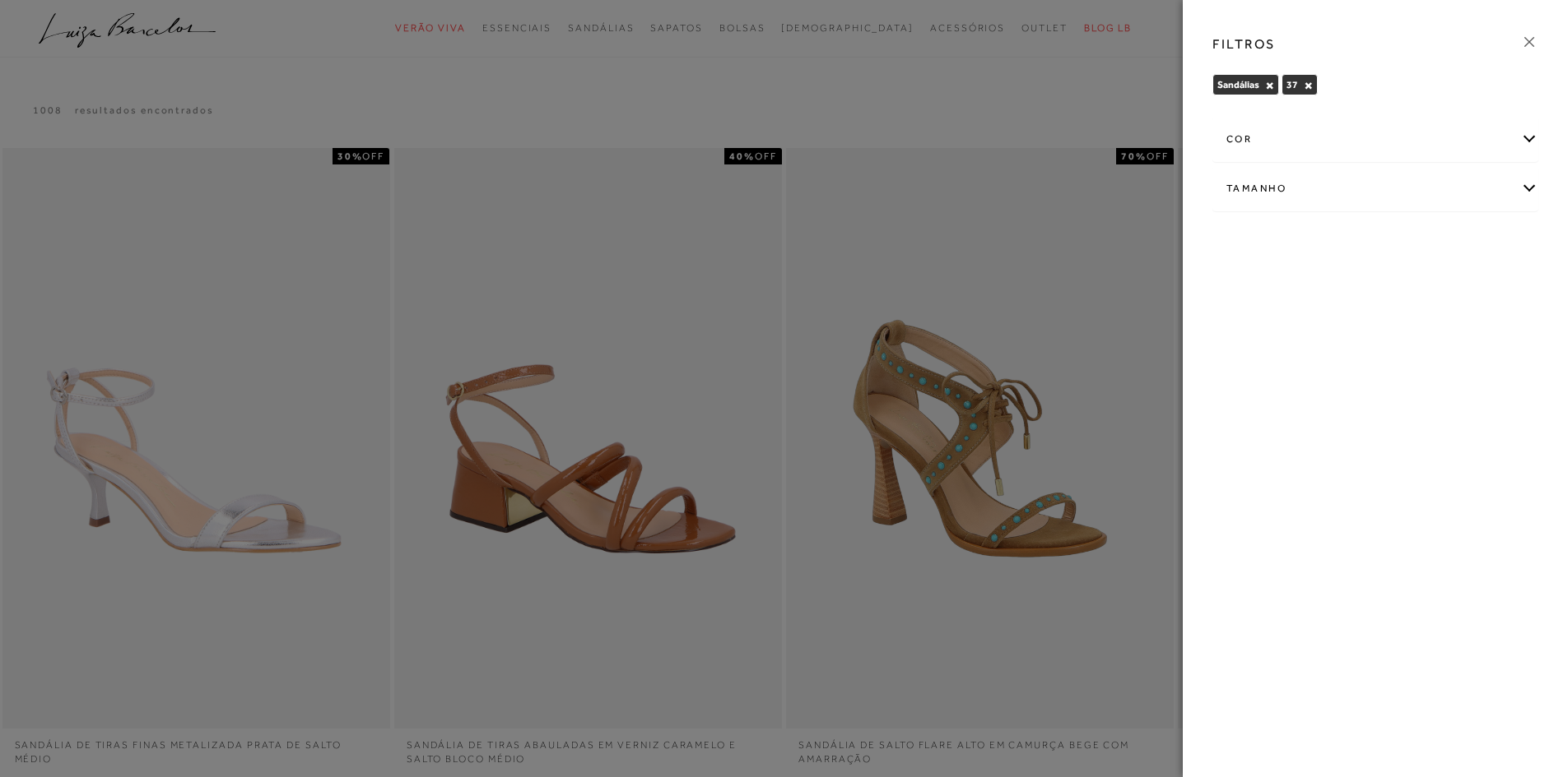
click at [1430, 148] on div "cor" at bounding box center [1375, 139] width 324 height 43
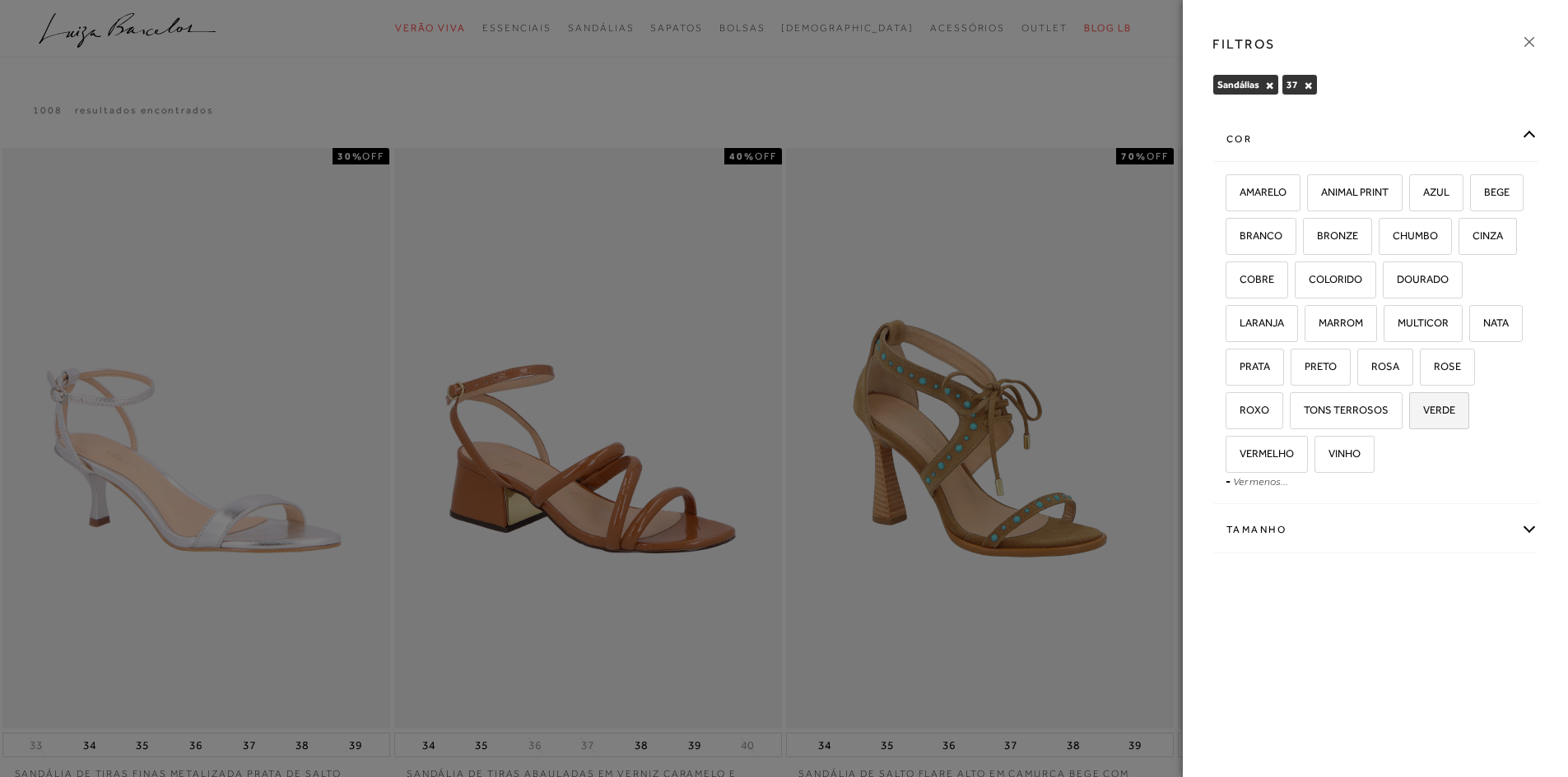
click at [1410, 416] on span "VERDE" at bounding box center [1432, 409] width 44 height 12
click at [1406, 421] on input "VERDE" at bounding box center [1414, 412] width 16 height 16
checkbox input "true"
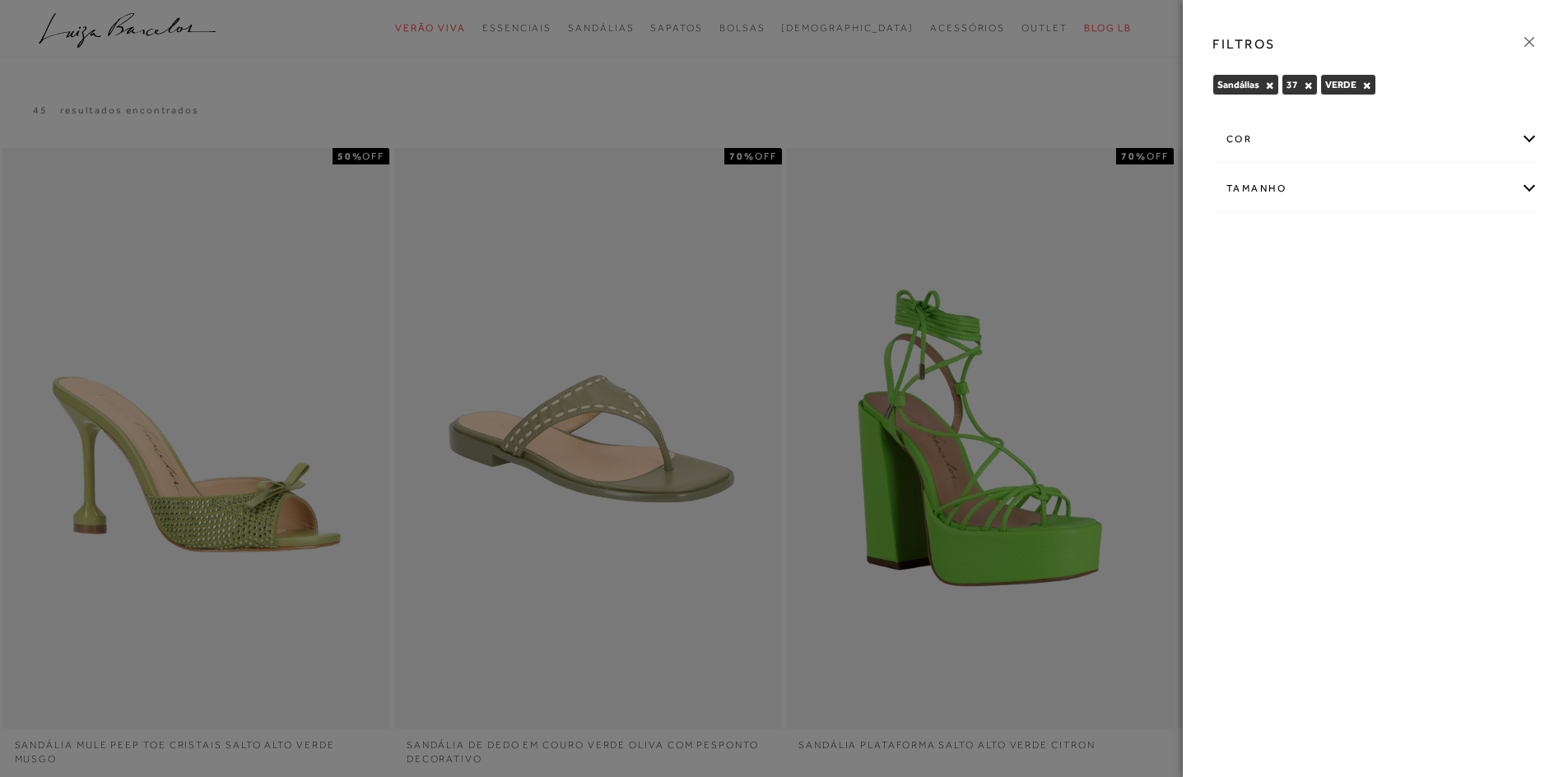
click at [908, 137] on div at bounding box center [784, 388] width 1568 height 777
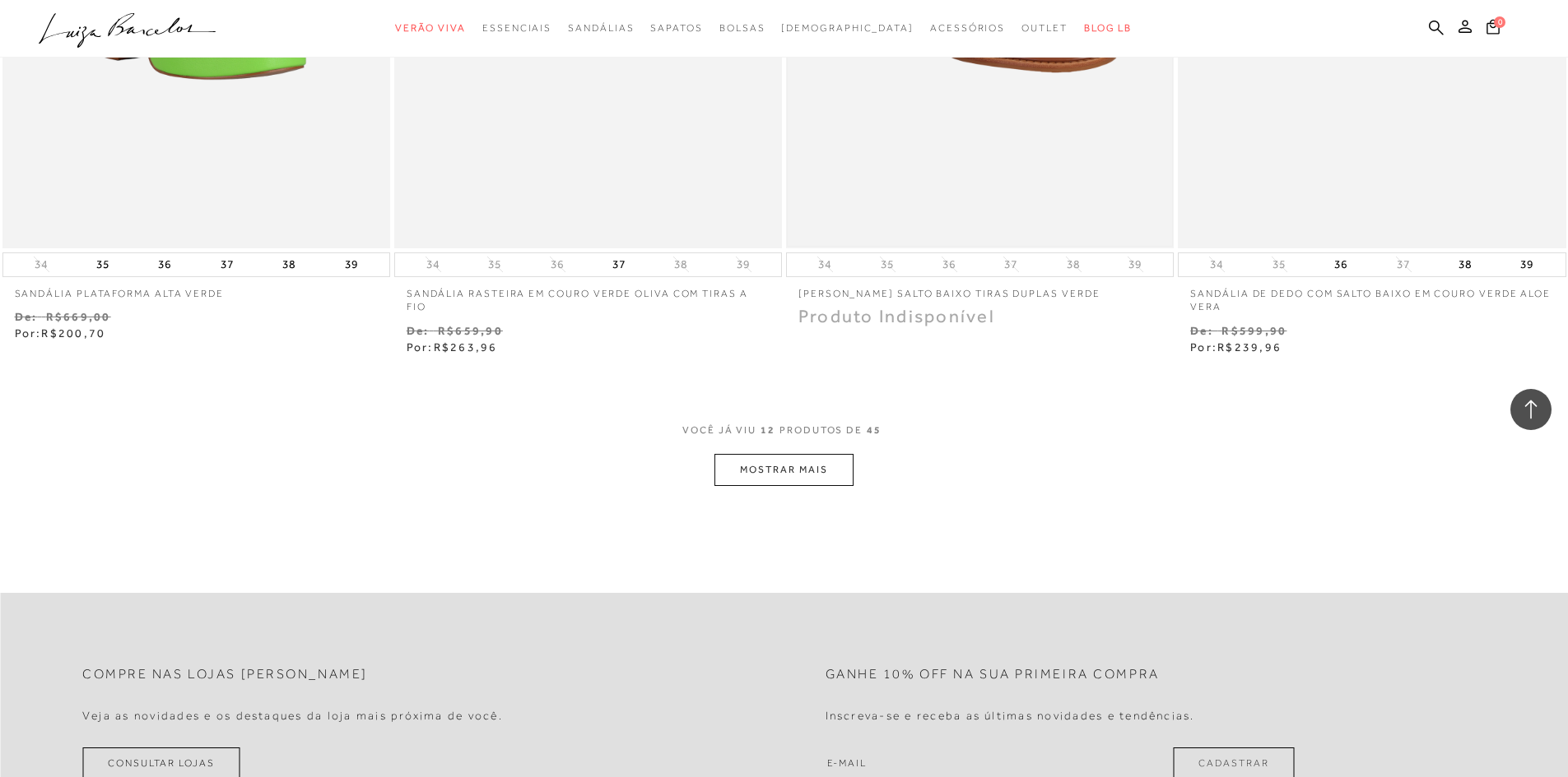
scroll to position [2056, 0]
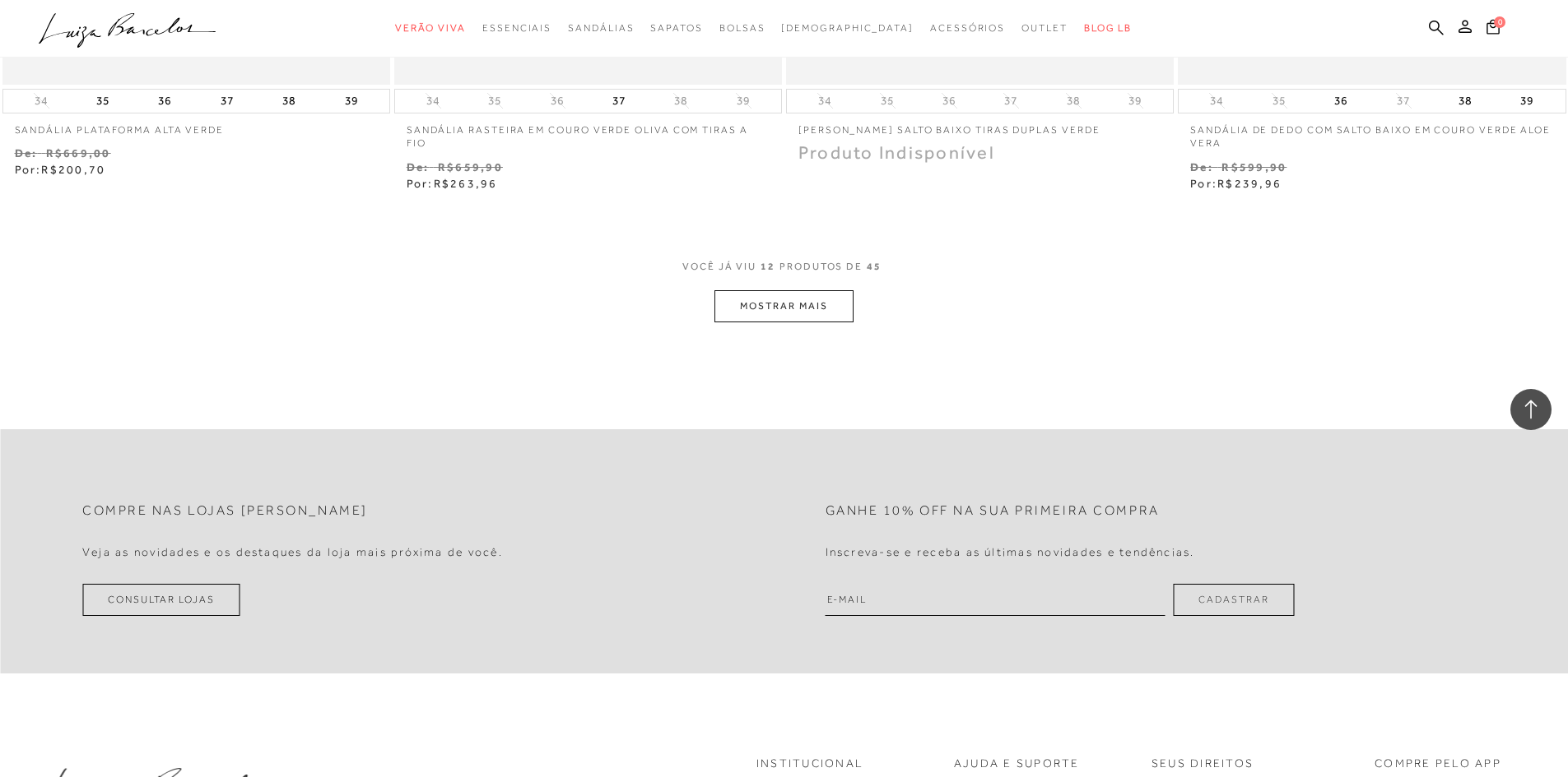
click at [796, 293] on button "MOSTRAR MAIS" at bounding box center [783, 306] width 138 height 32
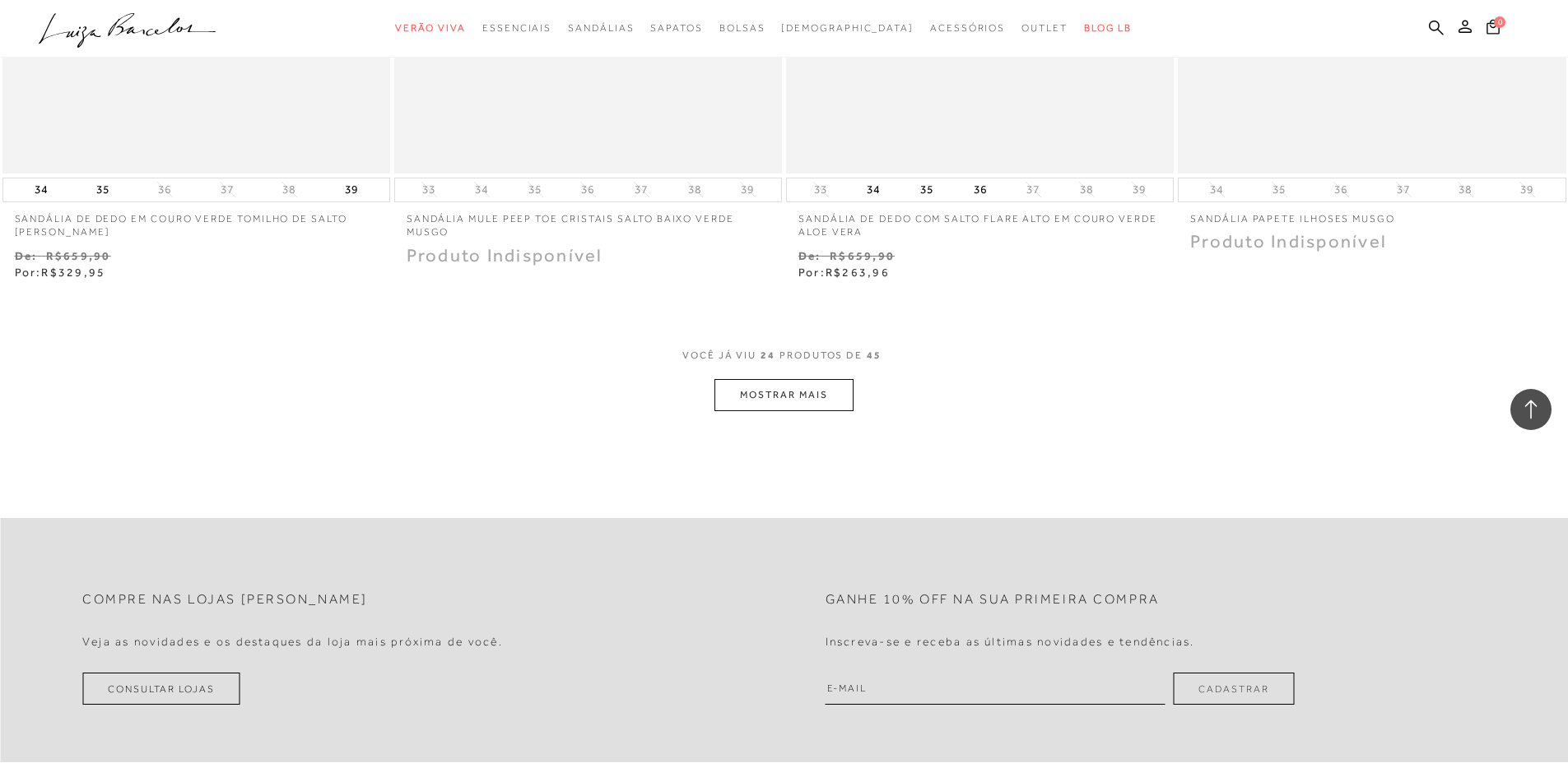
scroll to position [4112, 0]
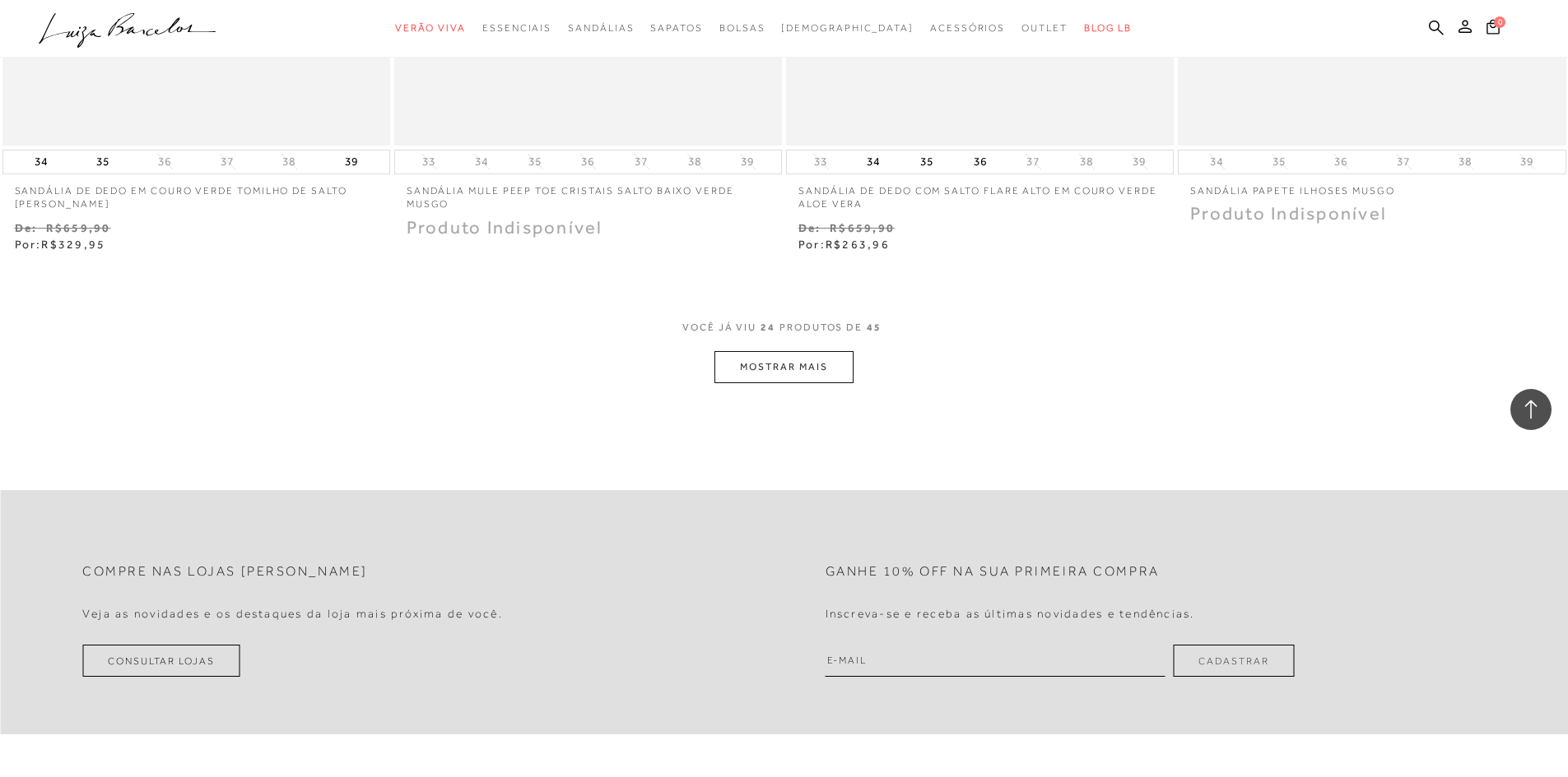
click at [786, 371] on button "MOSTRAR MAIS" at bounding box center [783, 368] width 138 height 32
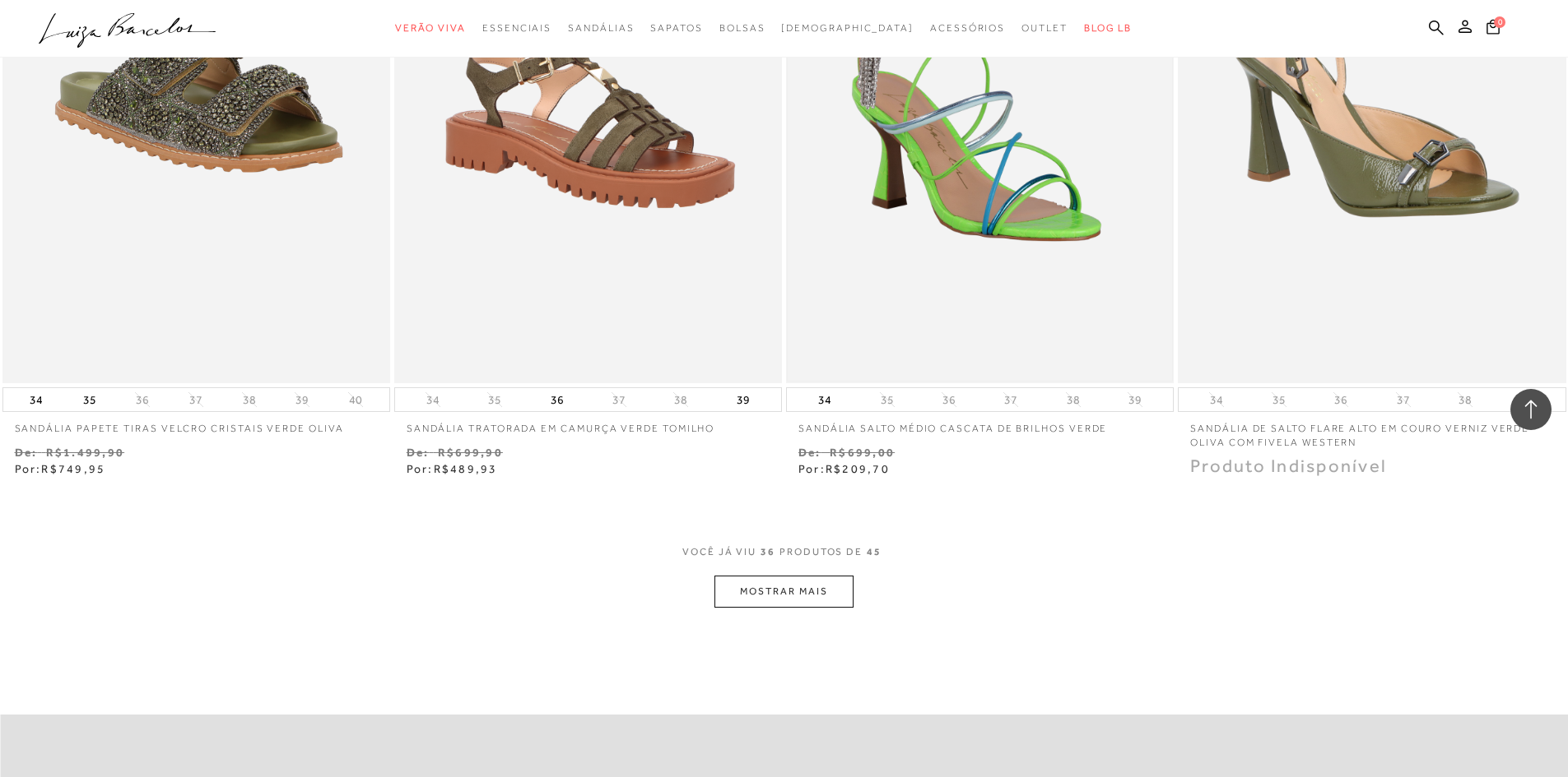
scroll to position [6004, 0]
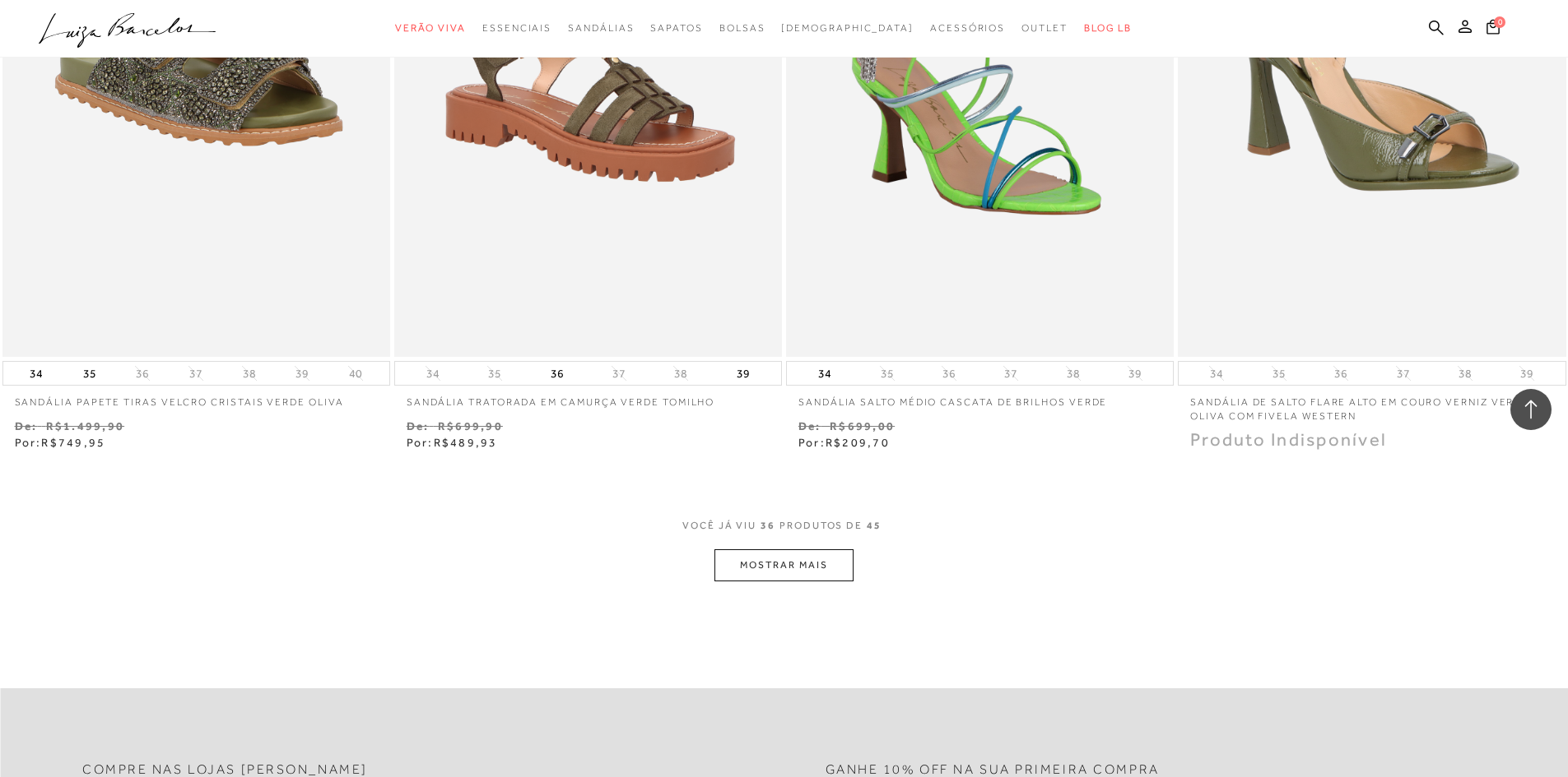
click at [765, 563] on button "MOSTRAR MAIS" at bounding box center [783, 565] width 138 height 32
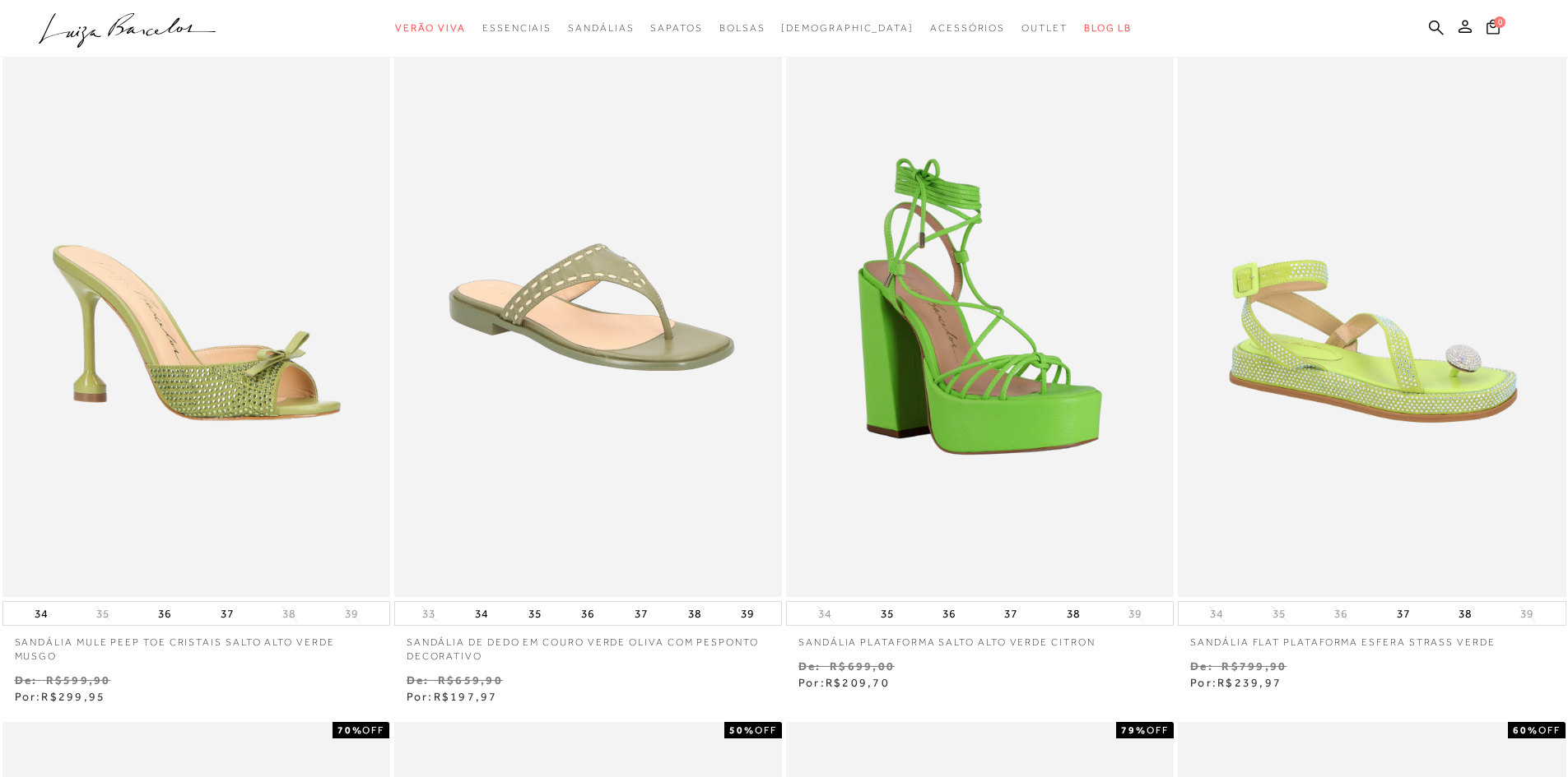
scroll to position [0, 0]
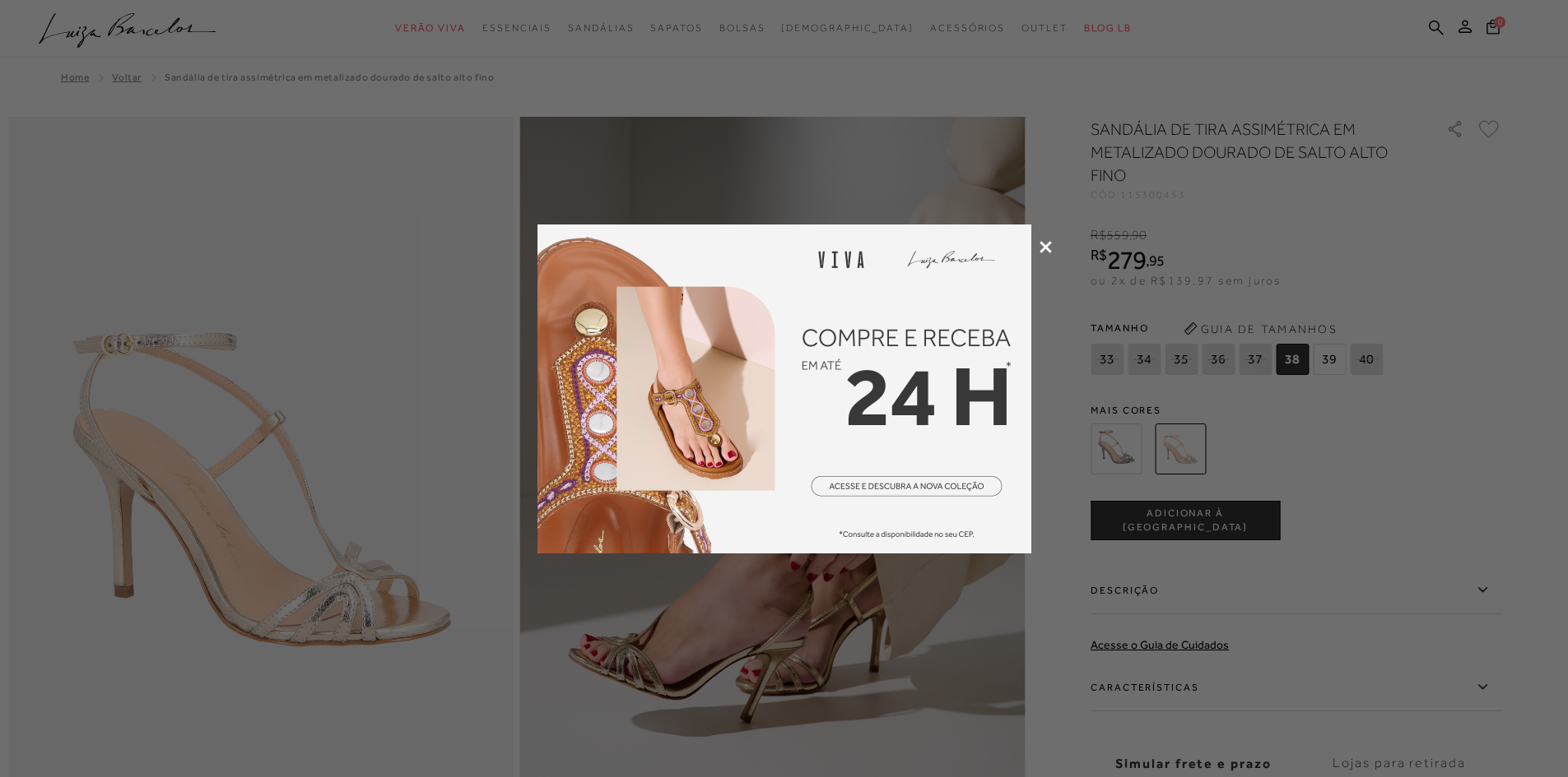
click at [1048, 252] on icon at bounding box center [1045, 247] width 12 height 12
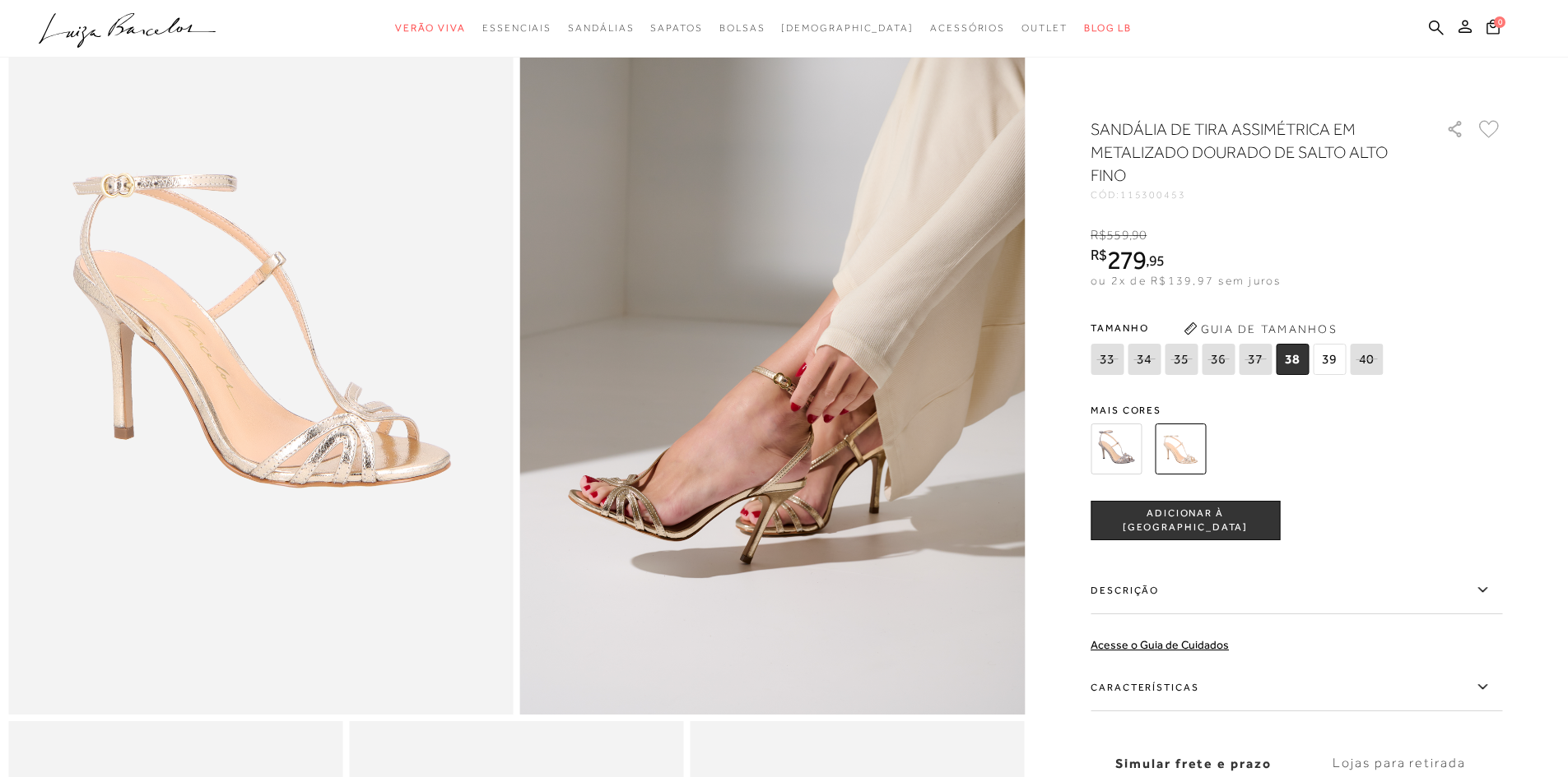
scroll to position [164, 0]
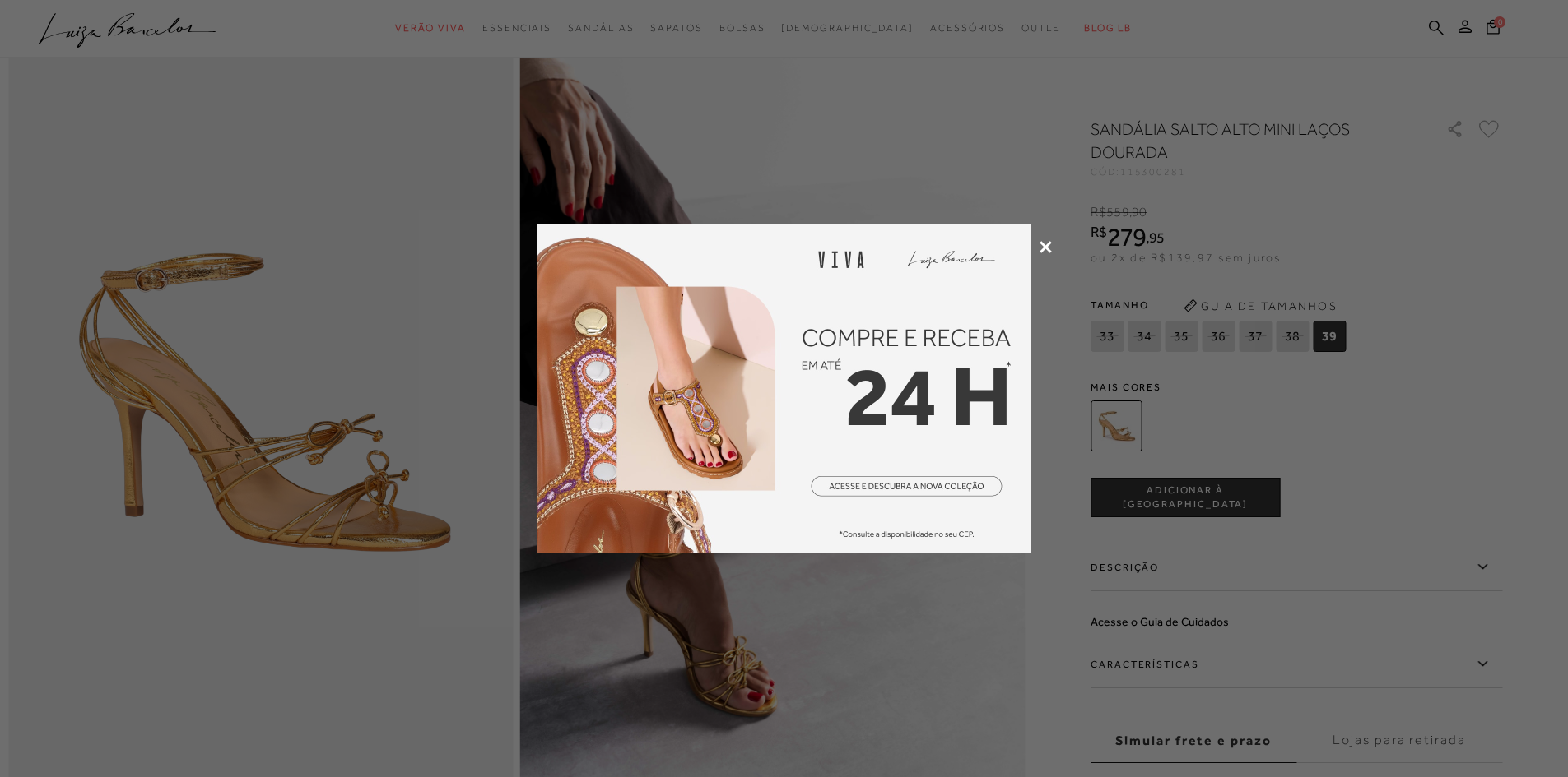
scroll to position [82, 0]
